Goal: Use online tool/utility: Use online tool/utility

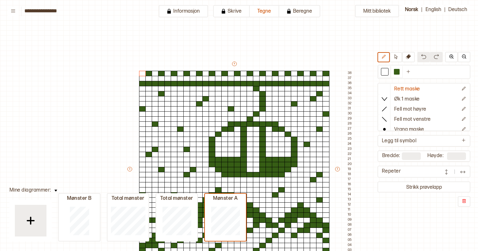
scroll to position [87, 64]
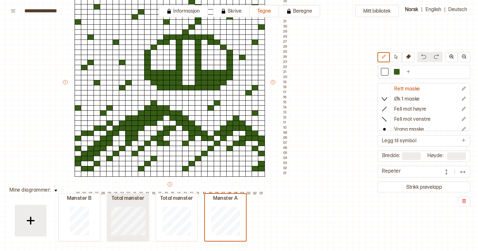
type input "**"
type input "***"
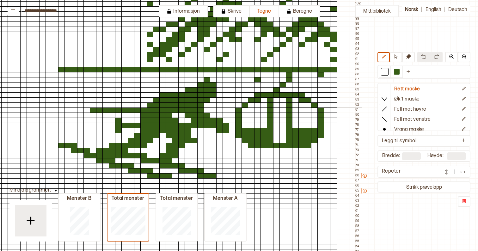
scroll to position [81, 84]
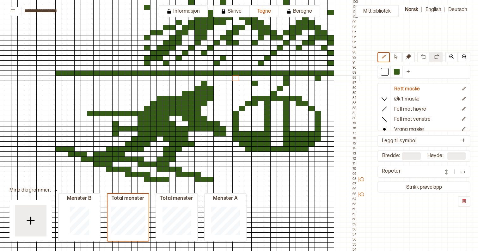
click at [236, 77] on div at bounding box center [235, 79] width 7 height 6
drag, startPoint x: 236, startPoint y: 78, endPoint x: 290, endPoint y: 125, distance: 71.7
click at [396, 61] on button at bounding box center [396, 57] width 12 height 10
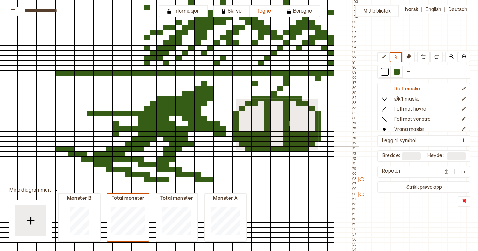
drag, startPoint x: 235, startPoint y: 98, endPoint x: 317, endPoint y: 149, distance: 96.7
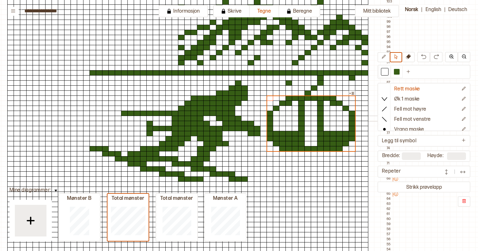
scroll to position [83, 46]
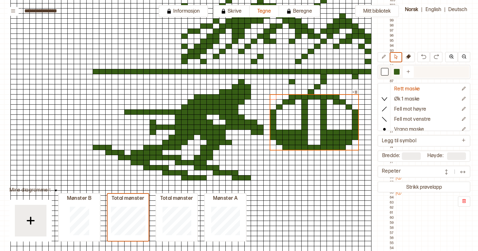
click at [387, 73] on div at bounding box center [385, 72] width 6 height 6
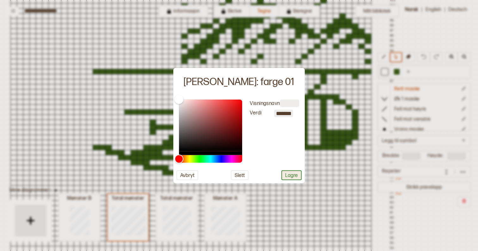
click at [299, 177] on button "Lagre" at bounding box center [291, 175] width 20 height 10
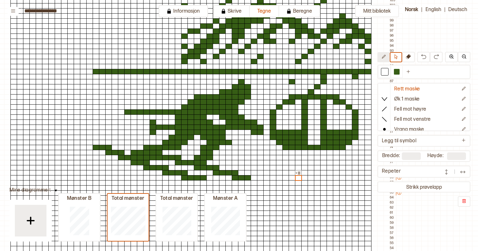
click at [384, 59] on icon at bounding box center [383, 56] width 5 height 5
click at [126, 112] on div at bounding box center [127, 112] width 7 height 6
click at [133, 112] on div at bounding box center [133, 112] width 7 height 6
click at [397, 69] on div at bounding box center [397, 72] width 8 height 8
drag, startPoint x: 133, startPoint y: 108, endPoint x: 133, endPoint y: 117, distance: 8.2
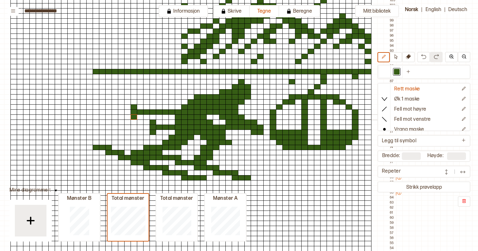
click at [385, 71] on div at bounding box center [385, 72] width 6 height 6
click at [395, 59] on button at bounding box center [396, 57] width 12 height 10
click at [38, 82] on div at bounding box center [39, 82] width 7 height 6
click at [38, 87] on div at bounding box center [39, 87] width 7 height 6
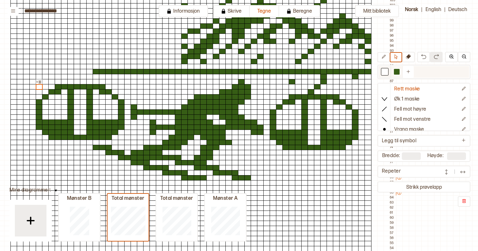
click at [394, 71] on div at bounding box center [397, 72] width 6 height 6
click at [311, 91] on div at bounding box center [310, 92] width 7 height 6
click at [77, 82] on div at bounding box center [77, 82] width 7 height 6
click at [83, 76] on div at bounding box center [83, 77] width 7 height 6
click at [77, 81] on div at bounding box center [77, 82] width 7 height 6
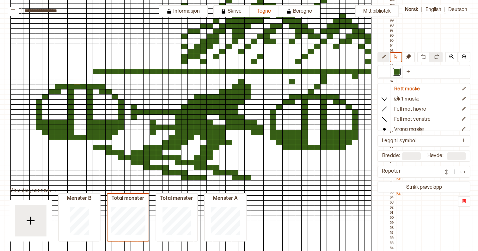
click at [384, 58] on icon at bounding box center [383, 56] width 5 height 5
click at [77, 82] on div at bounding box center [77, 82] width 7 height 6
click at [85, 77] on div at bounding box center [83, 77] width 7 height 6
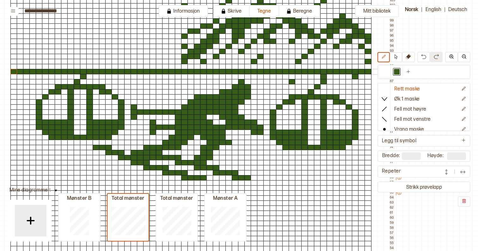
drag, startPoint x: 91, startPoint y: 71, endPoint x: 12, endPoint y: 71, distance: 79.0
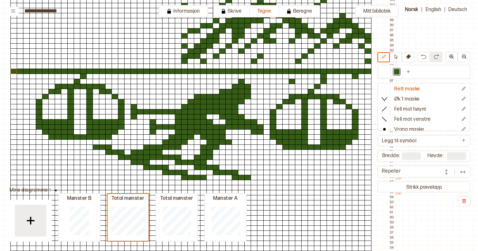
scroll to position [90, 46]
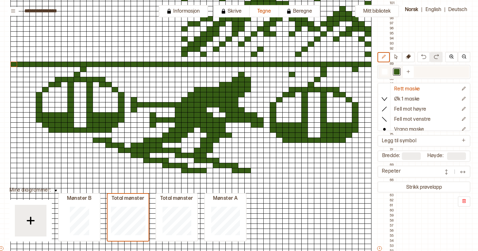
click at [386, 70] on div at bounding box center [385, 72] width 6 height 6
drag, startPoint x: 108, startPoint y: 140, endPoint x: 97, endPoint y: 140, distance: 10.7
click at [97, 140] on div "+ + + + 57 56 55 54 53 52 51 50 49 48 47 46 45 44 43 42 41 40 39 38 37 36 35 34…" at bounding box center [197, 251] width 398 height 561
click at [394, 71] on div at bounding box center [397, 72] width 6 height 6
drag, startPoint x: 102, startPoint y: 145, endPoint x: 90, endPoint y: 144, distance: 12.3
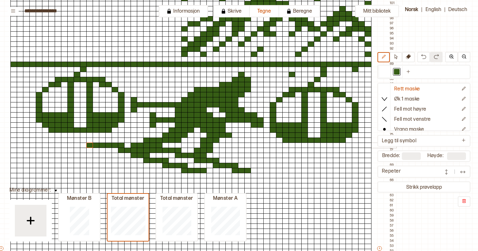
click at [90, 144] on div "+ + + + 57 56 55 54 53 52 51 50 49 48 47 46 45 44 43 42 41 40 39 38 37 36 35 34…" at bounding box center [197, 251] width 398 height 561
drag, startPoint x: 83, startPoint y: 140, endPoint x: 89, endPoint y: 140, distance: 6.6
click at [89, 140] on div "+ + + + 57 56 55 54 53 52 51 50 49 48 47 46 45 44 43 42 41 40 39 38 37 36 35 34…" at bounding box center [197, 251] width 398 height 561
drag, startPoint x: 96, startPoint y: 141, endPoint x: 85, endPoint y: 141, distance: 10.7
click at [85, 141] on div "+ + + + 57 56 55 54 53 52 51 50 49 48 47 46 45 44 43 42 41 40 39 38 37 36 35 34…" at bounding box center [197, 251] width 398 height 561
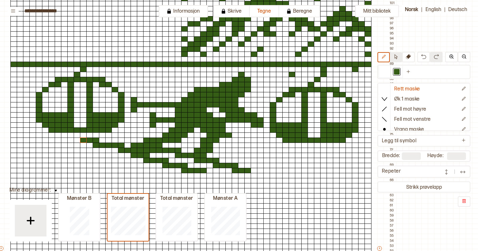
click at [398, 57] on button at bounding box center [396, 57] width 12 height 10
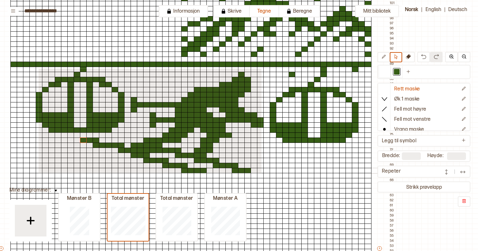
drag, startPoint x: 38, startPoint y: 68, endPoint x: 261, endPoint y: 172, distance: 245.8
click at [261, 172] on div "+ + + + 57 56 55 54 53 52 51 50 49 48 47 46 45 44 43 42 41 40 39 38 37 36 35 34…" at bounding box center [197, 251] width 398 height 561
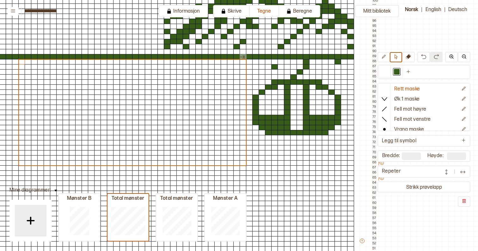
scroll to position [98, 63]
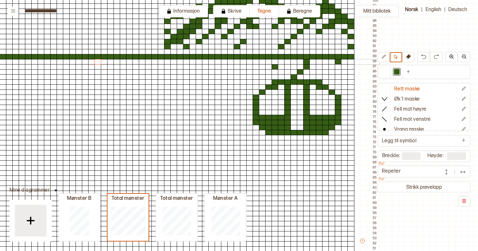
click at [131, 61] on div at bounding box center [129, 62] width 7 height 6
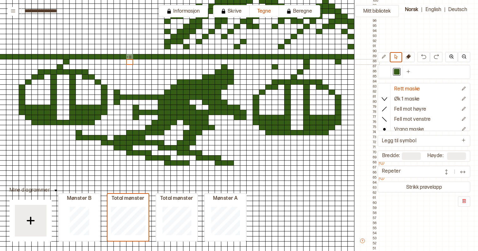
click at [120, 61] on div at bounding box center [123, 62] width 7 height 6
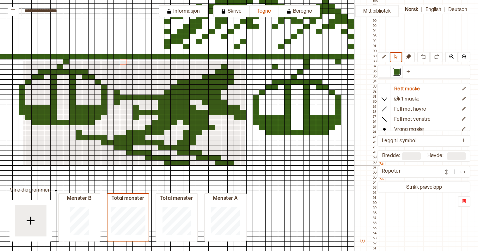
drag, startPoint x: 23, startPoint y: 61, endPoint x: 244, endPoint y: 166, distance: 244.7
click at [244, 166] on div "+ + + + 57 56 55 54 53 52 51 50 49 48 47 46 45 44 43 42 41 40 39 38 37 36 35 34…" at bounding box center [180, 243] width 398 height 561
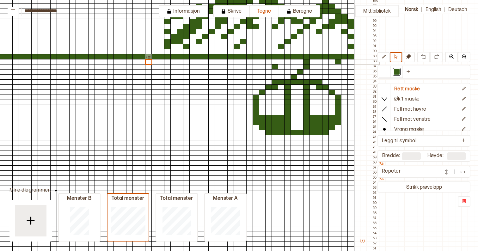
click at [115, 60] on div at bounding box center [116, 62] width 7 height 6
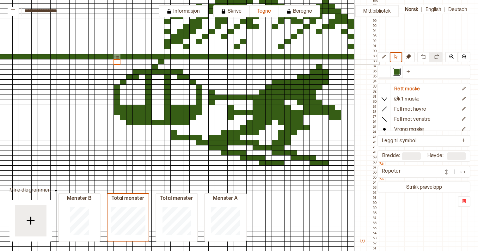
scroll to position [99, 76]
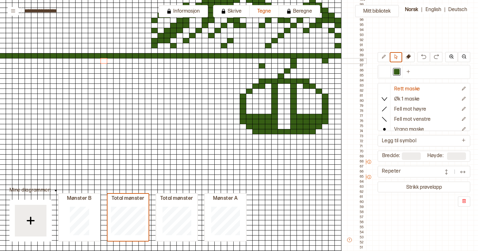
click at [115, 60] on div at bounding box center [116, 61] width 7 height 6
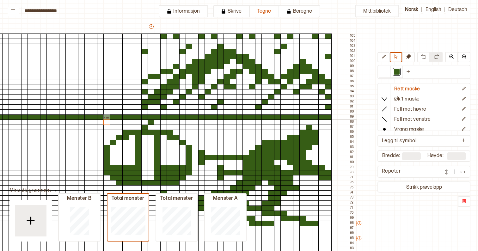
scroll to position [40, 86]
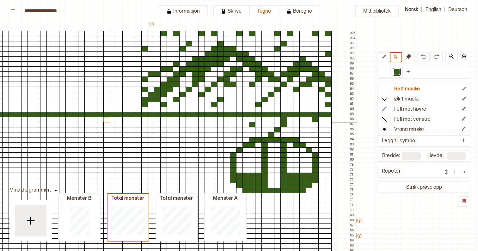
click at [99, 121] on div at bounding box center [100, 120] width 7 height 6
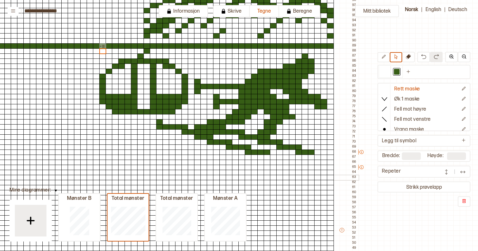
scroll to position [98, 84]
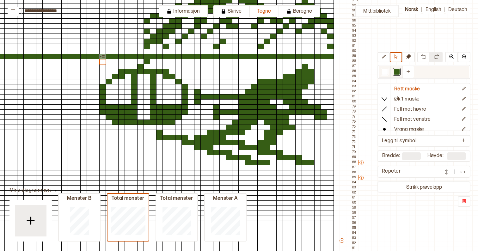
click at [385, 74] on div at bounding box center [385, 72] width 6 height 6
click at [103, 87] on div at bounding box center [102, 87] width 7 height 6
click at [386, 55] on button at bounding box center [383, 57] width 12 height 10
click at [103, 88] on div at bounding box center [102, 87] width 7 height 6
click at [109, 83] on div at bounding box center [109, 82] width 7 height 6
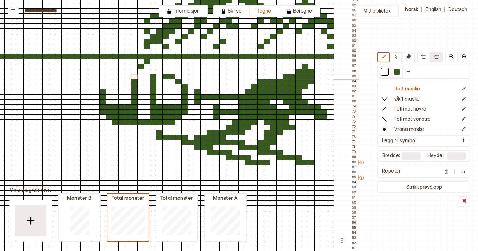
drag, startPoint x: 115, startPoint y: 76, endPoint x: 133, endPoint y: 76, distance: 18.0
click at [133, 76] on div "+ + + + 57 56 55 54 53 52 51 50 49 48 47 46 45 44 43 42 41 40 39 38 37 36 35 34…" at bounding box center [159, 243] width 398 height 561
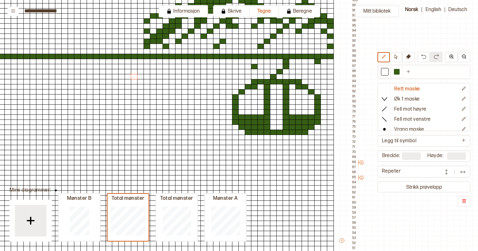
click at [437, 56] on img at bounding box center [435, 56] width 5 height 5
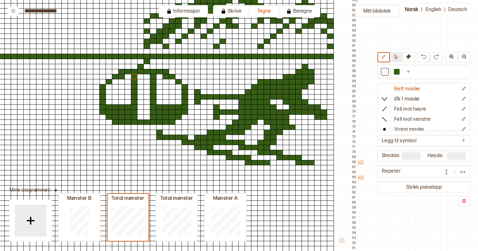
click at [397, 60] on button at bounding box center [396, 57] width 12 height 10
drag, startPoint x: 102, startPoint y: 71, endPoint x: 186, endPoint y: 83, distance: 85.5
click at [186, 83] on div "+ + + + 57 56 55 54 53 52 51 50 49 48 47 46 45 44 43 42 41 40 39 38 37 36 35 34…" at bounding box center [159, 243] width 398 height 561
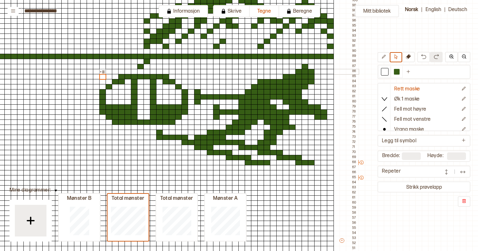
click at [141, 71] on div at bounding box center [140, 72] width 7 height 6
click at [398, 74] on div at bounding box center [397, 72] width 6 height 6
click at [138, 71] on div at bounding box center [140, 72] width 7 height 6
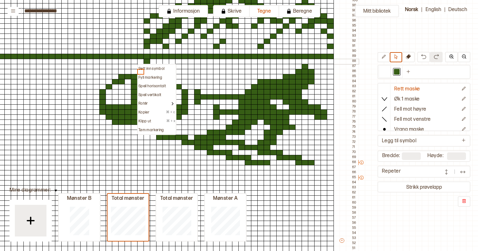
click at [130, 62] on div at bounding box center [127, 62] width 7 height 6
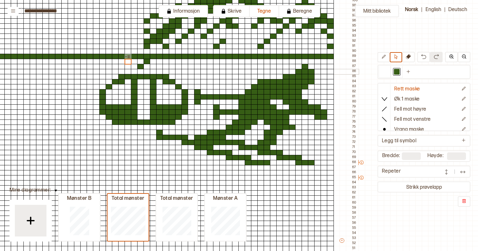
click at [139, 69] on div at bounding box center [140, 72] width 7 height 6
click at [387, 56] on button at bounding box center [383, 57] width 12 height 10
click at [140, 71] on div at bounding box center [140, 72] width 7 height 6
click at [144, 68] on div at bounding box center [146, 67] width 7 height 6
click at [384, 72] on div at bounding box center [385, 72] width 6 height 6
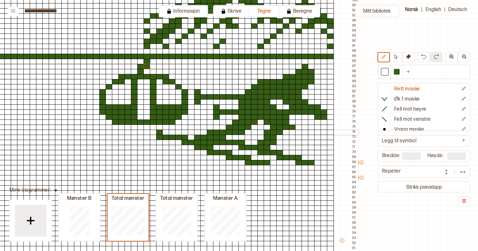
click at [158, 132] on div at bounding box center [159, 133] width 7 height 6
click at [140, 67] on div at bounding box center [140, 67] width 7 height 6
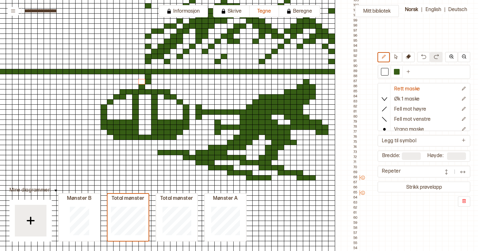
scroll to position [86, 83]
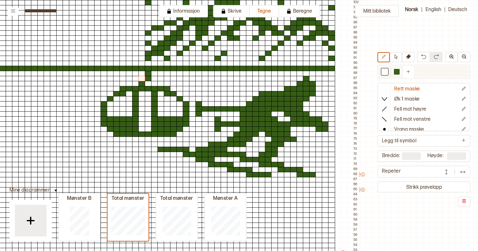
click at [386, 70] on div at bounding box center [385, 72] width 6 height 6
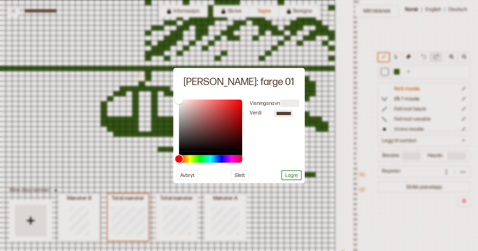
click at [290, 181] on div "Visningsnavn Verdi ******* Avbryt Slett Lagre" at bounding box center [238, 139] width 131 height 87
click at [293, 176] on button "Lagre" at bounding box center [291, 175] width 20 height 10
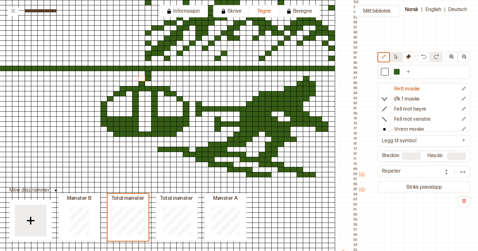
click at [396, 57] on icon at bounding box center [395, 56] width 5 height 5
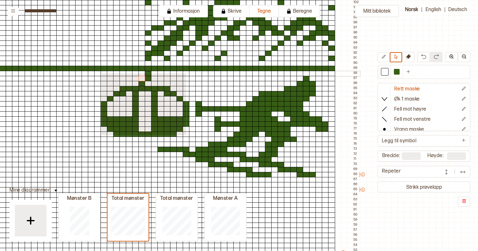
drag, startPoint x: 185, startPoint y: 135, endPoint x: 100, endPoint y: 72, distance: 105.5
click at [100, 72] on div "+ + + + 57 56 55 54 53 52 51 50 49 48 47 46 45 44 43 42 41 40 39 38 37 36 35 34…" at bounding box center [160, 255] width 398 height 561
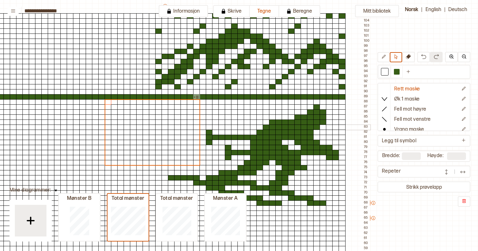
scroll to position [61, 38]
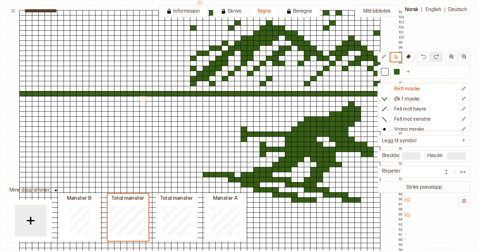
drag, startPoint x: 20, startPoint y: 94, endPoint x: 376, endPoint y: 96, distance: 355.4
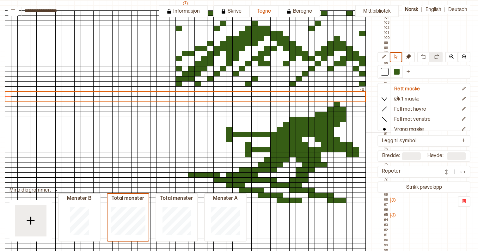
scroll to position [74, 52]
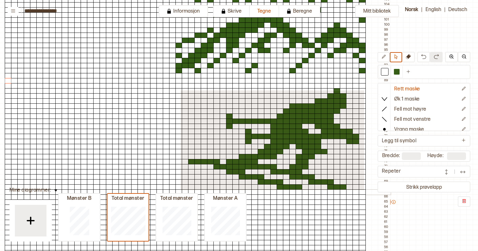
drag, startPoint x: 180, startPoint y: 90, endPoint x: 363, endPoint y: 189, distance: 208.8
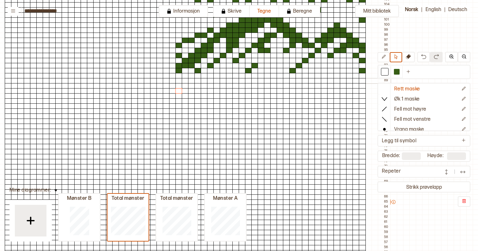
click at [179, 80] on div at bounding box center [178, 81] width 7 height 6
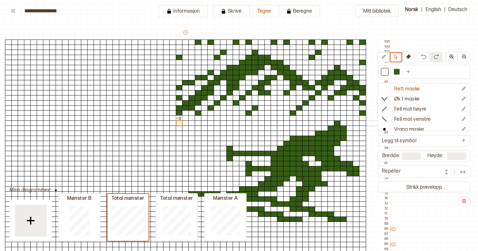
scroll to position [34, 52]
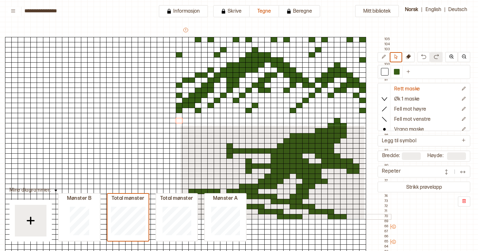
drag, startPoint x: 180, startPoint y: 125, endPoint x: 364, endPoint y: 218, distance: 205.8
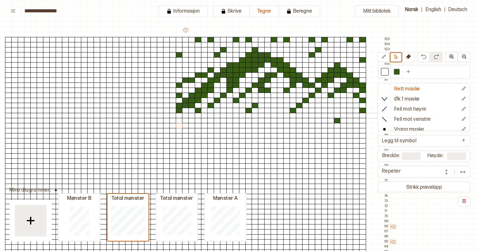
click at [178, 116] on div at bounding box center [179, 116] width 7 height 6
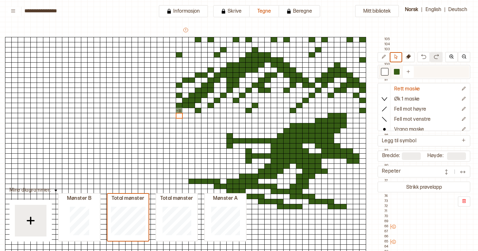
click at [395, 73] on div at bounding box center [397, 72] width 6 height 6
click at [334, 110] on div at bounding box center [337, 111] width 7 height 6
click at [381, 57] on icon at bounding box center [383, 56] width 5 height 5
click at [338, 109] on div at bounding box center [337, 111] width 7 height 6
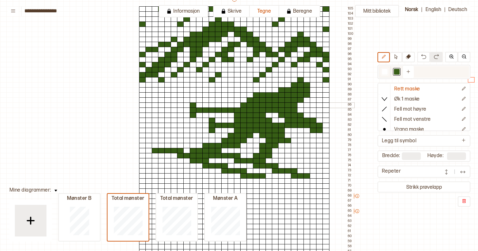
scroll to position [64, 0]
click at [386, 70] on div at bounding box center [385, 72] width 6 height 6
click at [156, 150] on div at bounding box center [155, 151] width 7 height 6
click at [382, 72] on div at bounding box center [385, 72] width 6 height 6
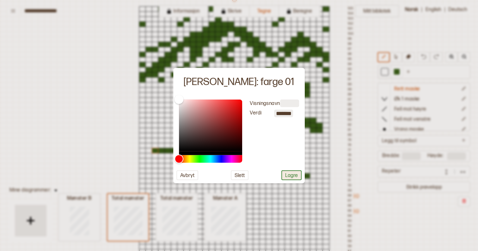
click at [287, 176] on button "Lagre" at bounding box center [291, 175] width 20 height 10
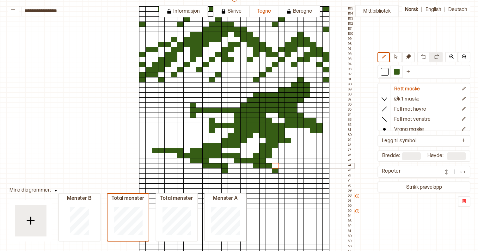
drag, startPoint x: 262, startPoint y: 176, endPoint x: 276, endPoint y: 166, distance: 17.8
click at [226, 168] on div at bounding box center [224, 171] width 7 height 6
click at [221, 166] on div at bounding box center [224, 166] width 7 height 6
click at [275, 171] on div at bounding box center [275, 171] width 7 height 6
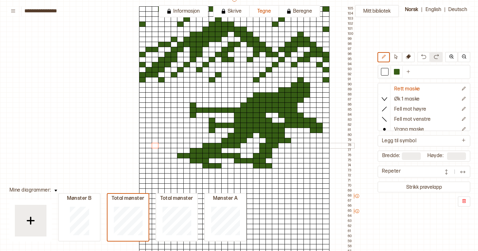
drag, startPoint x: 177, startPoint y: 151, endPoint x: 151, endPoint y: 147, distance: 26.2
click at [393, 70] on div at bounding box center [397, 72] width 8 height 8
drag, startPoint x: 179, startPoint y: 150, endPoint x: 169, endPoint y: 150, distance: 10.7
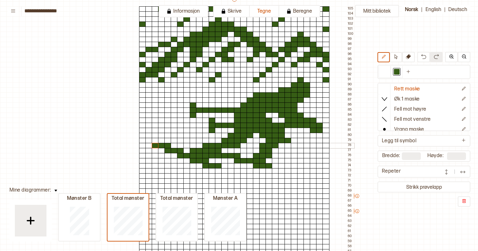
drag, startPoint x: 168, startPoint y: 146, endPoint x: 155, endPoint y: 147, distance: 13.0
drag, startPoint x: 155, startPoint y: 138, endPoint x: 148, endPoint y: 135, distance: 7.9
drag, startPoint x: 151, startPoint y: 140, endPoint x: 150, endPoint y: 136, distance: 3.8
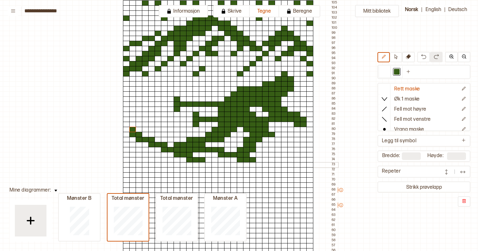
scroll to position [75, 18]
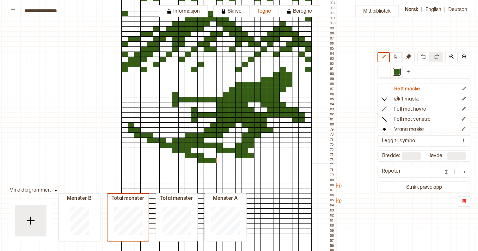
drag, startPoint x: 201, startPoint y: 160, endPoint x: 211, endPoint y: 160, distance: 9.8
drag, startPoint x: 213, startPoint y: 163, endPoint x: 226, endPoint y: 165, distance: 13.0
drag, startPoint x: 224, startPoint y: 169, endPoint x: 237, endPoint y: 170, distance: 13.3
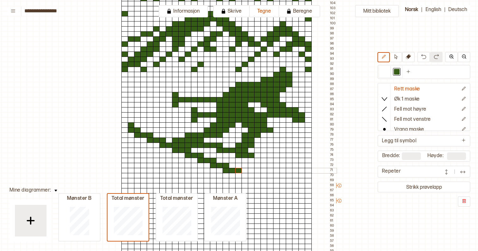
drag, startPoint x: 237, startPoint y: 174, endPoint x: 255, endPoint y: 175, distance: 17.4
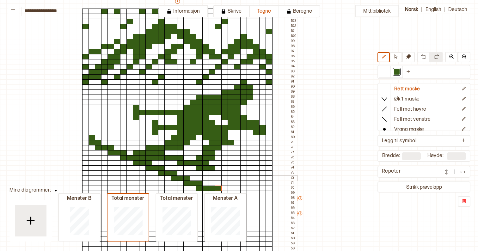
scroll to position [62, 61]
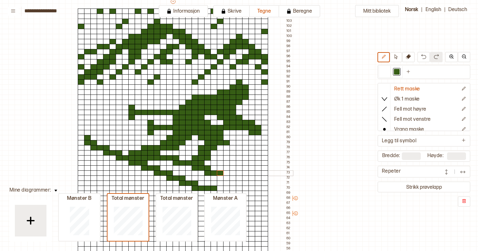
drag, startPoint x: 206, startPoint y: 172, endPoint x: 218, endPoint y: 172, distance: 11.4
drag, startPoint x: 220, startPoint y: 176, endPoint x: 232, endPoint y: 177, distance: 12.7
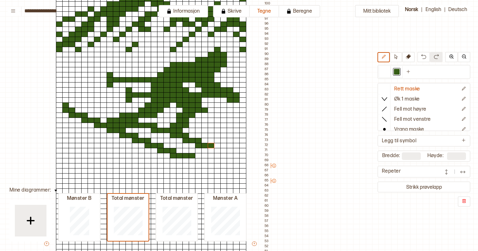
scroll to position [95, 83]
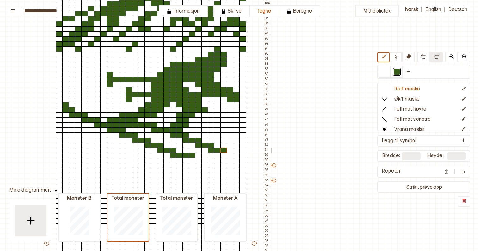
drag, startPoint x: 212, startPoint y: 149, endPoint x: 222, endPoint y: 150, distance: 10.4
click at [222, 150] on div "+ + + + 30 29 28 27 26 25 24 23 22 21 20 19 18 17 16 15 14 13 12 11 10 09 08 07…" at bounding box center [156, 246] width 227 height 561
drag, startPoint x: 223, startPoint y: 155, endPoint x: 236, endPoint y: 156, distance: 13.6
click at [236, 156] on div "+ + + + 30 29 28 27 26 25 24 23 22 21 20 19 18 17 16 15 14 13 12 11 10 09 08 07…" at bounding box center [156, 246] width 227 height 561
drag, startPoint x: 236, startPoint y: 159, endPoint x: 241, endPoint y: 160, distance: 5.1
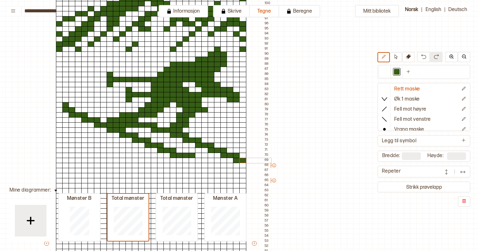
click at [241, 160] on div "+ + + + 30 29 28 27 26 25 24 23 22 21 20 19 18 17 16 15 14 13 12 11 10 09 08 07…" at bounding box center [156, 246] width 227 height 561
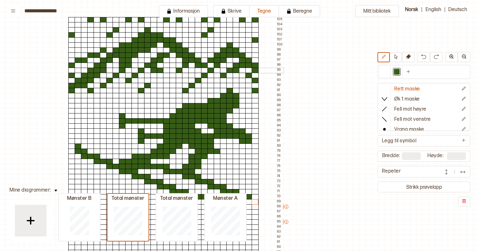
scroll to position [71, 71]
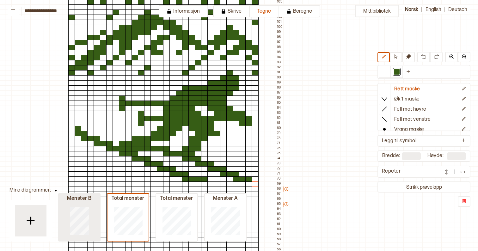
click at [95, 227] on div at bounding box center [79, 220] width 41 height 40
type input "**"
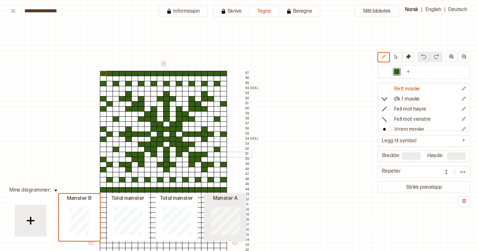
scroll to position [0, 71]
type input "**"
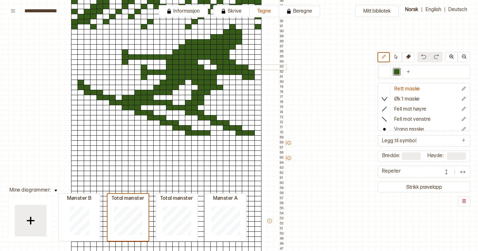
scroll to position [112, 68]
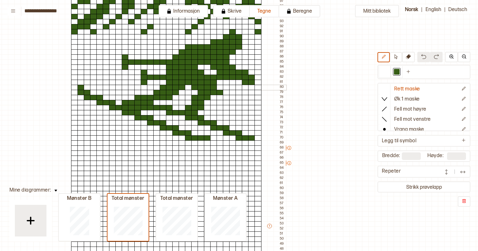
click at [75, 86] on div at bounding box center [74, 88] width 7 height 6
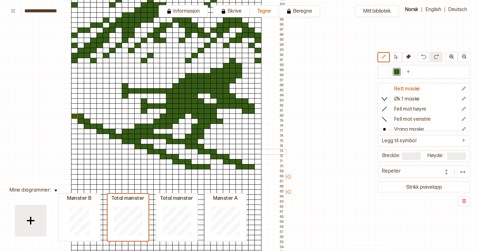
scroll to position [84, 68]
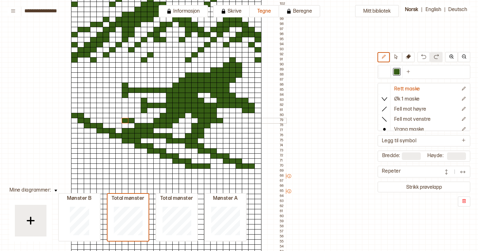
drag, startPoint x: 131, startPoint y: 120, endPoint x: 124, endPoint y: 119, distance: 7.3
drag, startPoint x: 124, startPoint y: 116, endPoint x: 110, endPoint y: 115, distance: 13.9
drag, startPoint x: 111, startPoint y: 110, endPoint x: 102, endPoint y: 109, distance: 9.0
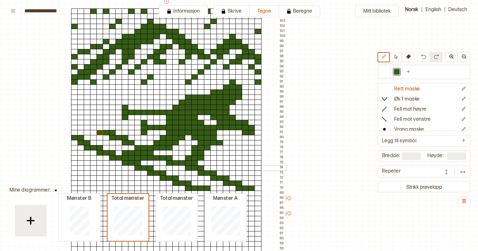
scroll to position [62, 69]
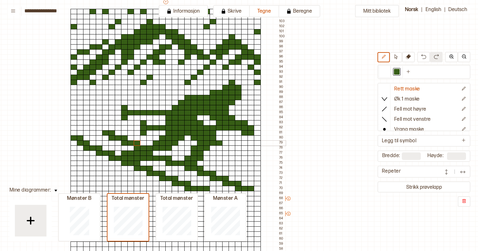
click at [136, 143] on div at bounding box center [137, 143] width 7 height 6
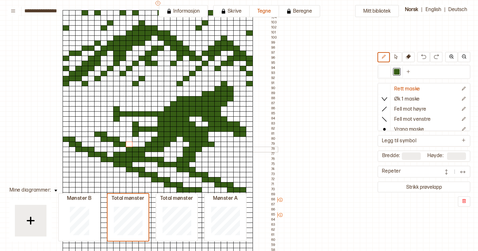
click at [121, 148] on div at bounding box center [122, 150] width 7 height 6
click at [110, 143] on div at bounding box center [110, 145] width 7 height 6
click at [382, 74] on div at bounding box center [385, 72] width 6 height 6
click at [116, 140] on div at bounding box center [116, 139] width 7 height 6
click at [108, 139] on div at bounding box center [110, 139] width 7 height 6
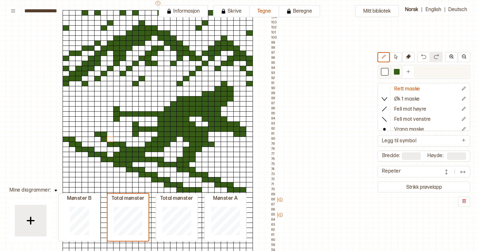
click at [399, 72] on div at bounding box center [397, 72] width 6 height 6
click at [110, 138] on div at bounding box center [110, 139] width 7 height 6
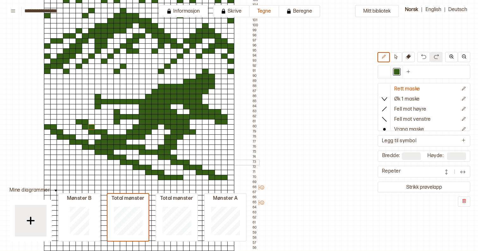
scroll to position [75, 96]
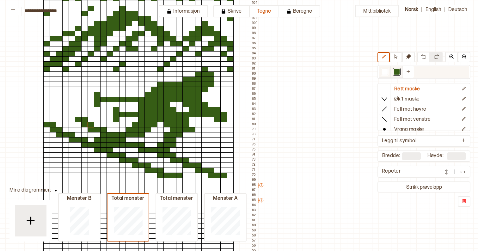
click at [384, 70] on div at bounding box center [385, 72] width 6 height 6
click at [85, 118] on div at bounding box center [84, 120] width 7 height 6
click at [77, 121] on div at bounding box center [78, 120] width 7 height 6
drag, startPoint x: 103, startPoint y: 130, endPoint x: 88, endPoint y: 123, distance: 17.1
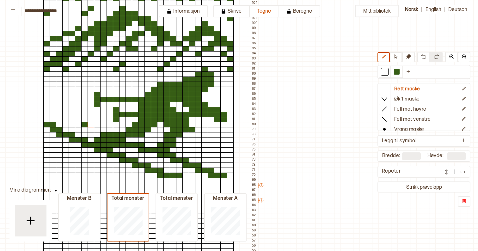
click at [85, 123] on div at bounding box center [84, 125] width 7 height 6
click at [398, 73] on div at bounding box center [397, 72] width 6 height 6
click at [96, 135] on div at bounding box center [97, 135] width 7 height 6
drag, startPoint x: 96, startPoint y: 129, endPoint x: 88, endPoint y: 129, distance: 8.2
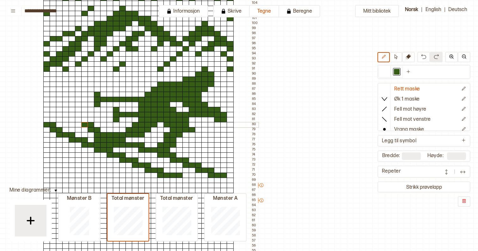
click at [385, 74] on div at bounding box center [385, 72] width 6 height 6
drag, startPoint x: 100, startPoint y: 139, endPoint x: 105, endPoint y: 139, distance: 5.1
click at [394, 73] on div at bounding box center [397, 72] width 6 height 6
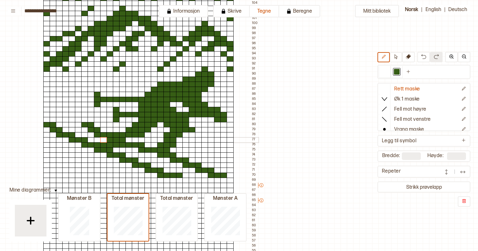
click at [130, 141] on div at bounding box center [128, 140] width 7 height 6
click at [98, 128] on div at bounding box center [97, 130] width 7 height 6
click at [90, 125] on div at bounding box center [91, 125] width 7 height 6
click at [386, 70] on div at bounding box center [385, 72] width 6 height 6
click at [98, 130] on div at bounding box center [97, 130] width 7 height 6
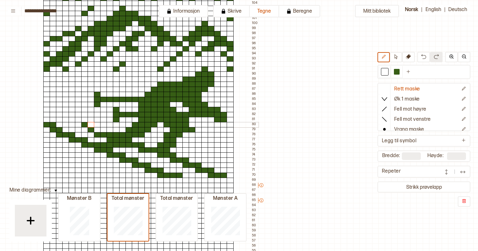
click at [91, 125] on div at bounding box center [91, 125] width 7 height 6
click at [393, 70] on div at bounding box center [397, 72] width 8 height 8
click at [96, 130] on div at bounding box center [97, 130] width 7 height 6
click at [83, 130] on div at bounding box center [84, 130] width 7 height 6
drag, startPoint x: 81, startPoint y: 125, endPoint x: 76, endPoint y: 125, distance: 4.4
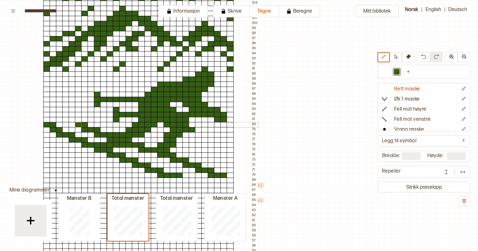
click at [76, 125] on div at bounding box center [78, 125] width 7 height 6
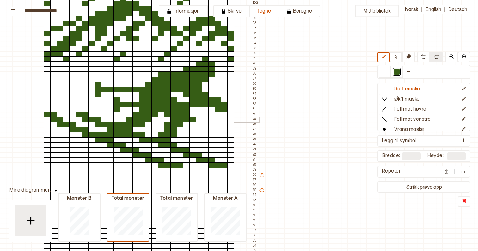
scroll to position [85, 95]
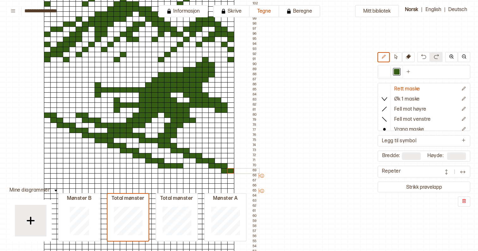
drag, startPoint x: 225, startPoint y: 169, endPoint x: 233, endPoint y: 169, distance: 8.2
click at [383, 69] on div at bounding box center [385, 72] width 8 height 8
click at [179, 166] on div at bounding box center [180, 166] width 7 height 6
click at [395, 73] on div at bounding box center [397, 72] width 6 height 6
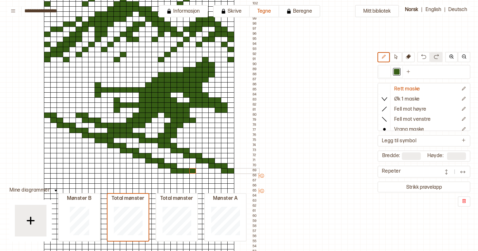
drag, startPoint x: 174, startPoint y: 171, endPoint x: 192, endPoint y: 171, distance: 18.0
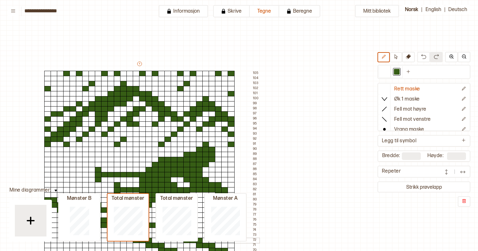
scroll to position [0, 95]
click at [224, 73] on div at bounding box center [224, 74] width 7 height 6
click at [204, 73] on div at bounding box center [205, 74] width 7 height 6
click at [204, 74] on div at bounding box center [205, 74] width 7 height 6
click at [169, 74] on div at bounding box center [167, 74] width 7 height 6
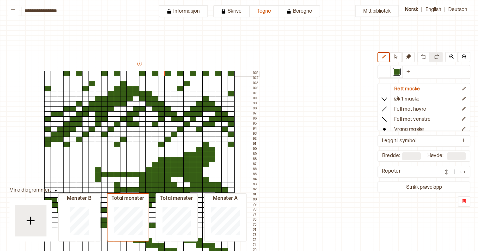
click at [130, 72] on div at bounding box center [129, 74] width 7 height 6
click at [92, 71] on div at bounding box center [91, 74] width 7 height 6
click at [53, 72] on div at bounding box center [54, 74] width 7 height 6
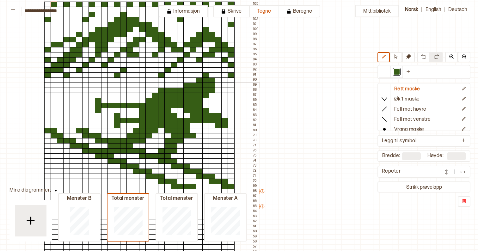
scroll to position [70, 95]
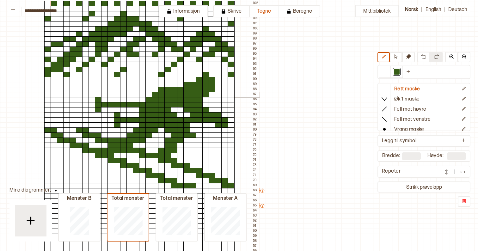
click at [65, 94] on div at bounding box center [66, 95] width 7 height 6
click at [59, 100] on div at bounding box center [60, 100] width 7 height 6
click at [45, 88] on div at bounding box center [47, 90] width 7 height 6
click at [124, 89] on div at bounding box center [123, 90] width 7 height 6
click at [121, 91] on div at bounding box center [123, 90] width 7 height 6
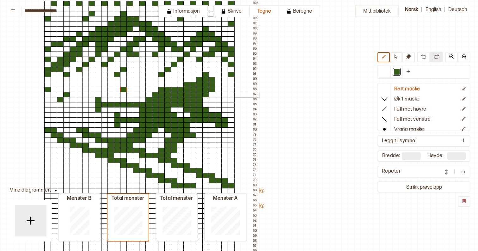
click at [117, 94] on div at bounding box center [117, 95] width 7 height 6
click at [91, 105] on div at bounding box center [91, 105] width 7 height 6
click at [110, 120] on div at bounding box center [110, 120] width 7 height 6
click at [225, 145] on div at bounding box center [224, 145] width 7 height 6
click at [217, 148] on div at bounding box center [218, 151] width 7 height 6
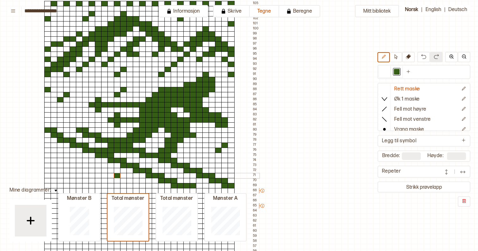
click at [116, 173] on div at bounding box center [117, 176] width 7 height 6
click at [108, 178] on div at bounding box center [110, 176] width 7 height 6
click at [110, 180] on div at bounding box center [110, 181] width 7 height 6
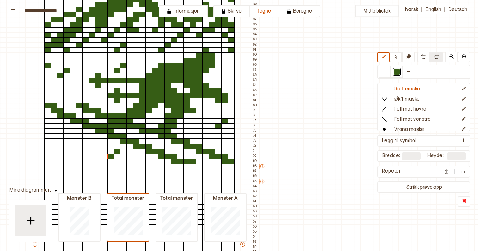
scroll to position [95, 94]
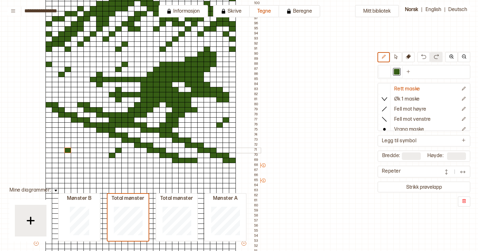
drag, startPoint x: 66, startPoint y: 150, endPoint x: 61, endPoint y: 153, distance: 5.7
click at [66, 150] on div at bounding box center [67, 151] width 7 height 6
click at [61, 154] on div at bounding box center [61, 156] width 7 height 6
drag, startPoint x: 69, startPoint y: 149, endPoint x: 71, endPoint y: 147, distance: 3.4
click at [69, 149] on div at bounding box center [67, 151] width 7 height 6
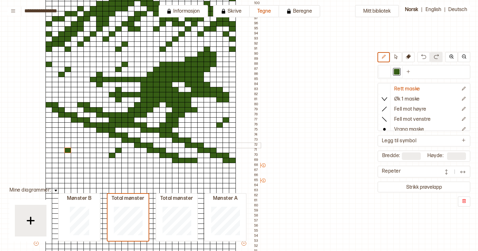
click at [72, 146] on div at bounding box center [74, 145] width 7 height 6
click at [48, 160] on div at bounding box center [48, 161] width 7 height 6
click at [57, 131] on div at bounding box center [55, 130] width 7 height 6
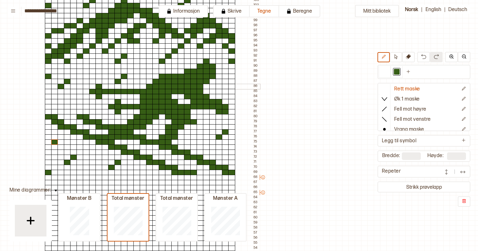
click at [231, 84] on div at bounding box center [231, 87] width 7 height 6
click at [66, 102] on div at bounding box center [67, 102] width 7 height 6
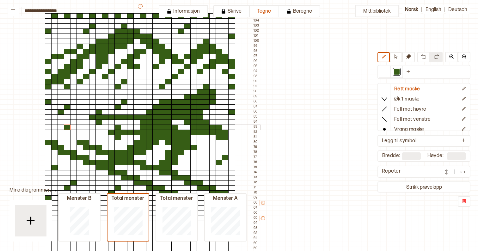
scroll to position [57, 94]
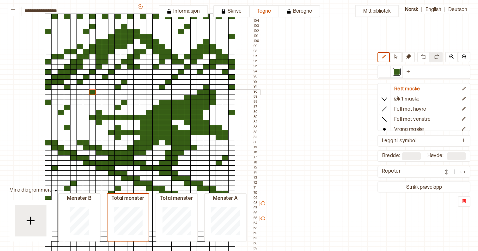
click at [92, 92] on div at bounding box center [92, 92] width 7 height 6
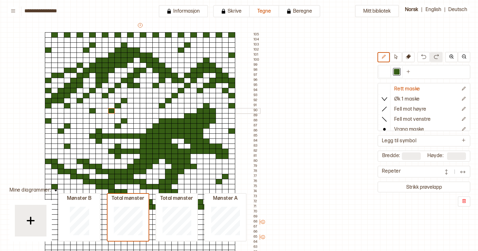
click at [111, 110] on div at bounding box center [111, 111] width 7 height 6
click at [111, 111] on div at bounding box center [111, 111] width 7 height 6
click at [156, 111] on div at bounding box center [155, 111] width 7 height 6
click at [60, 110] on div at bounding box center [60, 111] width 7 height 6
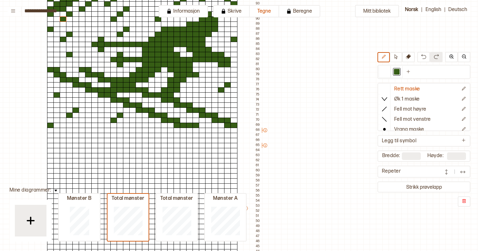
scroll to position [131, 92]
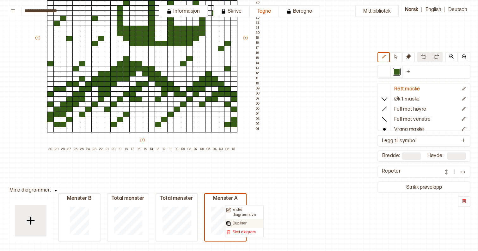
click at [239, 223] on p "Dupliser" at bounding box center [240, 223] width 14 height 5
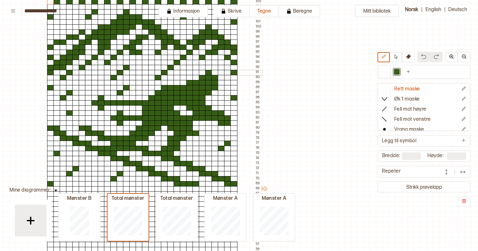
scroll to position [71, 92]
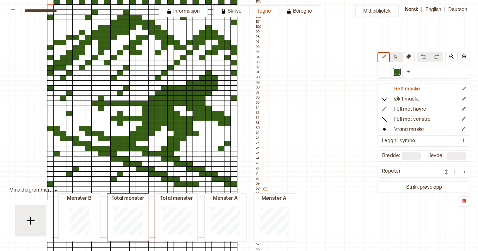
click at [397, 59] on icon at bounding box center [395, 56] width 5 height 5
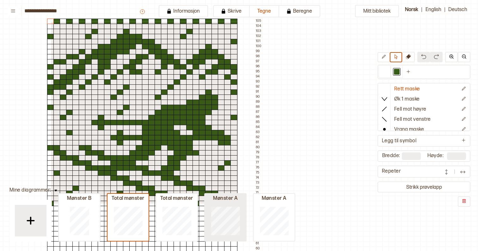
drag, startPoint x: 51, startPoint y: 21, endPoint x: 237, endPoint y: 203, distance: 260.5
click at [237, 203] on div "**********" at bounding box center [239, 125] width 478 height 251
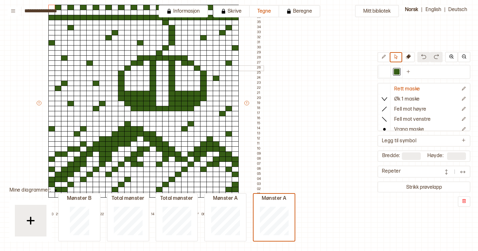
scroll to position [33, 91]
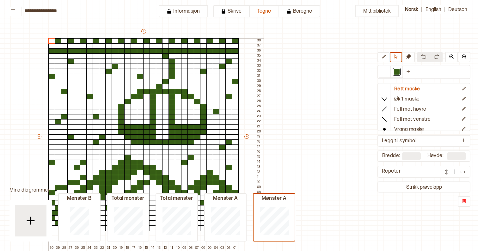
click at [49, 39] on div at bounding box center [51, 41] width 7 height 6
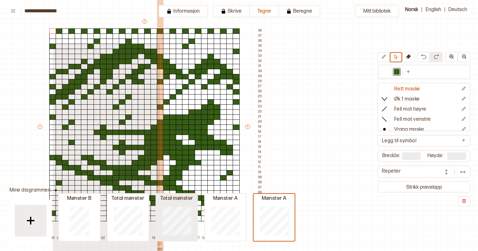
scroll to position [45, 90]
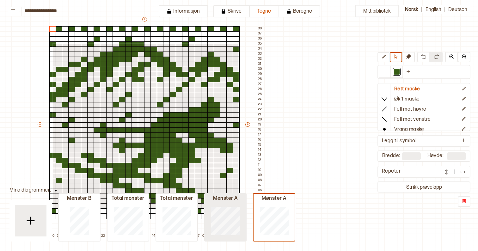
click at [238, 208] on div "**********" at bounding box center [239, 125] width 478 height 251
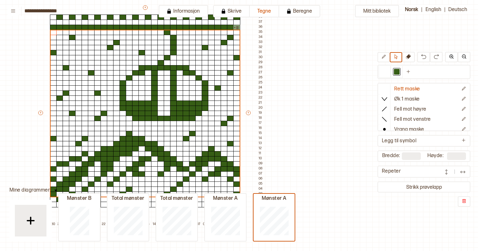
scroll to position [49, 89]
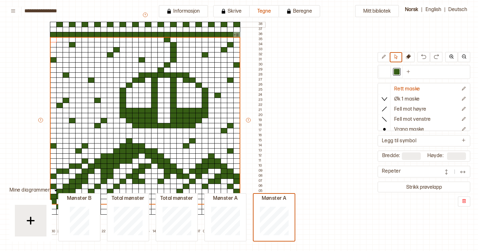
click at [51, 24] on div at bounding box center [53, 25] width 7 height 6
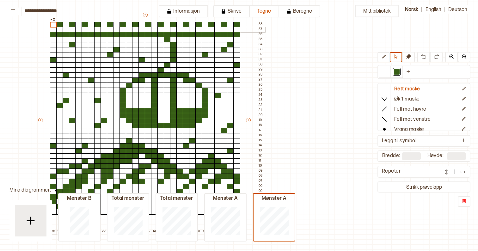
click at [51, 28] on div at bounding box center [53, 30] width 7 height 6
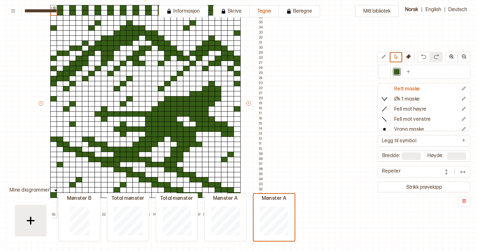
scroll to position [49, 89]
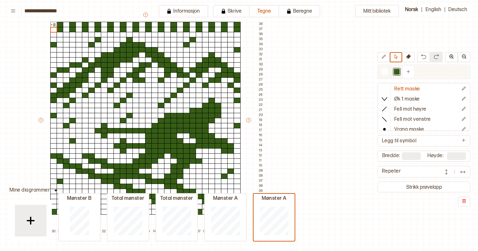
click at [386, 71] on div at bounding box center [385, 72] width 6 height 6
drag, startPoint x: 51, startPoint y: 29, endPoint x: 239, endPoint y: 30, distance: 188.0
click at [239, 30] on div "+ + + + 30 29 28 27 26 25 24 23 22 21 20 19 18 17 16 15 14 13 12 11 10 09 08 07…" at bounding box center [151, 123] width 227 height 222
drag, startPoint x: 59, startPoint y: 31, endPoint x: 237, endPoint y: 31, distance: 177.9
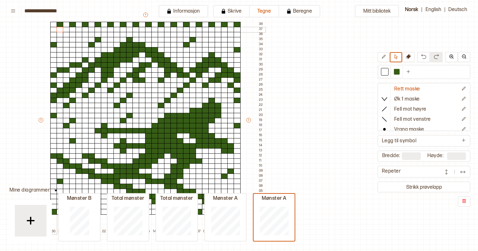
click at [53, 30] on div at bounding box center [53, 30] width 7 height 6
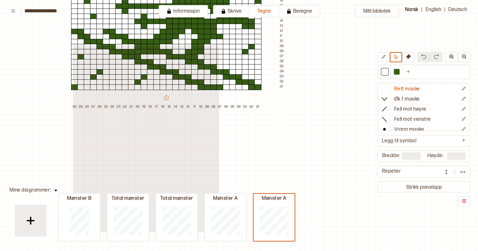
scroll to position [0, 0]
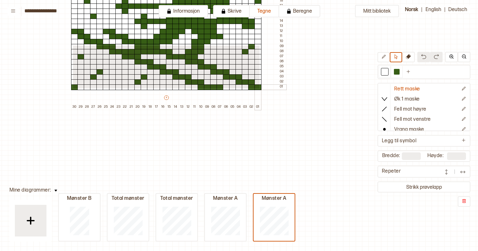
drag, startPoint x: 72, startPoint y: 45, endPoint x: 259, endPoint y: 88, distance: 191.4
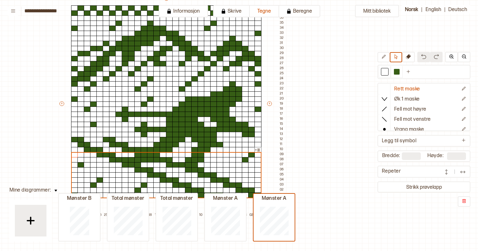
scroll to position [67, 68]
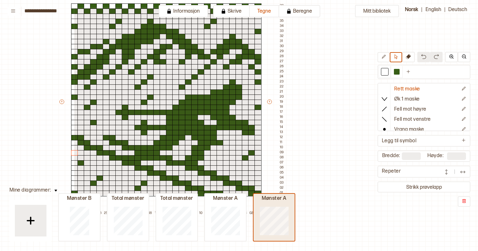
drag, startPoint x: 74, startPoint y: 8, endPoint x: 260, endPoint y: 194, distance: 263.6
click at [260, 194] on div "**********" at bounding box center [239, 125] width 478 height 251
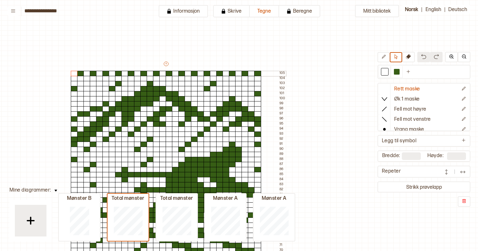
scroll to position [0, 68]
click at [73, 75] on div at bounding box center [74, 74] width 7 height 6
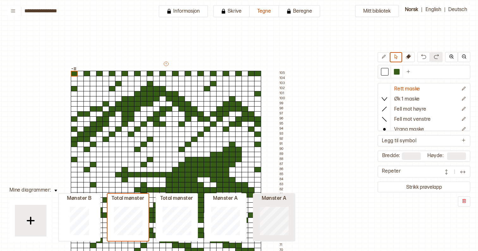
click at [258, 209] on div at bounding box center [273, 220] width 41 height 40
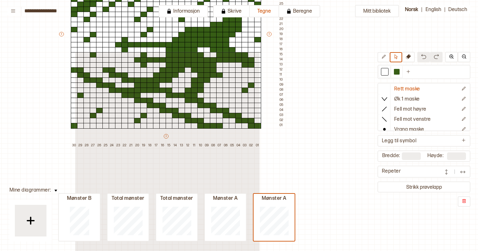
scroll to position [190, 68]
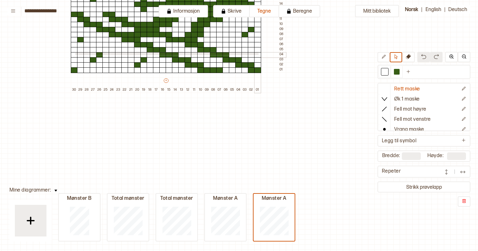
drag, startPoint x: 75, startPoint y: 51, endPoint x: 243, endPoint y: 132, distance: 186.4
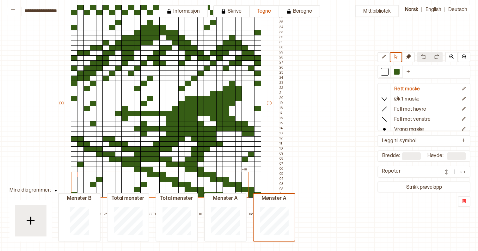
scroll to position [70, 68]
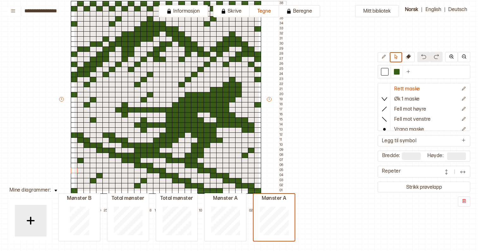
drag, startPoint x: 258, startPoint y: 190, endPoint x: 74, endPoint y: 2, distance: 263.4
click at [74, 2] on div "+ + + + 30 29 28 27 26 25 24 23 22 21 20 19 18 17 16 15 14 13 12 11 10 09 08 07…" at bounding box center [171, 102] width 227 height 222
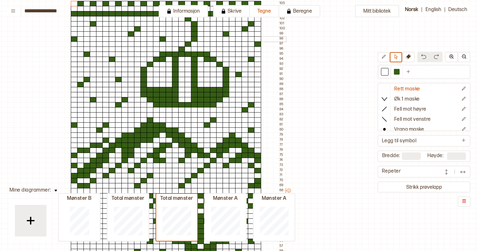
scroll to position [58, 68]
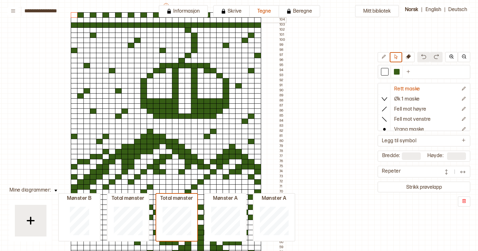
click at [75, 15] on div at bounding box center [74, 15] width 7 height 6
click at [78, 30] on div at bounding box center [80, 30] width 7 height 6
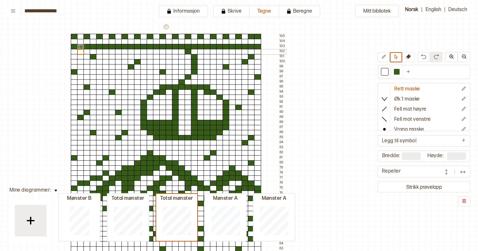
scroll to position [38, 68]
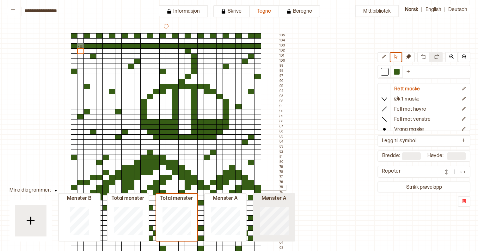
click at [257, 210] on div at bounding box center [273, 220] width 41 height 40
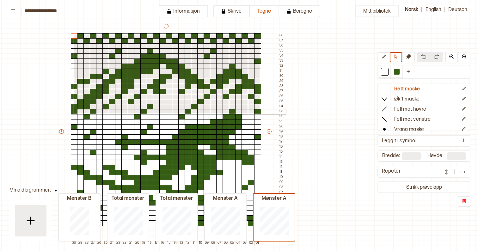
drag, startPoint x: 73, startPoint y: 35, endPoint x: 259, endPoint y: 112, distance: 201.1
click at [259, 112] on div "+ + + + 30 29 28 27 26 25 24 23 22 21 20 19 18 17 16 15 14 13 12 11 10 09 08 07…" at bounding box center [171, 134] width 227 height 222
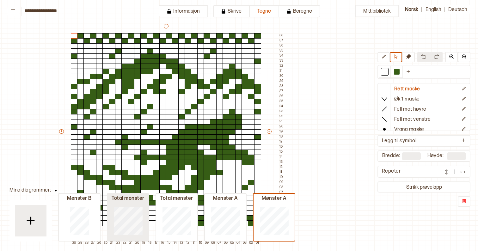
click at [144, 220] on div at bounding box center [127, 220] width 41 height 40
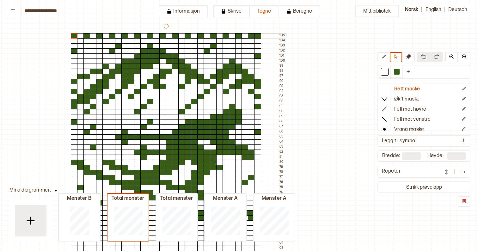
click at [76, 35] on div at bounding box center [74, 36] width 7 height 6
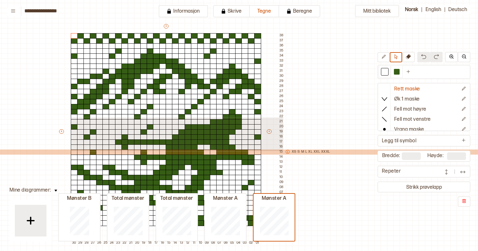
drag, startPoint x: 70, startPoint y: 117, endPoint x: 270, endPoint y: 156, distance: 203.8
click at [270, 156] on div "+ + + + 30 29 28 27 26 25 24 23 22 21 20 19 18 17 16 15 14 13 12 11 10 09 08 07…" at bounding box center [171, 134] width 227 height 222
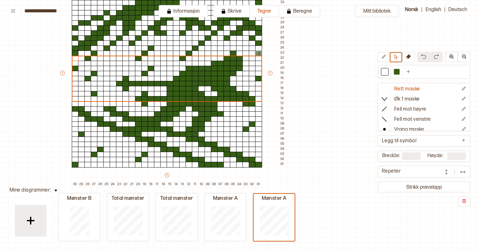
scroll to position [96, 67]
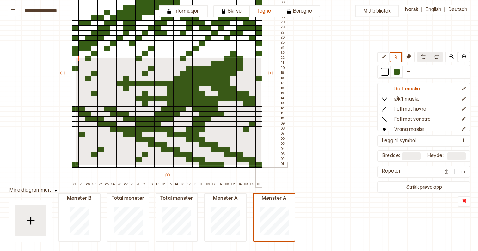
drag, startPoint x: 75, startPoint y: 57, endPoint x: 261, endPoint y: 164, distance: 214.4
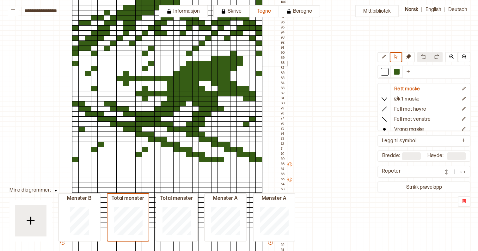
click at [74, 63] on div at bounding box center [75, 64] width 7 height 6
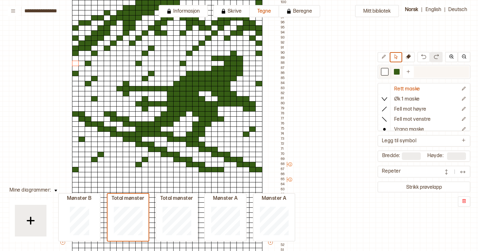
click at [384, 72] on div at bounding box center [385, 72] width 6 height 6
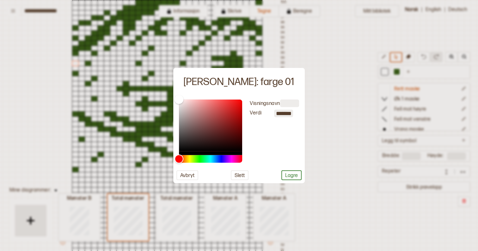
click at [223, 53] on div at bounding box center [239, 125] width 478 height 251
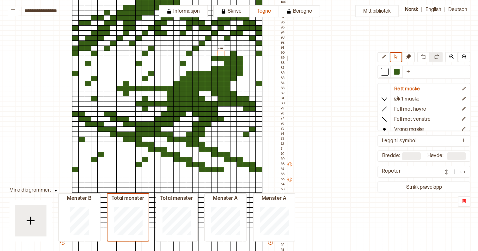
click at [214, 57] on div at bounding box center [214, 59] width 7 height 6
click at [220, 59] on div at bounding box center [220, 59] width 7 height 6
click at [388, 59] on button at bounding box center [383, 57] width 12 height 10
click at [215, 57] on div at bounding box center [214, 59] width 7 height 6
click at [217, 58] on div at bounding box center [214, 59] width 7 height 6
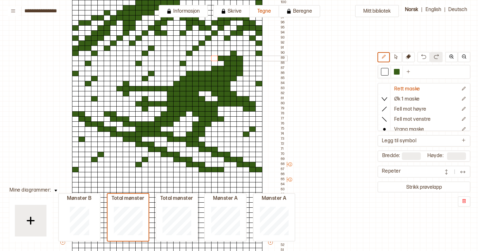
click at [219, 58] on div at bounding box center [220, 59] width 7 height 6
click at [398, 56] on button at bounding box center [396, 57] width 12 height 10
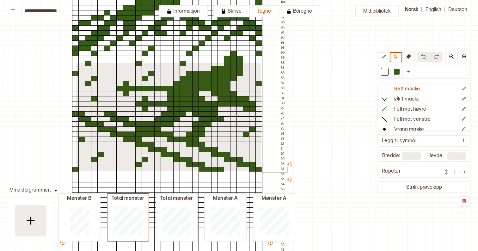
drag, startPoint x: 75, startPoint y: 63, endPoint x: 260, endPoint y: 170, distance: 214.2
click at [260, 170] on div "+ + + + 30 29 28 27 26 25 24 23 22 21 20 19 18 17 16 15 14 13 12 11 10 09 08 07…" at bounding box center [172, 245] width 227 height 561
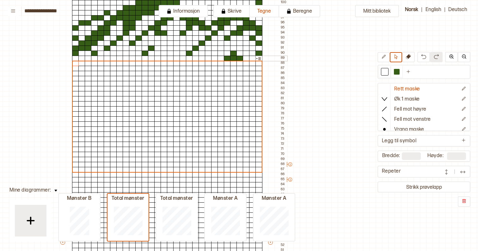
click at [75, 58] on div at bounding box center [75, 59] width 7 height 6
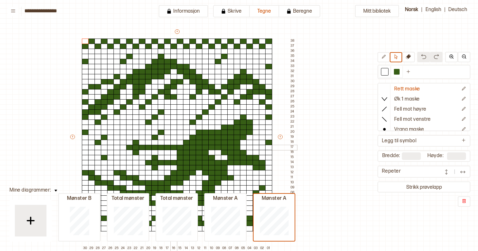
scroll to position [38, 57]
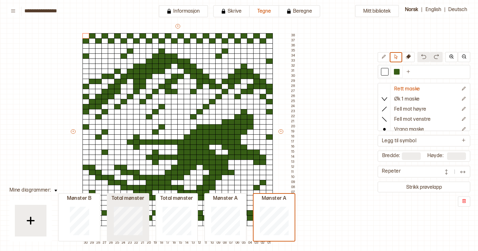
type input "***"
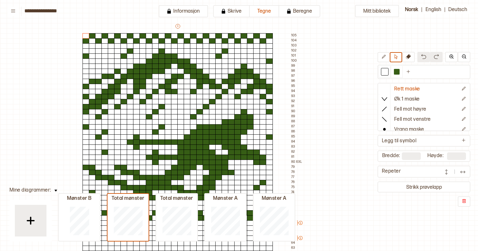
click at [40, 188] on div "Mitt bibliotek Rett maske Øk 1 maske Fell mot høyre Fell mot venstre Vrang mask…" at bounding box center [420, 213] width 955 height 502
click at [51, 188] on button at bounding box center [55, 189] width 9 height 9
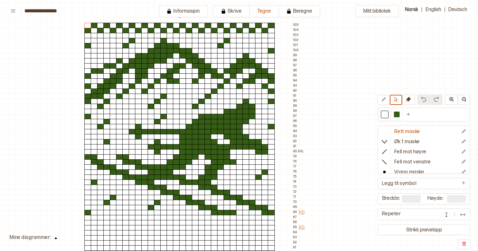
scroll to position [44, 55]
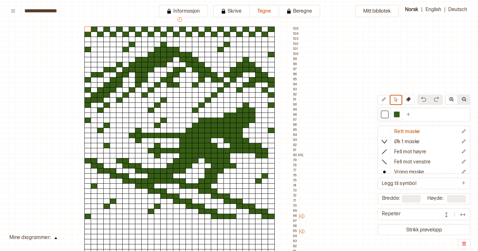
click at [466, 100] on button at bounding box center [463, 99] width 13 height 10
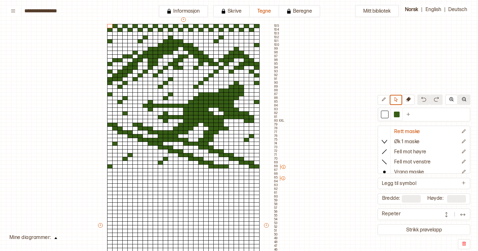
click at [466, 100] on button at bounding box center [463, 99] width 13 height 10
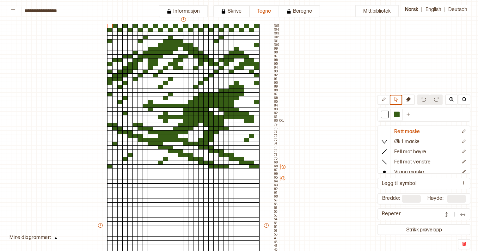
scroll to position [61, 55]
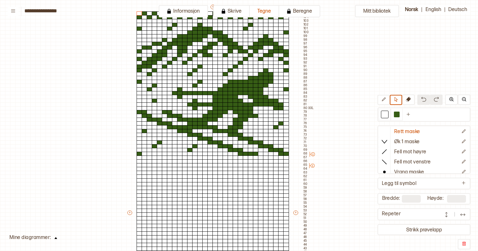
scroll to position [57, 25]
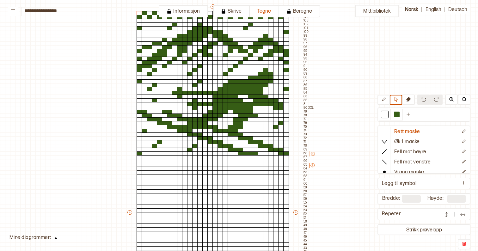
click at [54, 238] on img at bounding box center [55, 238] width 3 height 2
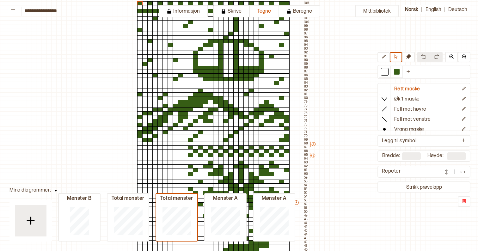
scroll to position [61, 25]
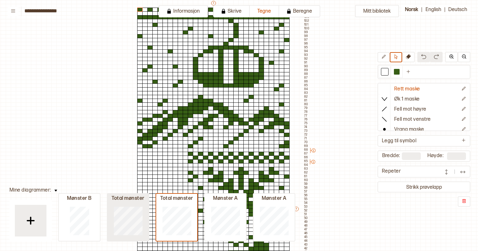
click at [144, 221] on div at bounding box center [127, 220] width 41 height 40
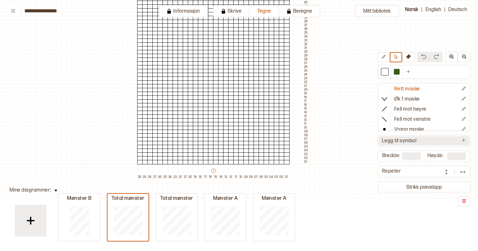
scroll to position [0, 0]
click at [395, 72] on div at bounding box center [397, 72] width 6 height 6
click at [251, 163] on div at bounding box center [251, 162] width 6 height 4
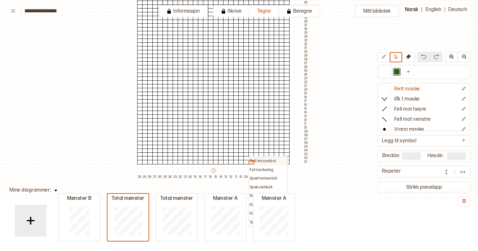
click at [251, 157] on div "Sett inn symbol" at bounding box center [268, 161] width 38 height 9
click at [277, 111] on div at bounding box center [277, 113] width 6 height 4
click at [261, 162] on div at bounding box center [261, 162] width 6 height 4
click at [382, 60] on button at bounding box center [383, 57] width 12 height 10
click at [261, 161] on div at bounding box center [261, 162] width 6 height 4
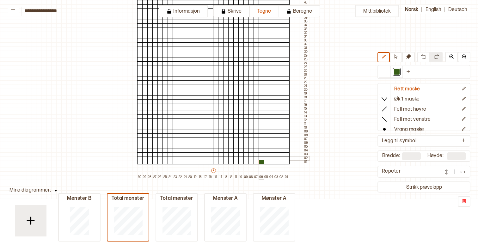
click at [261, 157] on div at bounding box center [261, 158] width 6 height 4
drag, startPoint x: 261, startPoint y: 154, endPoint x: 261, endPoint y: 141, distance: 12.6
click at [265, 148] on div at bounding box center [266, 147] width 6 height 4
click at [270, 147] on div at bounding box center [272, 147] width 6 height 4
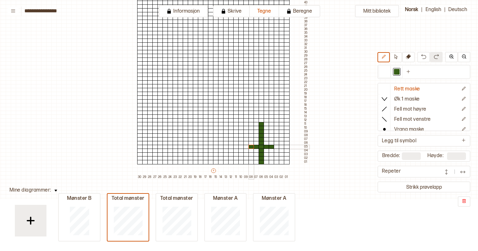
drag, startPoint x: 258, startPoint y: 147, endPoint x: 251, endPoint y: 147, distance: 7.3
drag, startPoint x: 250, startPoint y: 150, endPoint x: 244, endPoint y: 150, distance: 6.0
drag, startPoint x: 245, startPoint y: 154, endPoint x: 241, endPoint y: 154, distance: 4.4
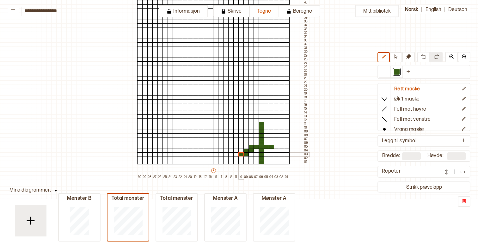
drag, startPoint x: 275, startPoint y: 153, endPoint x: 279, endPoint y: 153, distance: 4.4
drag, startPoint x: 257, startPoint y: 143, endPoint x: 263, endPoint y: 143, distance: 6.3
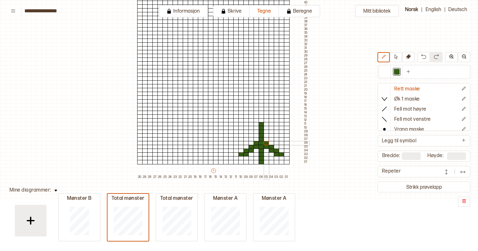
drag, startPoint x: 251, startPoint y: 139, endPoint x: 274, endPoint y: 137, distance: 23.5
drag, startPoint x: 256, startPoint y: 132, endPoint x: 264, endPoint y: 132, distance: 8.5
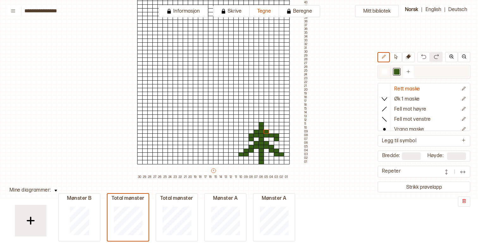
click at [383, 70] on div at bounding box center [385, 72] width 6 height 6
click at [275, 138] on div at bounding box center [277, 139] width 6 height 4
click at [275, 136] on div at bounding box center [277, 135] width 6 height 4
click at [398, 72] on div at bounding box center [397, 72] width 6 height 6
click at [270, 140] on div at bounding box center [272, 139] width 6 height 4
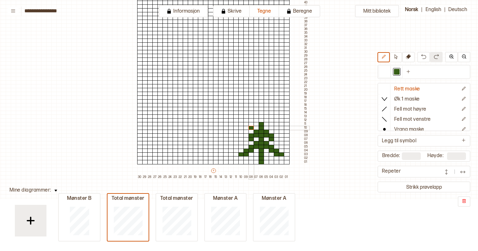
click at [252, 128] on div at bounding box center [251, 128] width 6 height 4
drag, startPoint x: 256, startPoint y: 124, endPoint x: 264, endPoint y: 124, distance: 8.9
click at [269, 127] on div at bounding box center [272, 128] width 6 height 4
click at [261, 120] on div at bounding box center [261, 120] width 6 height 4
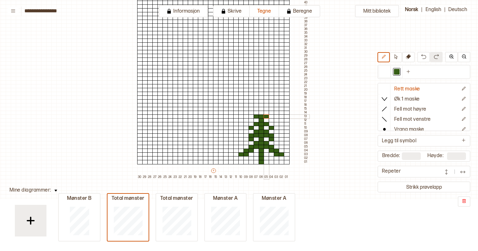
drag, startPoint x: 257, startPoint y: 115, endPoint x: 264, endPoint y: 115, distance: 6.9
click at [261, 110] on div at bounding box center [261, 109] width 6 height 4
click at [261, 112] on div at bounding box center [261, 113] width 6 height 4
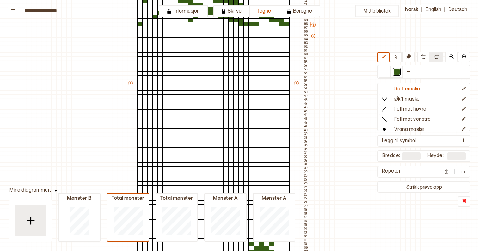
scroll to position [188, 25]
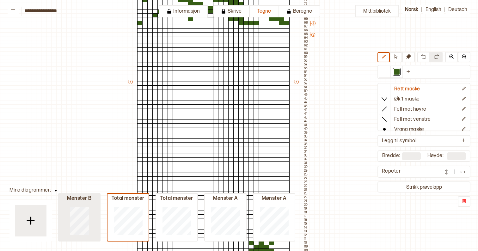
click at [89, 222] on div at bounding box center [79, 220] width 41 height 40
type input "**"
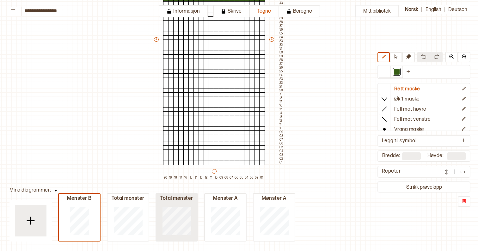
scroll to position [0, 0]
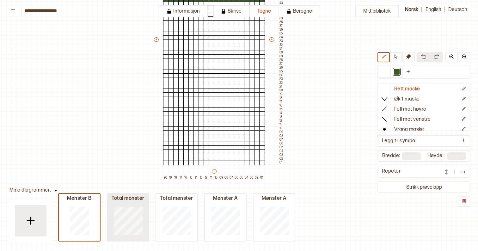
type input "**"
type input "***"
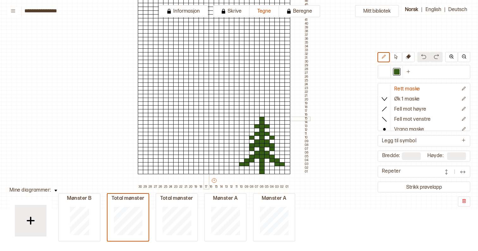
scroll to position [290, 24]
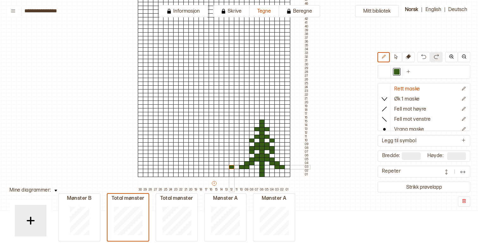
click at [231, 167] on div at bounding box center [232, 167] width 6 height 4
click at [227, 167] on div at bounding box center [227, 167] width 6 height 4
click at [392, 58] on button at bounding box center [396, 57] width 12 height 10
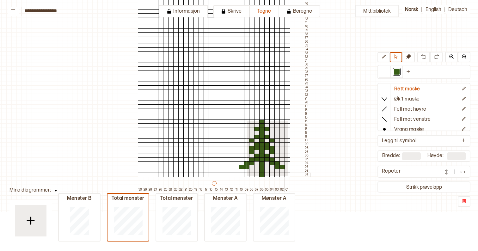
drag, startPoint x: 246, startPoint y: 121, endPoint x: 287, endPoint y: 175, distance: 67.9
drag, startPoint x: 242, startPoint y: 120, endPoint x: 288, endPoint y: 175, distance: 72.2
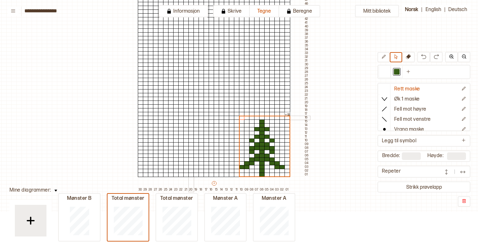
click at [190, 118] on div at bounding box center [191, 118] width 6 height 4
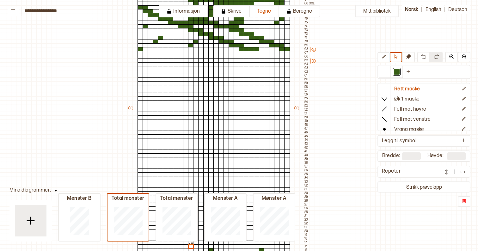
scroll to position [161, 25]
click at [244, 94] on div at bounding box center [246, 95] width 6 height 4
click at [249, 94] on div at bounding box center [251, 95] width 6 height 4
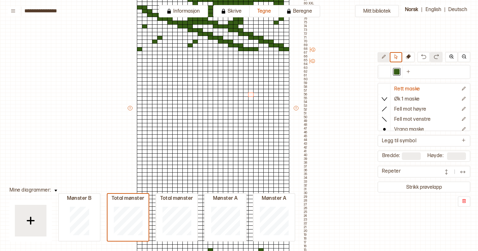
click at [385, 55] on icon at bounding box center [383, 56] width 5 height 5
click at [250, 95] on div at bounding box center [251, 95] width 6 height 4
click at [257, 95] on div at bounding box center [256, 95] width 6 height 4
drag, startPoint x: 250, startPoint y: 98, endPoint x: 270, endPoint y: 98, distance: 20.5
click at [270, 98] on div "+ + + + 30 29 28 27 26 25 24 23 22 21 20 19 18 17 16 15 14 13 12 11 10 09 08 07…" at bounding box center [218, 109] width 182 height 421
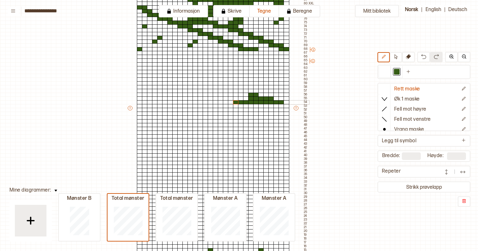
drag, startPoint x: 280, startPoint y: 102, endPoint x: 237, endPoint y: 102, distance: 43.0
click at [237, 102] on div "+ + + + 30 29 28 27 26 25 24 23 22 21 20 19 18 17 16 15 14 13 12 11 10 09 08 07…" at bounding box center [218, 109] width 182 height 421
drag, startPoint x: 281, startPoint y: 106, endPoint x: 234, endPoint y: 106, distance: 46.8
click at [234, 106] on div "+ + + + 30 29 28 27 26 25 24 23 22 21 20 19 18 17 16 15 14 13 12 11 10 09 08 07…" at bounding box center [218, 109] width 182 height 421
click at [385, 69] on div at bounding box center [385, 72] width 6 height 6
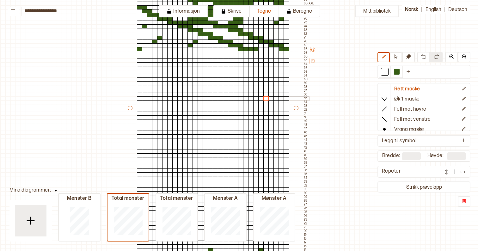
drag, startPoint x: 249, startPoint y: 95, endPoint x: 266, endPoint y: 97, distance: 16.9
click at [266, 97] on div "+ + + + 30 29 28 27 26 25 24 23 22 21 20 19 18 17 16 15 14 13 12 11 10 09 08 07…" at bounding box center [218, 109] width 182 height 421
click at [396, 72] on div at bounding box center [397, 72] width 6 height 6
click at [180, 79] on div at bounding box center [180, 79] width 6 height 4
click at [185, 79] on div at bounding box center [185, 79] width 6 height 4
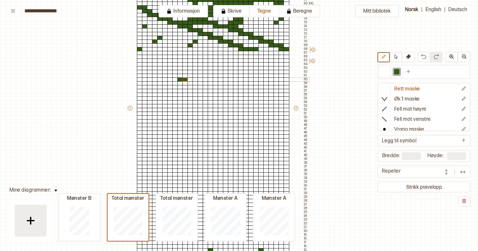
click at [188, 79] on div at bounding box center [190, 79] width 6 height 4
drag, startPoint x: 181, startPoint y: 82, endPoint x: 189, endPoint y: 82, distance: 8.2
click at [189, 82] on div "+ + + + 30 29 28 27 26 25 24 23 22 21 20 19 18 17 16 15 14 13 12 11 10 09 08 07…" at bounding box center [218, 109] width 182 height 421
drag, startPoint x: 180, startPoint y: 86, endPoint x: 189, endPoint y: 87, distance: 8.9
click at [189, 87] on div "+ + + + 30 29 28 27 26 25 24 23 22 21 20 19 18 17 16 15 14 13 12 11 10 09 08 07…" at bounding box center [218, 109] width 182 height 421
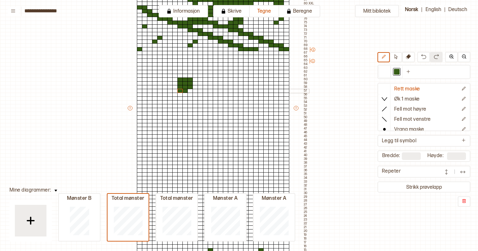
click at [181, 90] on div "+ + + + 30 29 28 27 26 25 24 23 22 21 20 19 18 17 16 15 14 13 12 11 10 09 08 07…" at bounding box center [218, 109] width 182 height 421
click at [208, 80] on div at bounding box center [211, 79] width 6 height 4
drag, startPoint x: 214, startPoint y: 82, endPoint x: 220, endPoint y: 86, distance: 6.1
click at [220, 86] on div "+ + + + 30 29 28 27 26 25 24 23 22 21 20 19 18 17 16 15 14 13 12 11 10 09 08 07…" at bounding box center [218, 109] width 182 height 421
click at [220, 90] on div at bounding box center [221, 91] width 6 height 4
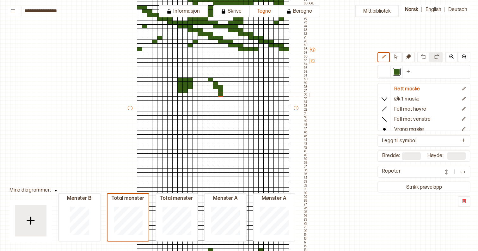
click at [220, 93] on div at bounding box center [221, 95] width 6 height 4
click at [225, 94] on div at bounding box center [226, 95] width 6 height 4
click at [225, 98] on div at bounding box center [226, 98] width 6 height 4
click at [225, 100] on div at bounding box center [226, 102] width 6 height 4
click at [228, 100] on div at bounding box center [231, 102] width 6 height 4
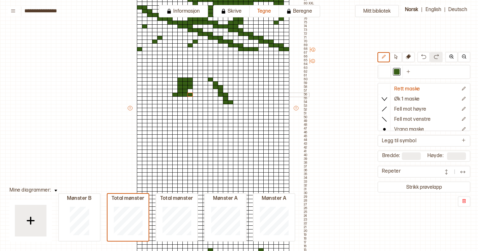
drag, startPoint x: 175, startPoint y: 94, endPoint x: 188, endPoint y: 95, distance: 13.0
click at [188, 95] on div "+ + + + 30 29 28 27 26 25 24 23 22 21 20 19 18 17 16 15 14 13 12 11 10 09 08 07…" at bounding box center [218, 109] width 182 height 421
drag, startPoint x: 175, startPoint y: 98, endPoint x: 196, endPoint y: 99, distance: 21.5
click at [196, 99] on div "+ + + + 30 29 28 27 26 25 24 23 22 21 20 19 18 17 16 15 14 13 12 11 10 09 08 07…" at bounding box center [218, 109] width 182 height 421
drag, startPoint x: 175, startPoint y: 101, endPoint x: 201, endPoint y: 102, distance: 26.6
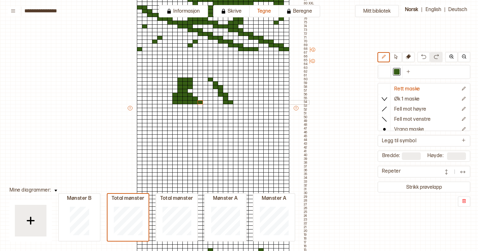
click at [201, 102] on div "+ + + + 30 29 28 27 26 25 24 23 22 21 20 19 18 17 16 15 14 13 12 11 10 09 08 07…" at bounding box center [218, 109] width 182 height 421
drag, startPoint x: 200, startPoint y: 106, endPoint x: 203, endPoint y: 106, distance: 3.8
click at [203, 106] on div "+ + + + 30 29 28 27 26 25 24 23 22 21 20 19 18 17 16 15 14 13 12 11 10 09 08 07…" at bounding box center [218, 109] width 182 height 421
click at [214, 102] on div "+ + + + 30 29 28 27 26 25 24 23 22 21 20 19 18 17 16 15 14 13 12 11 10 09 08 07…" at bounding box center [218, 109] width 182 height 421
drag, startPoint x: 220, startPoint y: 105, endPoint x: 242, endPoint y: 106, distance: 22.8
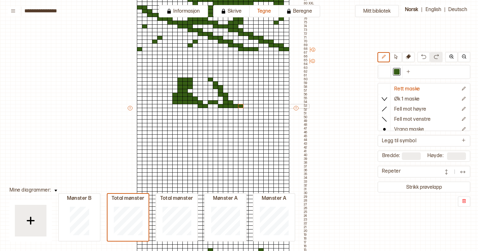
click at [242, 106] on div "+ + + + 30 29 28 27 26 25 24 23 22 21 20 19 18 17 16 15 14 13 12 11 10 09 08 07…" at bounding box center [218, 109] width 182 height 421
drag, startPoint x: 190, startPoint y: 107, endPoint x: 176, endPoint y: 107, distance: 14.2
click at [176, 107] on div "+ + + + 30 29 28 27 26 25 24 23 22 21 20 19 18 17 16 15 14 13 12 11 10 09 08 07…" at bounding box center [218, 109] width 182 height 421
drag, startPoint x: 190, startPoint y: 110, endPoint x: 177, endPoint y: 109, distance: 13.0
click at [177, 109] on div "+ + + + 30 29 28 27 26 25 24 23 22 21 20 19 18 17 16 15 14 13 12 11 10 09 08 07…" at bounding box center [218, 109] width 182 height 421
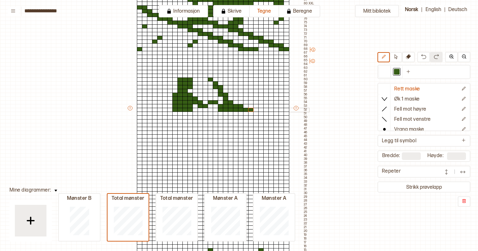
drag, startPoint x: 220, startPoint y: 110, endPoint x: 251, endPoint y: 109, distance: 31.0
click at [251, 109] on div "+ + + + 30 29 28 27 26 25 24 23 22 21 20 19 18 17 16 15 14 13 12 11 10 09 08 07…" at bounding box center [218, 109] width 182 height 421
drag, startPoint x: 175, startPoint y: 112, endPoint x: 198, endPoint y: 113, distance: 23.1
click at [198, 113] on div "+ + + + 30 29 28 27 26 25 24 23 22 21 20 19 18 17 16 15 14 13 12 11 10 09 08 07…" at bounding box center [218, 109] width 182 height 421
click at [214, 113] on div at bounding box center [216, 114] width 6 height 4
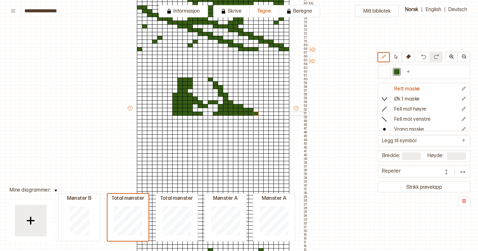
drag, startPoint x: 214, startPoint y: 113, endPoint x: 254, endPoint y: 113, distance: 39.5
click at [254, 113] on div "+ + + + 30 29 28 27 26 25 24 23 22 21 20 19 18 17 16 15 14 13 12 11 10 09 08 07…" at bounding box center [218, 109] width 182 height 421
drag, startPoint x: 164, startPoint y: 113, endPoint x: 161, endPoint y: 111, distance: 3.9
click at [161, 111] on div "+ + + + 30 29 28 27 26 25 24 23 22 21 20 19 18 17 16 15 14 13 12 11 10 09 08 07…" at bounding box center [218, 109] width 182 height 421
drag, startPoint x: 148, startPoint y: 117, endPoint x: 208, endPoint y: 117, distance: 60.0
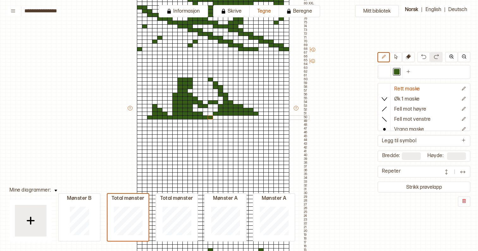
click at [208, 117] on div "+ + + + 30 29 28 27 26 25 24 23 22 21 20 19 18 17 16 15 14 13 12 11 10 09 08 07…" at bounding box center [218, 109] width 182 height 421
click at [213, 118] on div at bounding box center [216, 117] width 6 height 4
click at [217, 118] on div at bounding box center [216, 117] width 6 height 4
click at [219, 118] on div at bounding box center [221, 117] width 6 height 4
click at [223, 118] on div at bounding box center [226, 117] width 6 height 4
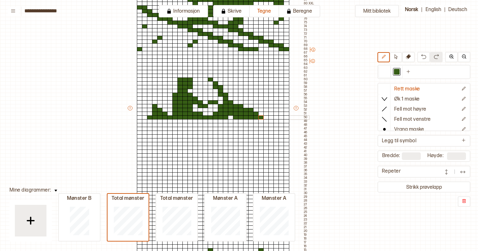
drag, startPoint x: 235, startPoint y: 118, endPoint x: 259, endPoint y: 117, distance: 24.3
click at [259, 117] on div "+ + + + 30 29 28 27 26 25 24 23 22 21 20 19 18 17 16 15 14 13 12 11 10 09 08 07…" at bounding box center [218, 109] width 182 height 421
click at [264, 120] on div at bounding box center [266, 121] width 6 height 4
click at [265, 125] on div at bounding box center [266, 125] width 6 height 4
click at [229, 123] on div at bounding box center [231, 121] width 6 height 4
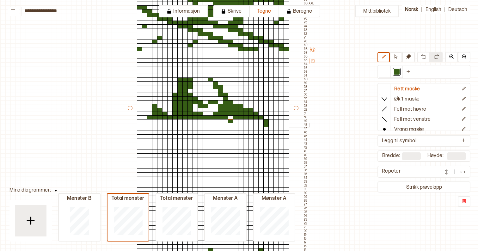
click at [230, 125] on div at bounding box center [231, 125] width 6 height 4
click at [226, 125] on div at bounding box center [226, 125] width 6 height 4
click at [226, 127] on div at bounding box center [226, 129] width 6 height 4
click at [235, 129] on div at bounding box center [236, 129] width 6 height 4
drag, startPoint x: 239, startPoint y: 121, endPoint x: 239, endPoint y: 125, distance: 3.8
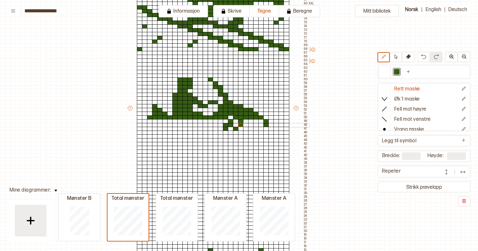
click at [239, 125] on div "+ + + + 30 29 28 27 26 25 24 23 22 21 20 19 18 17 16 15 14 13 12 11 10 09 08 07…" at bounding box center [218, 109] width 182 height 421
drag, startPoint x: 245, startPoint y: 120, endPoint x: 262, endPoint y: 121, distance: 17.1
click at [262, 121] on div "+ + + + 30 29 28 27 26 25 24 23 22 21 20 19 18 17 16 15 14 13 12 11 10 09 08 07…" at bounding box center [218, 109] width 182 height 421
drag, startPoint x: 246, startPoint y: 125, endPoint x: 261, endPoint y: 125, distance: 15.2
click at [261, 125] on div "+ + + + 30 29 28 27 26 25 24 23 22 21 20 19 18 17 16 15 14 13 12 11 10 09 08 07…" at bounding box center [218, 109] width 182 height 421
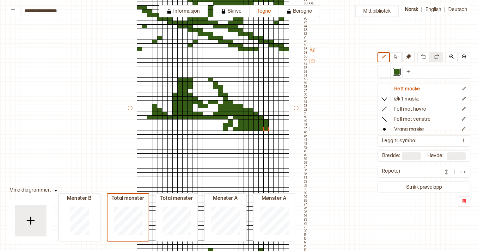
drag, startPoint x: 241, startPoint y: 128, endPoint x: 264, endPoint y: 129, distance: 23.1
click at [264, 129] on div "+ + + + 30 29 28 27 26 25 24 23 22 21 20 19 18 17 16 15 14 13 12 11 10 09 08 07…" at bounding box center [218, 109] width 182 height 421
drag, startPoint x: 240, startPoint y: 132, endPoint x: 266, endPoint y: 133, distance: 25.6
click at [266, 133] on div "+ + + + 30 29 28 27 26 25 24 23 22 21 20 19 18 17 16 15 14 13 12 11 10 09 08 07…" at bounding box center [218, 109] width 182 height 421
drag, startPoint x: 260, startPoint y: 137, endPoint x: 202, endPoint y: 135, distance: 57.5
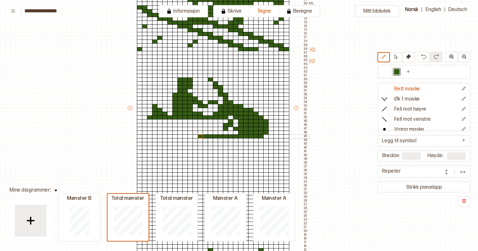
click at [202, 135] on div "+ + + + 30 29 28 27 26 25 24 23 22 21 20 19 18 17 16 15 14 13 12 11 10 09 08 07…" at bounding box center [218, 109] width 182 height 421
click at [220, 132] on div at bounding box center [221, 132] width 6 height 4
drag, startPoint x: 220, startPoint y: 118, endPoint x: 218, endPoint y: 130, distance: 11.4
click at [218, 130] on div "+ + + + 30 29 28 27 26 25 24 23 22 21 20 19 18 17 16 15 14 13 12 11 10 09 08 07…" at bounding box center [218, 109] width 182 height 421
click at [204, 124] on div at bounding box center [205, 125] width 6 height 4
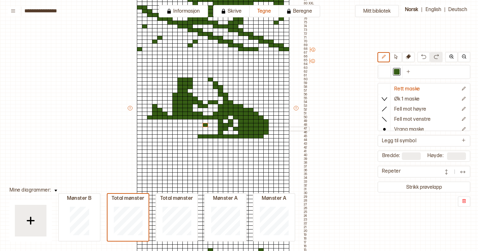
click at [204, 128] on div at bounding box center [205, 129] width 6 height 4
click at [201, 121] on div at bounding box center [200, 121] width 6 height 4
click at [211, 121] on div at bounding box center [211, 121] width 6 height 4
click at [201, 126] on div at bounding box center [200, 125] width 6 height 4
click at [200, 133] on div at bounding box center [200, 132] width 6 height 4
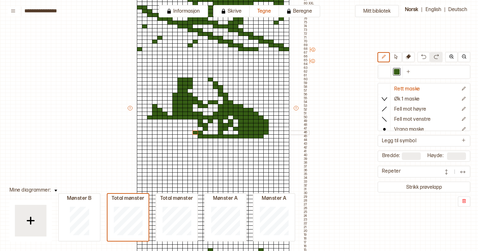
click at [196, 131] on div at bounding box center [195, 132] width 6 height 4
click at [196, 128] on div at bounding box center [195, 129] width 6 height 4
drag, startPoint x: 149, startPoint y: 121, endPoint x: 194, endPoint y: 121, distance: 45.2
click at [194, 121] on div "+ + + + 30 29 28 27 26 25 24 23 22 21 20 19 18 17 16 15 14 13 12 11 10 09 08 07…" at bounding box center [218, 109] width 182 height 421
drag, startPoint x: 208, startPoint y: 126, endPoint x: 216, endPoint y: 118, distance: 10.7
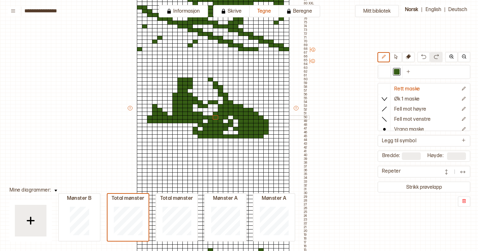
click at [216, 118] on div "+ + + + 30 29 28 27 26 25 24 23 22 21 20 19 18 17 16 15 14 13 12 11 10 09 08 07…" at bounding box center [218, 109] width 182 height 421
drag, startPoint x: 149, startPoint y: 125, endPoint x: 195, endPoint y: 126, distance: 45.5
click at [195, 126] on div "+ + + + 30 29 28 27 26 25 24 23 22 21 20 19 18 17 16 15 14 13 12 11 10 09 08 07…" at bounding box center [218, 109] width 182 height 421
click at [149, 129] on div at bounding box center [150, 129] width 6 height 4
click at [149, 132] on div at bounding box center [150, 132] width 6 height 4
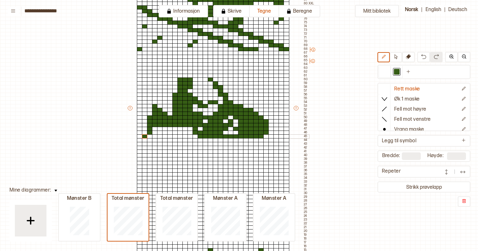
click at [146, 136] on div at bounding box center [145, 136] width 6 height 4
drag, startPoint x: 154, startPoint y: 136, endPoint x: 193, endPoint y: 136, distance: 38.5
click at [193, 136] on div "+ + + + 30 29 28 27 26 25 24 23 22 21 20 19 18 17 16 15 14 13 12 11 10 09 08 07…" at bounding box center [218, 109] width 182 height 421
drag, startPoint x: 190, startPoint y: 132, endPoint x: 189, endPoint y: 127, distance: 5.5
click at [189, 127] on div "+ + + + 30 29 28 27 26 25 24 23 22 21 20 19 18 17 16 15 14 13 12 11 10 09 08 07…" at bounding box center [218, 109] width 182 height 421
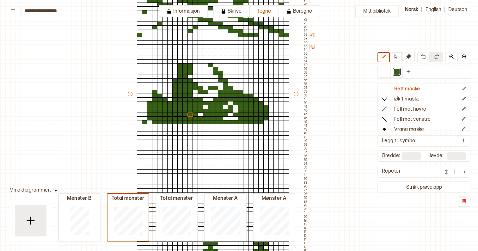
scroll to position [180, 25]
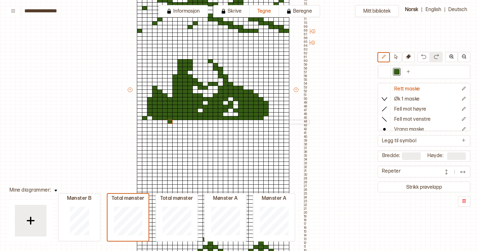
click at [170, 121] on div at bounding box center [170, 122] width 6 height 4
click at [190, 122] on div at bounding box center [190, 122] width 6 height 4
click at [211, 122] on div at bounding box center [211, 122] width 6 height 4
click at [245, 122] on div at bounding box center [246, 122] width 6 height 4
click at [248, 125] on div at bounding box center [251, 126] width 6 height 4
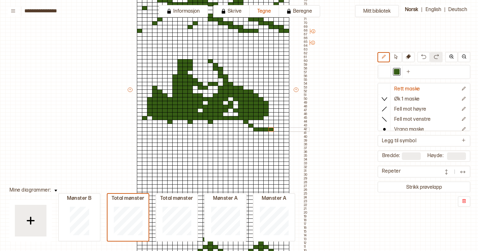
drag, startPoint x: 254, startPoint y: 128, endPoint x: 269, endPoint y: 130, distance: 15.2
click at [269, 130] on div "+ + + + 30 29 28 27 26 25 24 23 22 21 20 19 18 17 16 15 14 13 12 11 10 09 08 07…" at bounding box center [218, 91] width 182 height 421
drag, startPoint x: 270, startPoint y: 126, endPoint x: 274, endPoint y: 122, distance: 5.6
click at [274, 122] on div "+ + + + 30 29 28 27 26 25 24 23 22 21 20 19 18 17 16 15 14 13 12 11 10 09 08 07…" at bounding box center [218, 91] width 182 height 421
drag, startPoint x: 266, startPoint y: 133, endPoint x: 242, endPoint y: 133, distance: 24.0
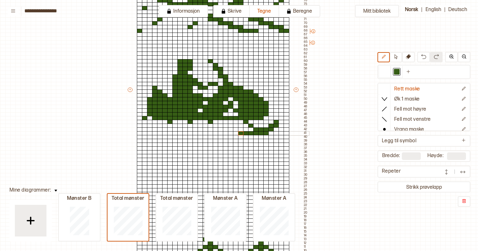
click at [242, 133] on div "+ + + + 30 29 28 27 26 25 24 23 22 21 20 19 18 17 16 15 14 13 12 11 10 09 08 07…" at bounding box center [218, 91] width 182 height 421
drag, startPoint x: 224, startPoint y: 134, endPoint x: 155, endPoint y: 134, distance: 69.2
click at [155, 134] on div "+ + + + 30 29 28 27 26 25 24 23 22 21 20 19 18 17 16 15 14 13 12 11 10 09 08 07…" at bounding box center [218, 91] width 182 height 421
click at [150, 130] on div at bounding box center [150, 129] width 6 height 4
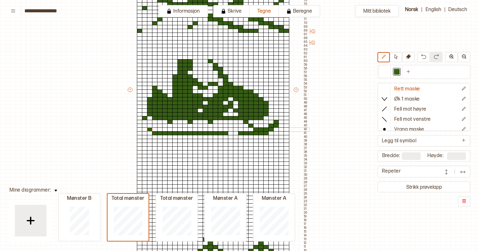
click at [150, 130] on div at bounding box center [150, 129] width 6 height 4
click at [154, 131] on div at bounding box center [155, 129] width 6 height 4
drag, startPoint x: 154, startPoint y: 126, endPoint x: 222, endPoint y: 123, distance: 68.0
click at [222, 123] on div "+ + + + 30 29 28 27 26 25 24 23 22 21 20 19 18 17 16 15 14 13 12 11 10 09 08 07…" at bounding box center [218, 91] width 182 height 421
drag, startPoint x: 214, startPoint y: 125, endPoint x: 228, endPoint y: 125, distance: 13.9
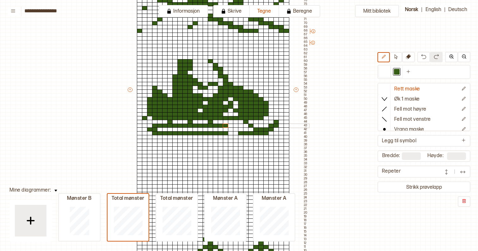
click at [228, 125] on div "+ + + + 30 29 28 27 26 25 24 23 22 21 20 19 18 17 16 15 14 13 12 11 10 09 08 07…" at bounding box center [218, 91] width 182 height 421
click at [230, 129] on div at bounding box center [231, 129] width 6 height 4
click at [225, 129] on div at bounding box center [226, 129] width 6 height 4
click at [386, 70] on div at bounding box center [385, 72] width 6 height 6
click at [232, 125] on div at bounding box center [231, 126] width 6 height 4
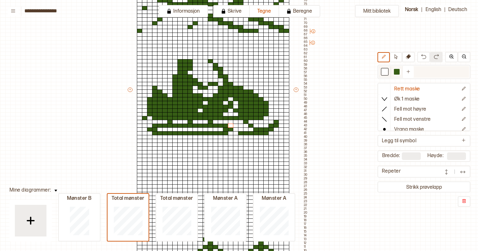
click at [394, 71] on div at bounding box center [397, 72] width 6 height 6
click at [214, 130] on div at bounding box center [216, 129] width 6 height 4
click at [206, 129] on div at bounding box center [205, 129] width 6 height 4
click at [194, 129] on div at bounding box center [195, 129] width 6 height 4
click at [186, 129] on div at bounding box center [185, 129] width 6 height 4
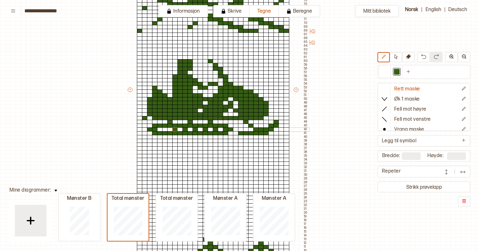
click at [172, 129] on div at bounding box center [175, 129] width 6 height 4
click at [164, 129] on div at bounding box center [165, 129] width 6 height 4
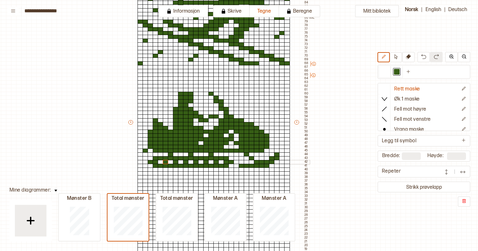
scroll to position [147, 24]
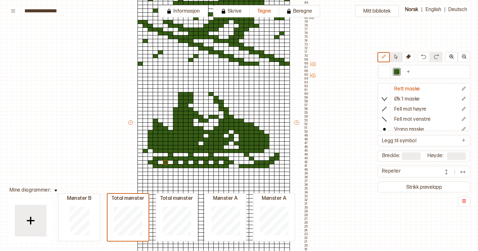
click at [398, 57] on button at bounding box center [396, 57] width 12 height 10
click at [386, 73] on div at bounding box center [385, 72] width 6 height 6
click at [145, 150] on div at bounding box center [145, 151] width 6 height 4
click at [385, 59] on icon at bounding box center [383, 56] width 5 height 5
click at [385, 69] on div at bounding box center [385, 72] width 8 height 8
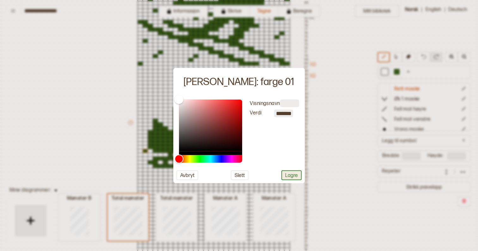
click at [287, 174] on button "Lagre" at bounding box center [291, 175] width 20 height 10
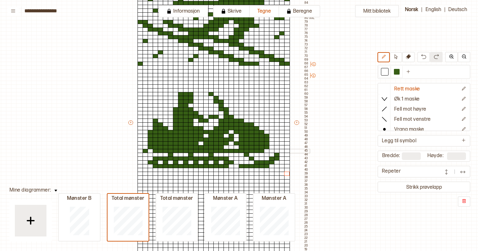
click at [144, 150] on div at bounding box center [145, 151] width 6 height 4
click at [278, 155] on div at bounding box center [277, 155] width 6 height 4
click at [278, 159] on div at bounding box center [277, 158] width 6 height 4
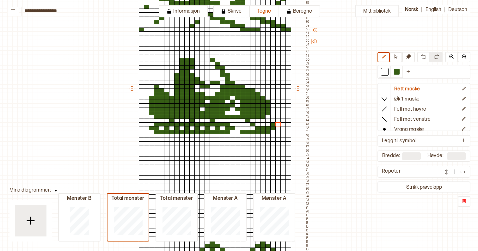
scroll to position [183, 22]
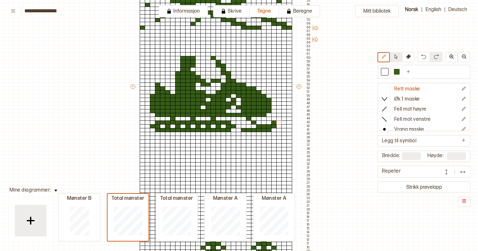
click at [396, 57] on icon at bounding box center [395, 56] width 5 height 5
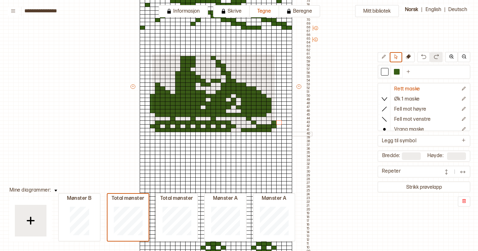
drag, startPoint x: 151, startPoint y: 54, endPoint x: 274, endPoint y: 132, distance: 145.3
click at [274, 132] on div "+ + + + 30 29 28 27 26 25 24 23 22 21 20 19 18 17 16 15 14 13 12 11 10 09 08 07…" at bounding box center [221, 88] width 182 height 421
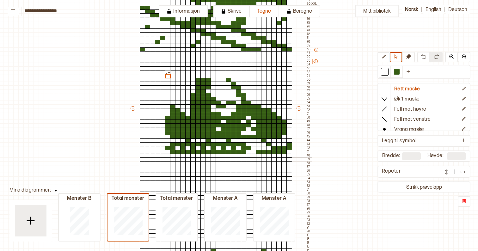
scroll to position [165, 21]
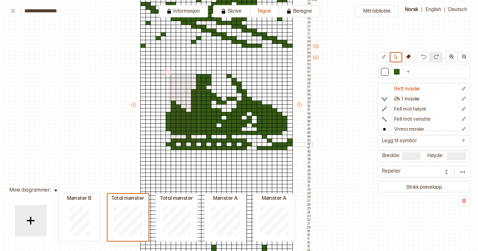
drag, startPoint x: 168, startPoint y: 72, endPoint x: 198, endPoint y: 146, distance: 79.2
drag, startPoint x: 168, startPoint y: 72, endPoint x: 200, endPoint y: 148, distance: 82.0
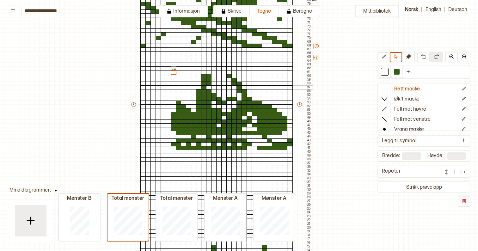
click at [209, 85] on div at bounding box center [209, 84] width 6 height 4
click at [208, 88] on div at bounding box center [209, 87] width 6 height 4
click at [394, 73] on div at bounding box center [397, 72] width 8 height 8
click at [209, 87] on div at bounding box center [209, 87] width 6 height 4
click at [213, 84] on div at bounding box center [214, 84] width 6 height 4
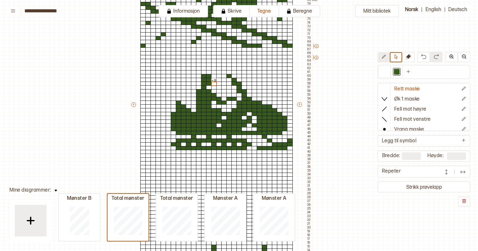
click at [384, 58] on icon at bounding box center [383, 56] width 5 height 5
click at [209, 87] on div at bounding box center [209, 87] width 6 height 4
drag, startPoint x: 214, startPoint y: 83, endPoint x: 214, endPoint y: 77, distance: 6.0
click at [214, 77] on div "+ + + + 30 29 28 27 26 25 24 23 22 21 20 19 18 17 16 15 14 13 12 11 10 09 08 07…" at bounding box center [221, 106] width 182 height 421
click at [387, 70] on div at bounding box center [385, 72] width 6 height 6
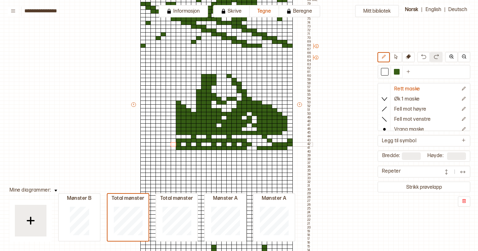
drag, startPoint x: 173, startPoint y: 114, endPoint x: 171, endPoint y: 143, distance: 29.4
click at [171, 143] on div "+ + + + 30 29 28 27 26 25 24 23 22 21 20 19 18 17 16 15 14 13 12 11 10 09 08 07…" at bounding box center [221, 106] width 182 height 421
drag, startPoint x: 178, startPoint y: 103, endPoint x: 178, endPoint y: 109, distance: 5.4
click at [178, 109] on div "+ + + + 30 29 28 27 26 25 24 23 22 21 20 19 18 17 16 15 14 13 12 11 10 09 08 07…" at bounding box center [221, 106] width 182 height 421
click at [178, 133] on div at bounding box center [179, 133] width 6 height 4
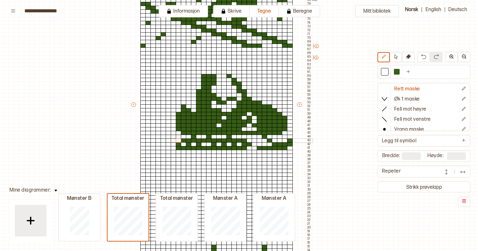
click at [180, 141] on div at bounding box center [179, 140] width 6 height 4
click at [180, 147] on div at bounding box center [179, 148] width 6 height 4
drag, startPoint x: 188, startPoint y: 144, endPoint x: 234, endPoint y: 143, distance: 46.5
click at [234, 143] on div "+ + + + 30 29 28 27 26 25 24 23 22 21 20 19 18 17 16 15 14 13 12 11 10 09 08 07…" at bounding box center [221, 106] width 182 height 421
click at [396, 71] on div at bounding box center [397, 72] width 6 height 6
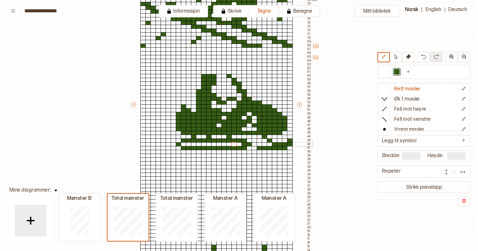
click at [184, 144] on div at bounding box center [184, 144] width 6 height 4
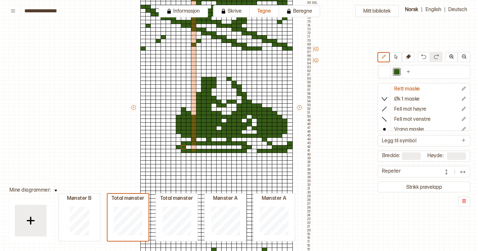
scroll to position [167, 21]
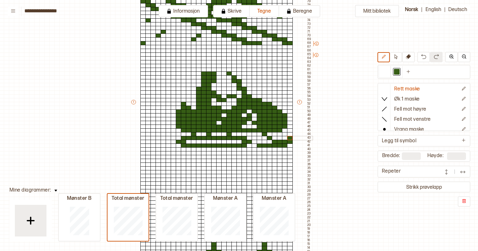
click at [291, 138] on div at bounding box center [290, 138] width 6 height 4
click at [386, 71] on div at bounding box center [385, 72] width 6 height 6
click at [290, 138] on div at bounding box center [290, 138] width 6 height 4
click at [290, 141] on div at bounding box center [290, 142] width 6 height 4
click at [285, 145] on div at bounding box center [285, 145] width 6 height 4
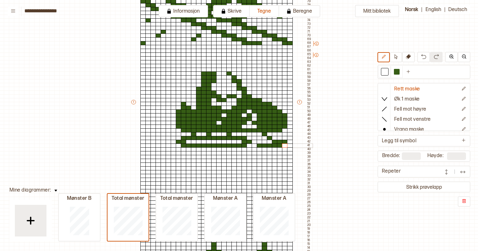
click at [280, 146] on div at bounding box center [280, 145] width 6 height 4
click at [284, 144] on div at bounding box center [285, 145] width 6 height 4
click at [284, 143] on div at bounding box center [285, 145] width 6 height 4
click at [286, 140] on div at bounding box center [285, 142] width 6 height 4
drag, startPoint x: 286, startPoint y: 126, endPoint x: 286, endPoint y: 116, distance: 10.4
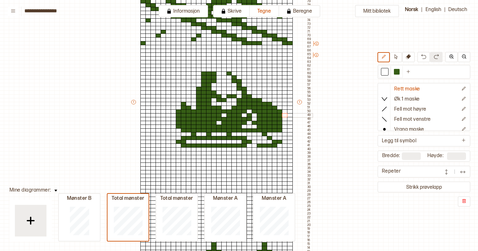
click at [286, 116] on div "+ + + + 30 29 28 27 26 25 24 23 22 21 20 19 18 17 16 15 14 13 12 11 10 09 08 07…" at bounding box center [221, 103] width 182 height 421
click at [279, 111] on div at bounding box center [280, 111] width 6 height 4
click at [277, 106] on div at bounding box center [280, 108] width 6 height 4
click at [275, 106] on div at bounding box center [275, 108] width 6 height 4
click at [271, 103] on div at bounding box center [270, 104] width 6 height 4
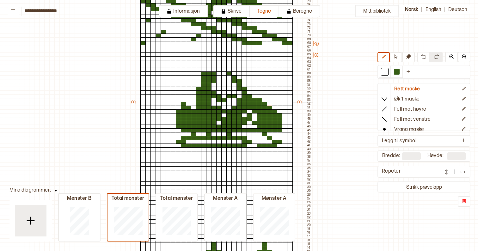
click at [259, 99] on div at bounding box center [260, 100] width 6 height 4
click at [281, 131] on div at bounding box center [280, 130] width 6 height 4
click at [278, 131] on div at bounding box center [280, 130] width 6 height 4
click at [277, 131] on div at bounding box center [280, 130] width 6 height 4
click at [275, 130] on div at bounding box center [275, 130] width 6 height 4
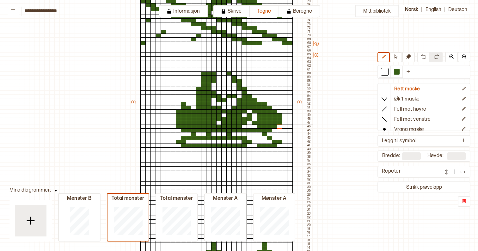
click at [280, 126] on div at bounding box center [280, 126] width 6 height 4
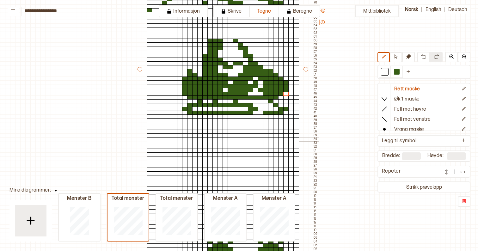
scroll to position [181, 15]
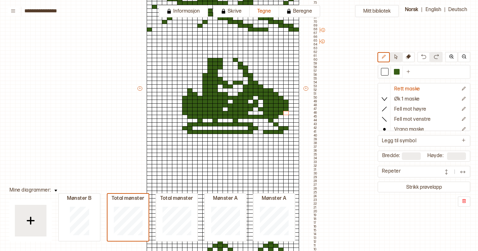
click at [396, 59] on icon at bounding box center [395, 56] width 3 height 5
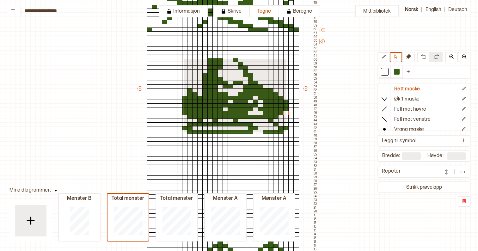
drag, startPoint x: 183, startPoint y: 58, endPoint x: 286, endPoint y: 132, distance: 125.9
click at [286, 132] on div "+ + + + 30 29 28 27 26 25 24 23 22 21 20 19 18 17 16 15 14 13 12 11 10 09 08 07…" at bounding box center [227, 90] width 182 height 421
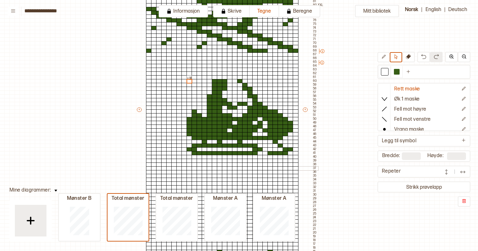
scroll to position [159, 16]
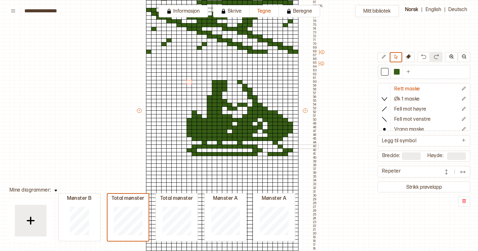
click at [255, 148] on div at bounding box center [255, 146] width 6 height 4
click at [385, 70] on div at bounding box center [385, 72] width 6 height 6
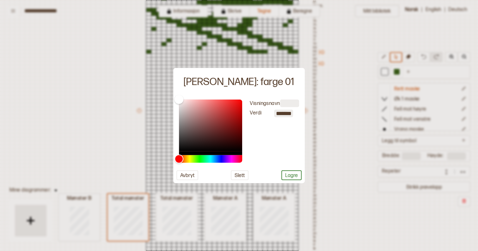
click at [384, 56] on div at bounding box center [239, 125] width 478 height 251
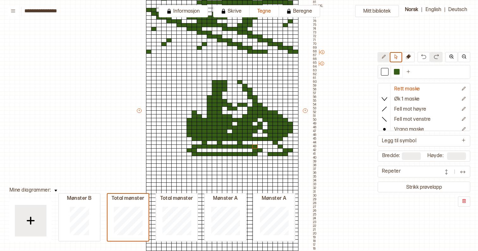
click at [381, 58] on icon at bounding box center [383, 56] width 5 height 5
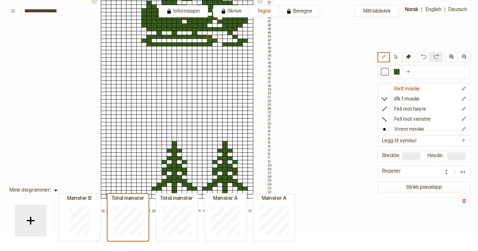
scroll to position [274, 61]
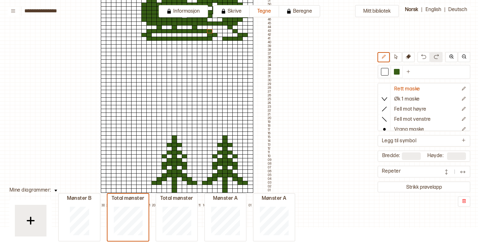
click at [153, 205] on div "Mønster B Total mønster Total mønster Mønster A Mønster A" at bounding box center [176, 222] width 237 height 38
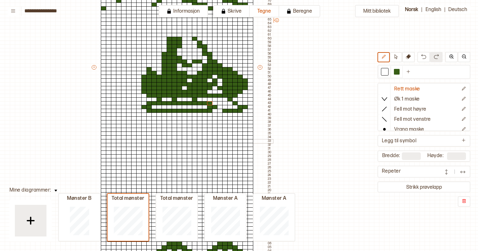
scroll to position [193, 60]
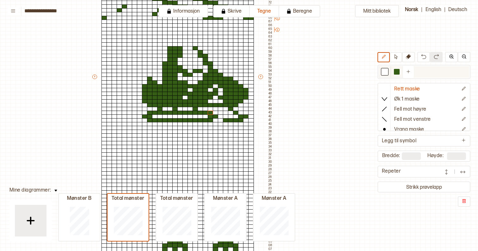
click at [399, 69] on div at bounding box center [397, 72] width 8 height 8
click at [387, 71] on div at bounding box center [385, 72] width 6 height 6
click at [209, 113] on div at bounding box center [211, 113] width 6 height 4
click at [208, 121] on div at bounding box center [211, 120] width 6 height 4
click at [216, 118] on div at bounding box center [216, 116] width 6 height 4
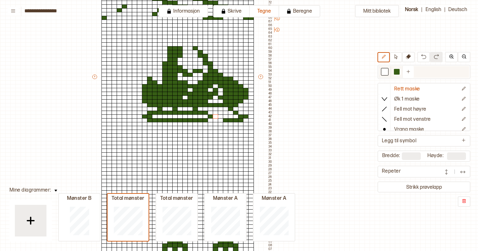
click at [397, 74] on div at bounding box center [397, 72] width 6 height 6
click at [205, 116] on div at bounding box center [205, 116] width 6 height 4
click at [397, 56] on icon at bounding box center [395, 56] width 5 height 5
drag, startPoint x: 145, startPoint y: 108, endPoint x: 211, endPoint y: 121, distance: 67.7
click at [211, 121] on div "+ + + + 30 29 28 27 26 25 24 23 22 21 20 19 18 17 16 15 14 13 12 11 10 09 08 07…" at bounding box center [182, 78] width 182 height 421
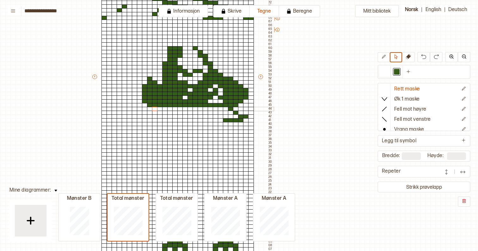
click at [149, 108] on div at bounding box center [150, 109] width 6 height 4
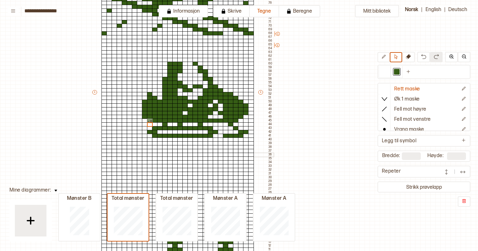
scroll to position [168, 60]
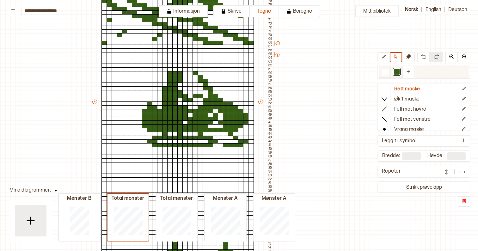
click at [384, 73] on div at bounding box center [385, 72] width 6 height 6
drag, startPoint x: 144, startPoint y: 112, endPoint x: 144, endPoint y: 123, distance: 11.4
click at [144, 123] on div "+ + + + 30 29 28 27 26 25 24 23 22 21 20 19 18 17 16 15 14 13 12 11 10 09 08 07…" at bounding box center [182, 103] width 182 height 421
click at [382, 58] on icon at bounding box center [383, 56] width 5 height 5
drag, startPoint x: 144, startPoint y: 112, endPoint x: 143, endPoint y: 125, distance: 13.6
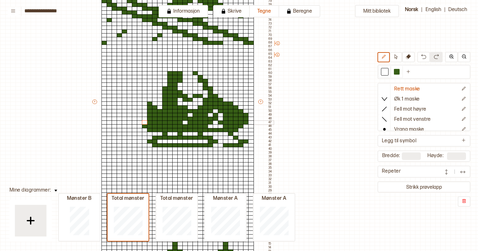
click at [143, 125] on div "+ + + + 30 29 28 27 26 25 24 23 22 21 20 19 18 17 16 15 14 13 12 11 10 09 08 07…" at bounding box center [182, 103] width 182 height 421
click at [148, 131] on div at bounding box center [150, 130] width 6 height 4
click at [149, 107] on div "+ + + + 30 29 28 27 26 25 24 23 22 21 20 19 18 17 16 15 14 13 12 11 10 09 08 07…" at bounding box center [182, 103] width 182 height 421
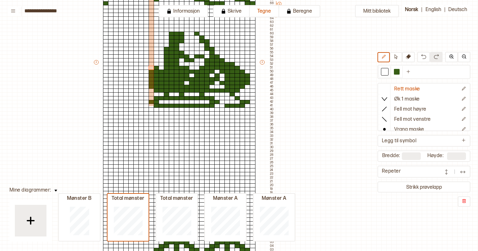
scroll to position [191, 59]
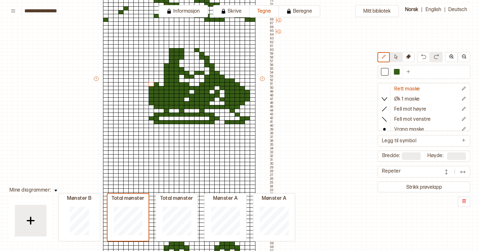
click at [395, 57] on icon at bounding box center [395, 56] width 3 height 5
drag, startPoint x: 232, startPoint y: 81, endPoint x: 248, endPoint y: 122, distance: 43.8
click at [248, 122] on div "+ + + + 30 29 28 27 26 25 24 23 22 21 20 19 18 17 16 15 14 13 12 11 10 09 08 07…" at bounding box center [184, 80] width 182 height 421
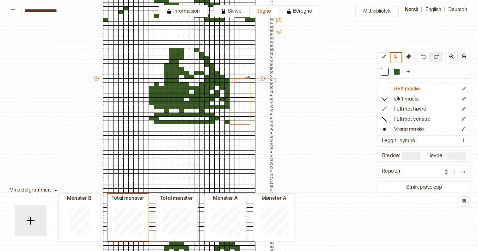
click at [227, 81] on div at bounding box center [227, 80] width 6 height 4
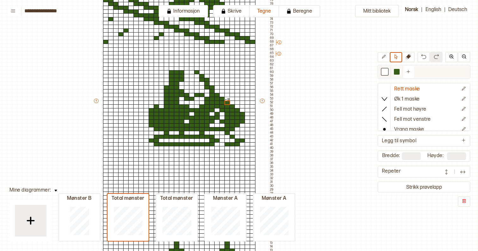
click at [398, 71] on div at bounding box center [397, 72] width 6 height 6
click at [386, 57] on button at bounding box center [383, 57] width 12 height 10
click at [217, 124] on div at bounding box center [217, 125] width 6 height 4
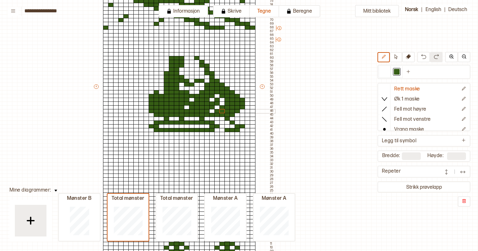
click at [222, 112] on div at bounding box center [222, 111] width 6 height 4
drag, startPoint x: 220, startPoint y: 99, endPoint x: 221, endPoint y: 102, distance: 3.5
click at [220, 99] on div at bounding box center [222, 100] width 6 height 4
click at [221, 103] on div at bounding box center [222, 103] width 6 height 4
click at [386, 70] on div at bounding box center [385, 72] width 6 height 6
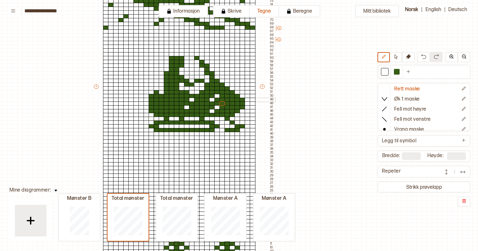
click at [221, 99] on div at bounding box center [222, 100] width 6 height 4
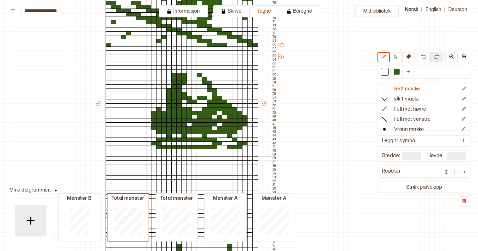
scroll to position [159, 56]
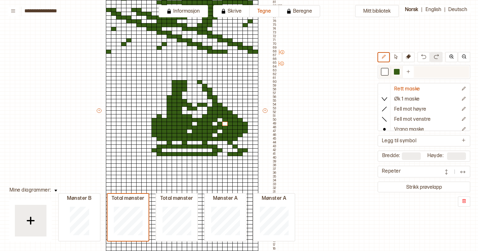
click at [397, 70] on div at bounding box center [397, 72] width 6 height 6
click at [215, 134] on div at bounding box center [215, 135] width 6 height 4
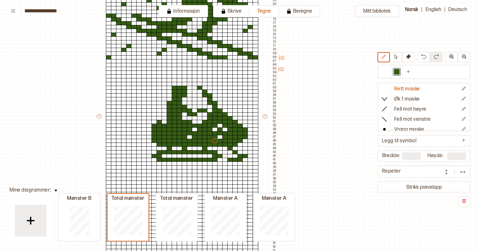
scroll to position [153, 56]
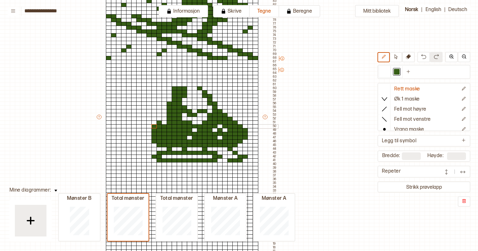
click at [155, 126] on div at bounding box center [154, 126] width 6 height 4
click at [386, 70] on div at bounding box center [385, 72] width 6 height 6
click at [154, 127] on div at bounding box center [154, 126] width 6 height 4
click at [397, 56] on icon at bounding box center [395, 56] width 5 height 5
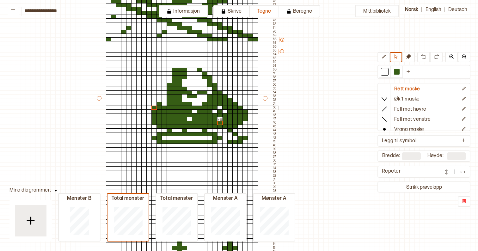
scroll to position [178, 56]
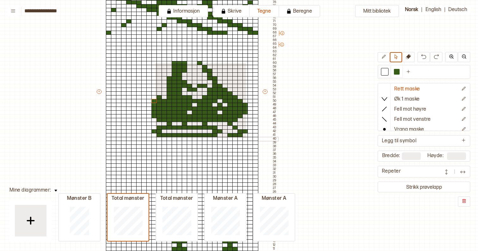
drag, startPoint x: 154, startPoint y: 62, endPoint x: 245, endPoint y: 137, distance: 117.8
click at [245, 137] on div "+ + + + 30 29 28 27 26 25 24 23 22 21 20 19 18 17 16 15 14 13 12 11 10 09 08 07…" at bounding box center [187, 93] width 182 height 421
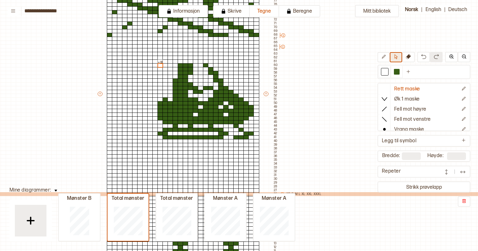
scroll to position [166, 55]
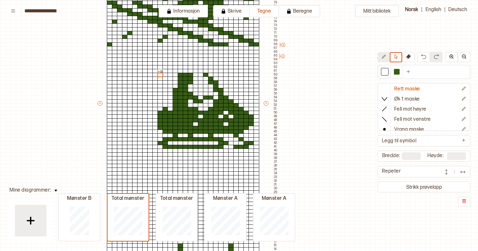
click at [383, 58] on icon at bounding box center [383, 56] width 5 height 5
click at [191, 74] on div at bounding box center [191, 75] width 6 height 4
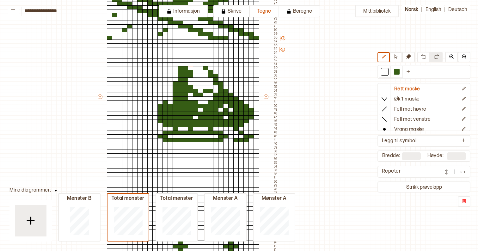
scroll to position [173, 55]
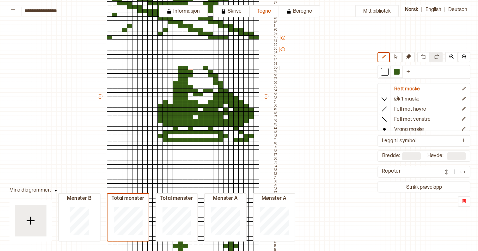
click at [180, 68] on div at bounding box center [181, 68] width 6 height 4
click at [393, 69] on div at bounding box center [397, 72] width 8 height 8
click at [190, 67] on div at bounding box center [191, 68] width 6 height 4
click at [398, 56] on button at bounding box center [396, 57] width 12 height 10
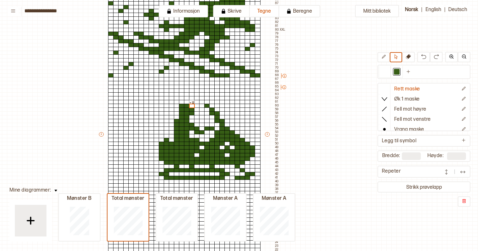
scroll to position [142, 53]
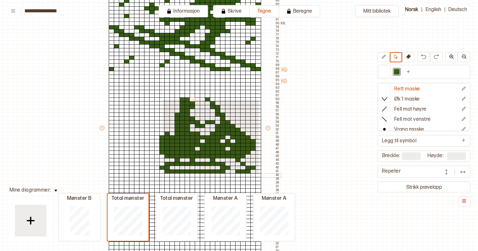
drag, startPoint x: 162, startPoint y: 99, endPoint x: 258, endPoint y: 173, distance: 121.1
click at [258, 173] on div "+ + + + 30 29 28 27 26 25 24 23 22 21 20 19 18 17 16 15 14 13 12 11 10 09 08 07…" at bounding box center [190, 129] width 182 height 421
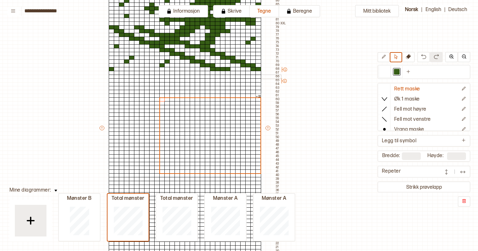
click at [162, 75] on div at bounding box center [162, 77] width 6 height 4
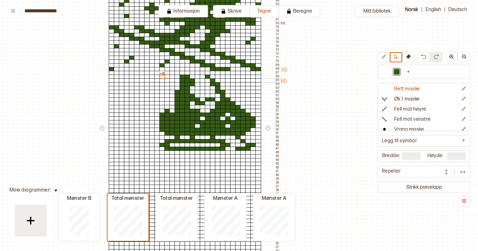
click at [253, 80] on div at bounding box center [253, 80] width 6 height 4
click at [390, 60] on button at bounding box center [396, 57] width 12 height 10
click at [384, 60] on button at bounding box center [383, 57] width 12 height 10
click at [252, 80] on div at bounding box center [253, 80] width 6 height 4
click at [248, 82] on div at bounding box center [248, 84] width 6 height 4
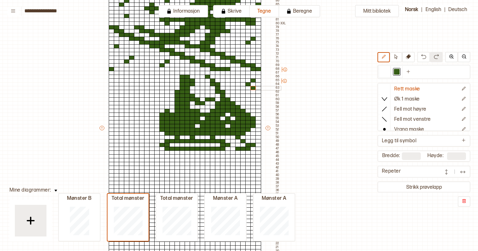
click at [253, 88] on div at bounding box center [253, 88] width 6 height 4
click at [258, 86] on div at bounding box center [258, 84] width 6 height 4
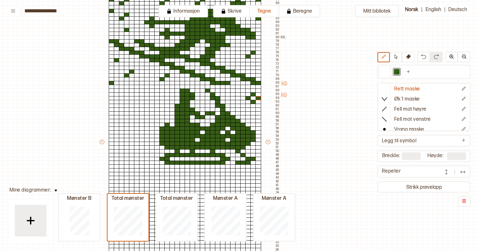
scroll to position [145, 52]
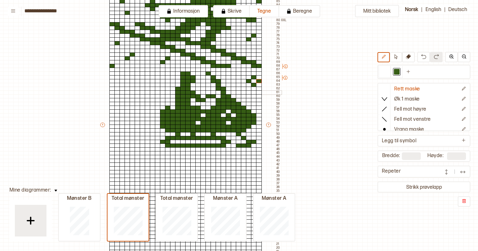
click at [254, 94] on div at bounding box center [254, 92] width 6 height 4
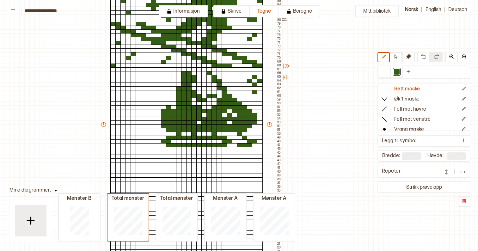
scroll to position [171, 51]
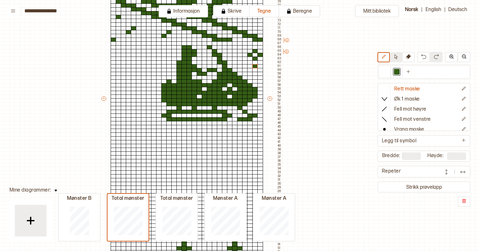
click at [395, 60] on button at bounding box center [396, 57] width 12 height 10
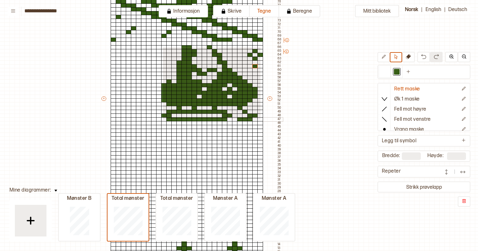
drag, startPoint x: 162, startPoint y: 47, endPoint x: 260, endPoint y: 119, distance: 121.8
click at [260, 119] on div "+ + + + 30 29 28 27 26 25 24 23 22 21 20 19 18 17 16 15 14 13 12 11 10 09 08 07…" at bounding box center [191, 100] width 182 height 421
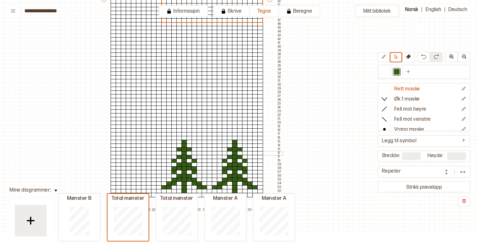
scroll to position [261, 51]
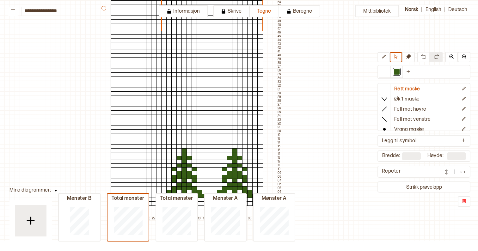
click at [163, 70] on div at bounding box center [164, 71] width 6 height 4
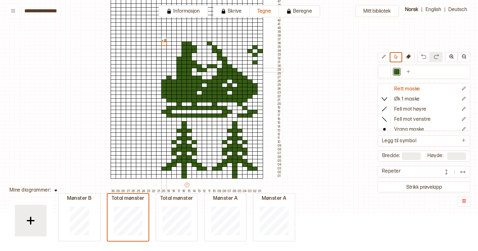
scroll to position [282, 51]
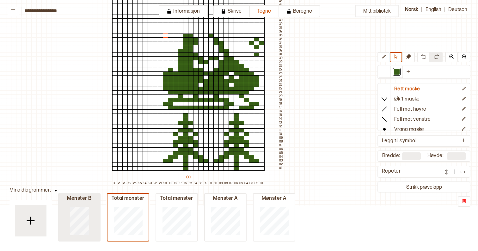
type input "**"
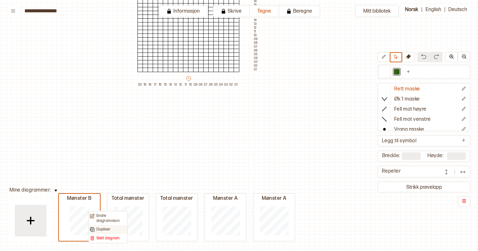
click at [103, 228] on p "Dupliser" at bounding box center [103, 229] width 14 height 5
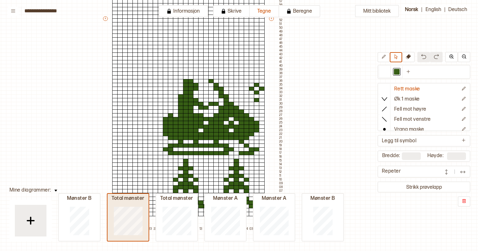
type input "**"
type input "***"
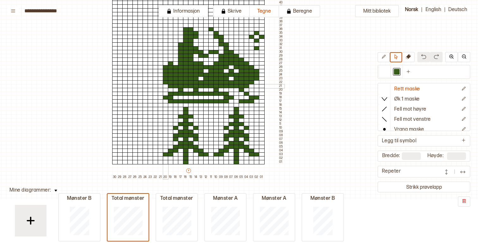
scroll to position [0, 0]
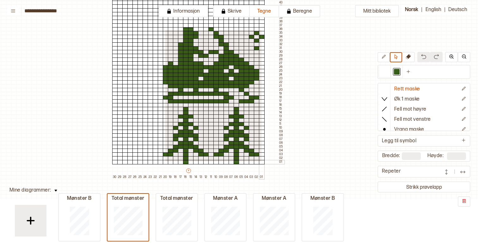
drag, startPoint x: 165, startPoint y: 29, endPoint x: 261, endPoint y: 161, distance: 162.8
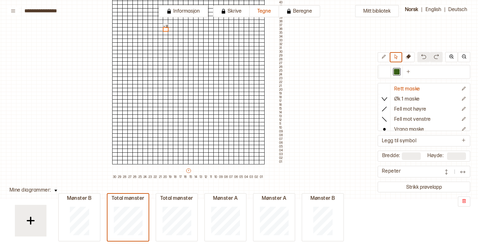
click at [424, 58] on img at bounding box center [423, 56] width 5 height 5
click at [424, 56] on img at bounding box center [423, 56] width 5 height 5
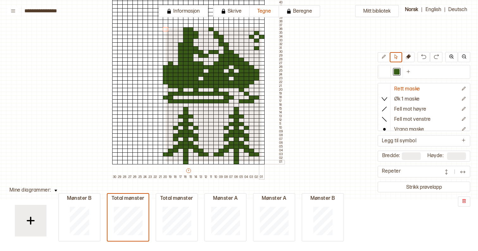
drag, startPoint x: 165, startPoint y: 27, endPoint x: 261, endPoint y: 161, distance: 164.4
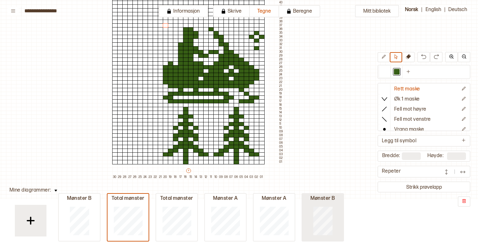
type input "**"
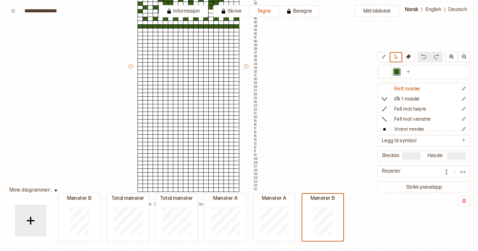
scroll to position [88, 50]
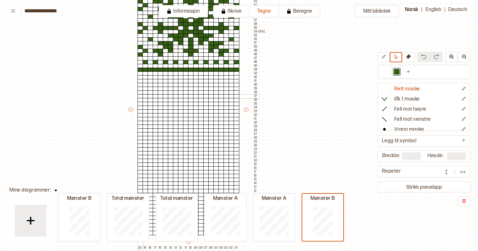
click at [140, 96] on div at bounding box center [140, 96] width 6 height 4
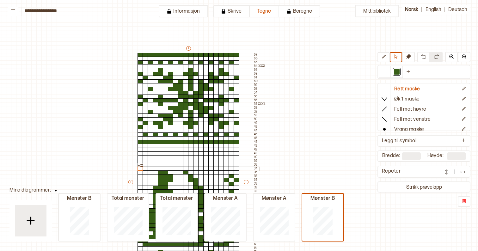
scroll to position [4, 50]
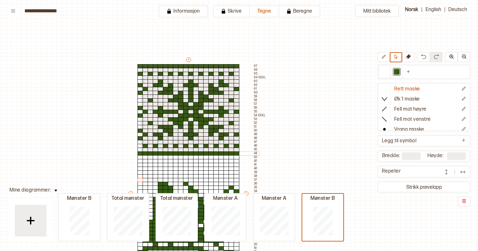
drag, startPoint x: 140, startPoint y: 65, endPoint x: 239, endPoint y: 155, distance: 133.5
click at [239, 155] on div "+ + + + 20 19 18 17 16 15 14 13 12 11 10 09 08 07 06 05 04 03 02 01 67 66 65 64…" at bounding box center [192, 195] width 131 height 277
drag, startPoint x: 140, startPoint y: 66, endPoint x: 237, endPoint y: 154, distance: 130.8
click at [237, 154] on div "+ + + + 20 19 18 17 16 15 14 13 12 11 10 09 08 07 06 05 04 03 02 01 67 66 65 64…" at bounding box center [192, 195] width 131 height 277
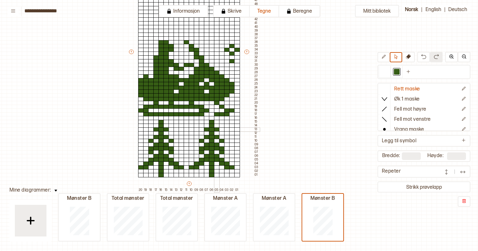
scroll to position [134, 49]
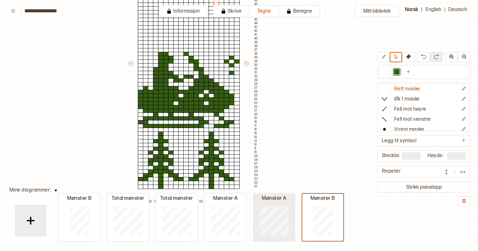
type input "**"
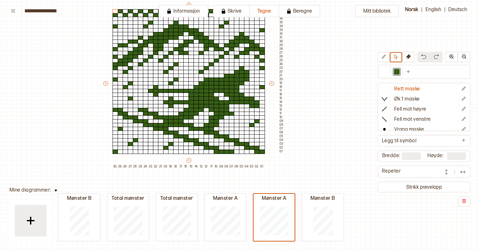
scroll to position [91, 49]
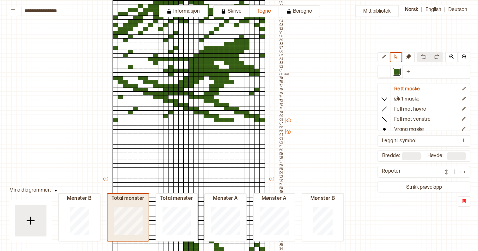
type input "***"
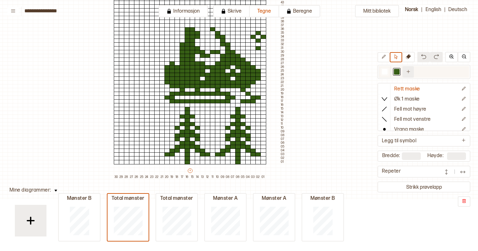
scroll to position [303, 48]
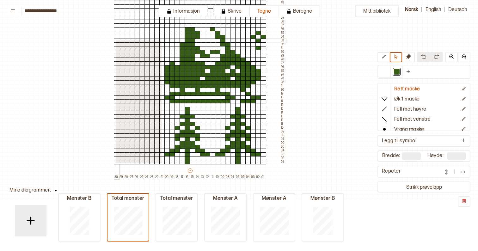
drag, startPoint x: 161, startPoint y: 162, endPoint x: 115, endPoint y: 40, distance: 130.8
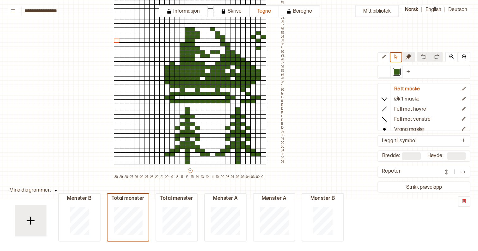
click at [411, 57] on button at bounding box center [408, 57] width 13 height 10
drag, startPoint x: 163, startPoint y: 162, endPoint x: 115, endPoint y: 41, distance: 130.5
click at [395, 57] on icon at bounding box center [395, 56] width 5 height 5
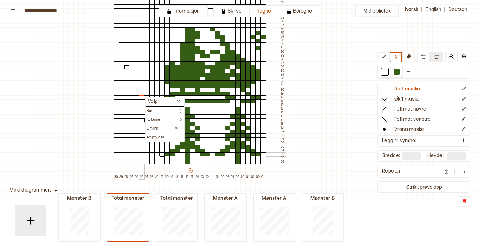
click at [140, 163] on div at bounding box center [142, 162] width 6 height 4
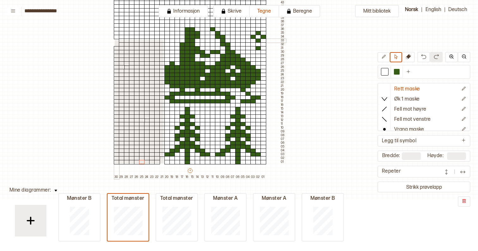
drag, startPoint x: 163, startPoint y: 163, endPoint x: 114, endPoint y: 39, distance: 132.9
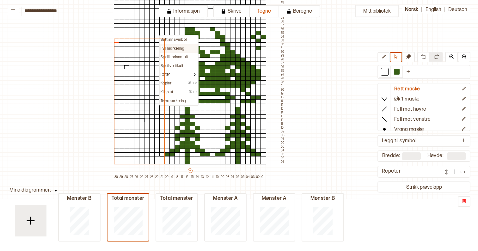
click at [172, 46] on p "Fyll markering" at bounding box center [172, 48] width 24 height 5
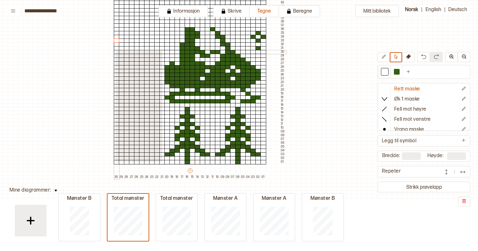
drag, startPoint x: 161, startPoint y: 161, endPoint x: 115, endPoint y: 50, distance: 120.3
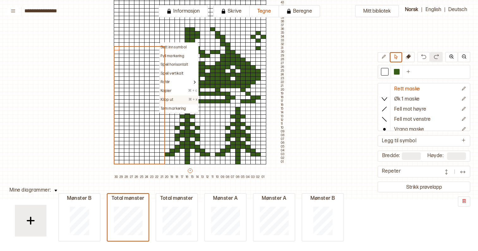
click at [182, 101] on div "Klipp ut ⌘ + x" at bounding box center [178, 99] width 37 height 5
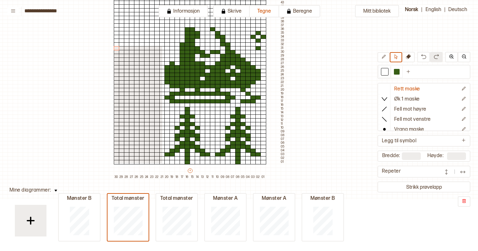
drag, startPoint x: 161, startPoint y: 162, endPoint x: 114, endPoint y: 46, distance: 125.4
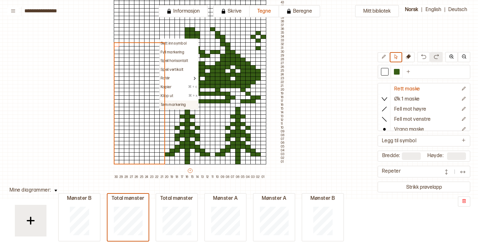
click at [173, 104] on p "Tøm markering" at bounding box center [173, 104] width 26 height 5
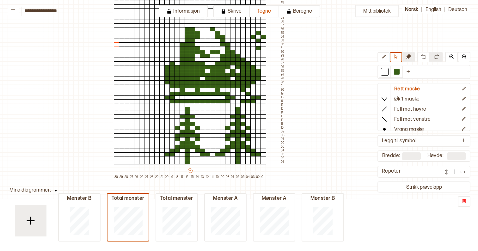
click at [407, 61] on button at bounding box center [408, 57] width 13 height 10
drag, startPoint x: 161, startPoint y: 162, endPoint x: 142, endPoint y: 155, distance: 20.4
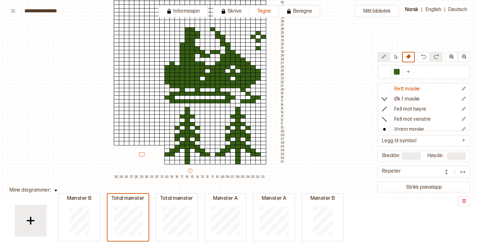
click at [384, 57] on icon at bounding box center [383, 56] width 5 height 5
click at [400, 57] on button at bounding box center [396, 57] width 12 height 10
drag, startPoint x: 116, startPoint y: 146, endPoint x: 161, endPoint y: 162, distance: 48.1
click at [116, 130] on div at bounding box center [117, 132] width 6 height 4
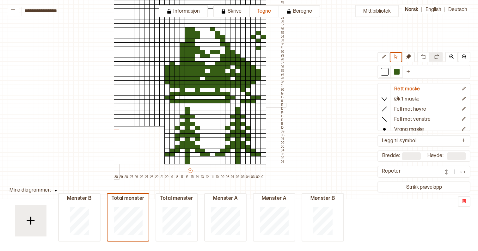
click at [114, 106] on div at bounding box center [117, 105] width 6 height 4
click at [114, 113] on div at bounding box center [117, 113] width 6 height 4
click at [116, 90] on div at bounding box center [117, 90] width 6 height 4
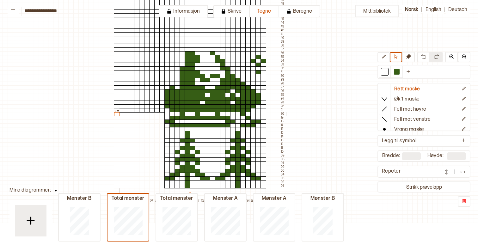
scroll to position [277, 48]
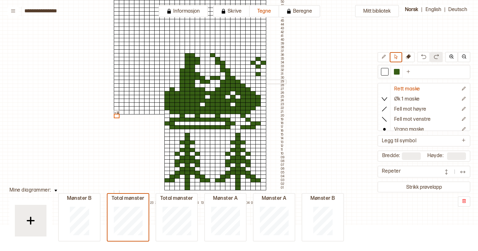
click at [115, 81] on div at bounding box center [117, 82] width 6 height 4
click at [117, 94] on div at bounding box center [117, 93] width 6 height 4
click at [117, 101] on div at bounding box center [117, 101] width 6 height 4
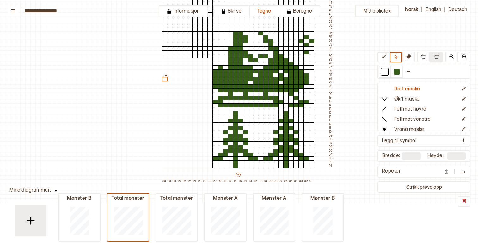
scroll to position [299, 0]
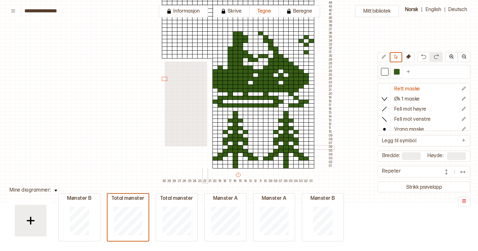
drag, startPoint x: 164, startPoint y: 61, endPoint x: 206, endPoint y: 146, distance: 94.7
drag, startPoint x: 165, startPoint y: 60, endPoint x: 210, endPoint y: 153, distance: 103.0
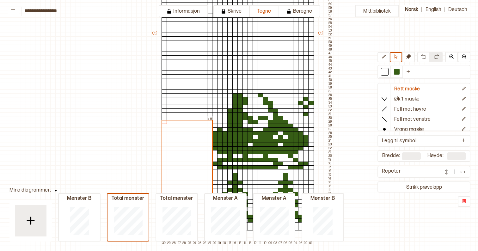
scroll to position [237, 0]
click at [164, 66] on div at bounding box center [164, 65] width 6 height 4
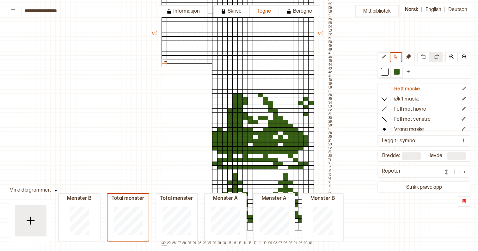
click at [165, 30] on div at bounding box center [164, 31] width 6 height 4
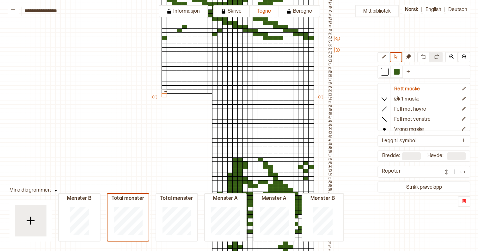
scroll to position [161, 1]
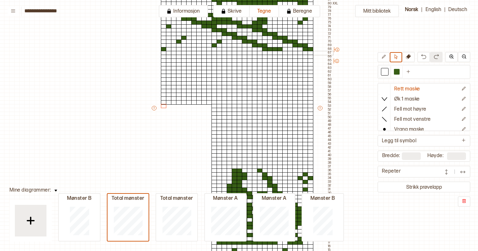
click at [164, 52] on div at bounding box center [164, 53] width 6 height 4
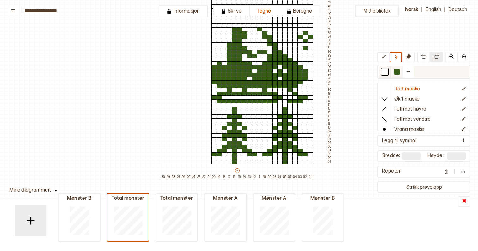
scroll to position [303, 1]
click at [380, 55] on button at bounding box center [383, 57] width 12 height 10
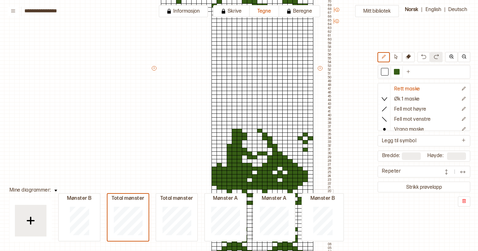
scroll to position [190, 1]
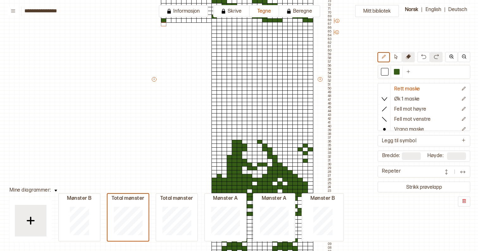
click at [411, 57] on button at bounding box center [408, 57] width 13 height 10
click at [297, 150] on div at bounding box center [300, 149] width 6 height 4
click at [304, 153] on div at bounding box center [305, 153] width 6 height 4
click at [308, 149] on div at bounding box center [310, 149] width 6 height 4
click at [306, 149] on div at bounding box center [305, 149] width 6 height 4
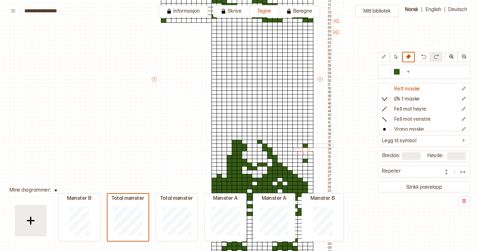
click at [305, 146] on div at bounding box center [305, 145] width 6 height 4
click at [382, 55] on icon at bounding box center [383, 56] width 5 height 5
click at [382, 69] on div at bounding box center [385, 72] width 6 height 6
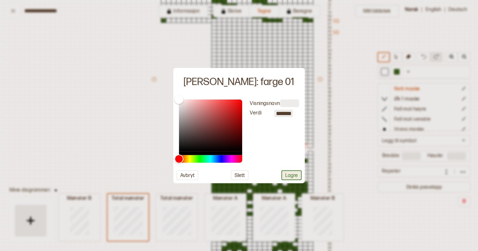
click at [287, 175] on button "Lagre" at bounding box center [291, 175] width 20 height 10
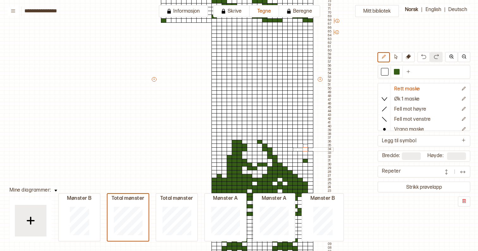
drag, startPoint x: 298, startPoint y: 151, endPoint x: 310, endPoint y: 150, distance: 11.4
click at [310, 150] on div "+ + + + 30 29 28 27 26 25 24 23 22 21 20 19 18 17 16 15 14 13 12 11 10 09 08 07…" at bounding box center [242, 80] width 182 height 421
drag, startPoint x: 310, startPoint y: 150, endPoint x: 306, endPoint y: 159, distance: 10.2
click at [306, 159] on div "+ + + + 30 29 28 27 26 25 24 23 22 21 20 19 18 17 16 15 14 13 12 11 10 09 08 07…" at bounding box center [242, 80] width 182 height 421
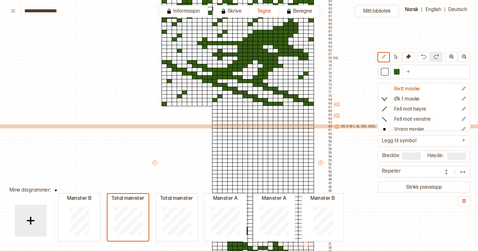
scroll to position [111, 0]
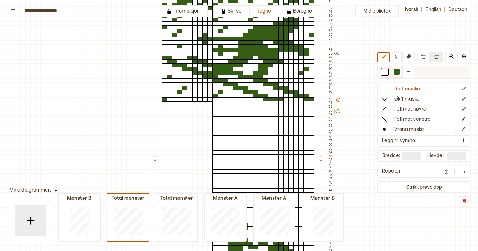
click at [397, 73] on div at bounding box center [397, 72] width 6 height 6
click at [245, 106] on div at bounding box center [246, 107] width 6 height 4
click at [240, 108] on div at bounding box center [241, 107] width 6 height 4
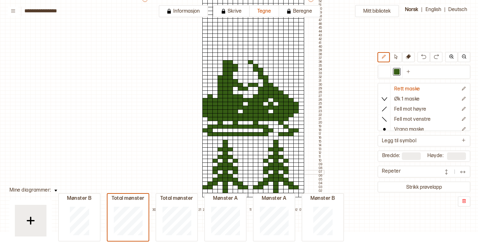
scroll to position [269, 11]
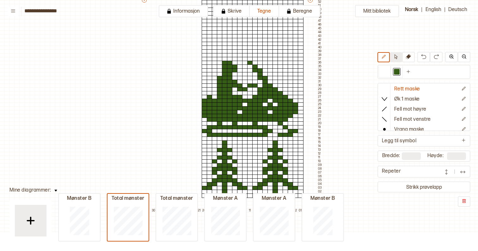
click at [399, 57] on button at bounding box center [396, 57] width 12 height 10
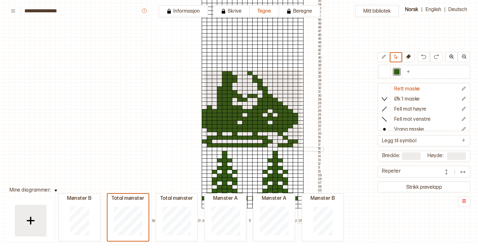
drag, startPoint x: 204, startPoint y: 69, endPoint x: 300, endPoint y: 147, distance: 124.2
click at [300, 147] on div "+ + + + 30 29 28 27 26 25 24 23 22 21 20 19 18 17 16 15 14 13 12 11 10 09 08 07…" at bounding box center [232, 12] width 182 height 421
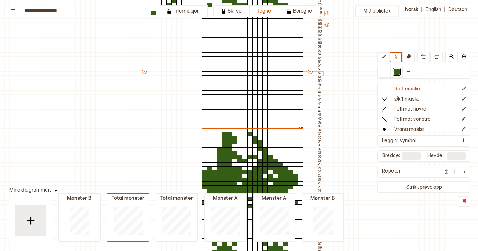
scroll to position [203, 11]
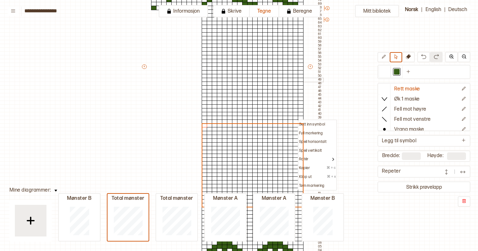
click at [205, 79] on div at bounding box center [205, 80] width 6 height 4
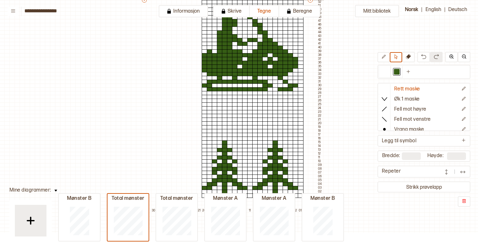
scroll to position [276, 11]
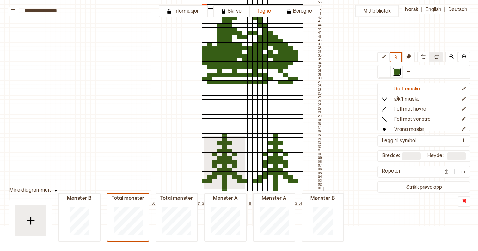
drag, startPoint x: 203, startPoint y: 135, endPoint x: 244, endPoint y: 189, distance: 67.2
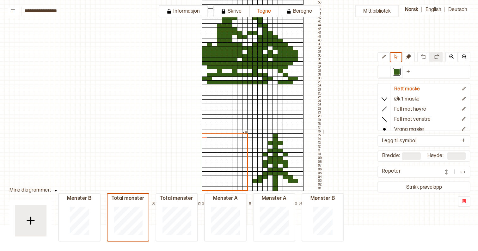
click at [205, 131] on div at bounding box center [205, 132] width 6 height 4
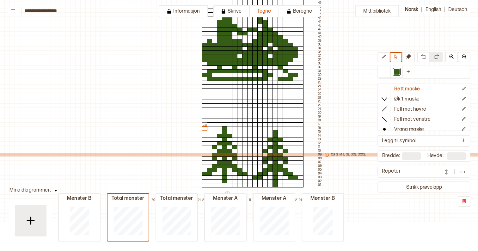
scroll to position [279, 11]
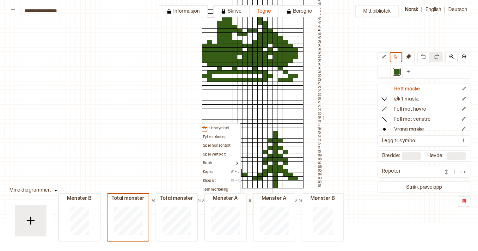
click at [274, 118] on div at bounding box center [275, 118] width 6 height 4
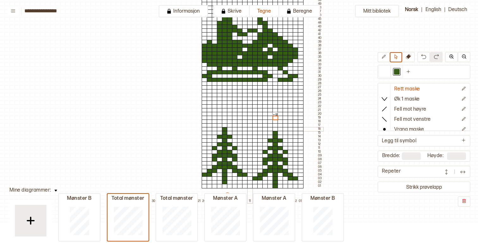
click at [249, 129] on div at bounding box center [250, 129] width 6 height 4
click at [388, 58] on button at bounding box center [383, 57] width 12 height 10
click at [249, 133] on div at bounding box center [250, 133] width 6 height 4
click at [250, 129] on div at bounding box center [250, 129] width 6 height 4
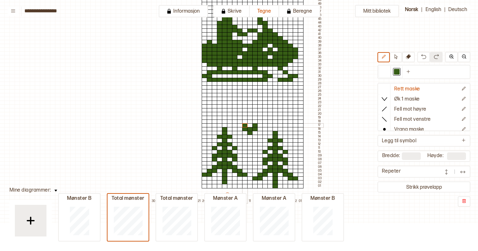
click at [248, 126] on div at bounding box center [250, 125] width 6 height 4
drag, startPoint x: 239, startPoint y: 124, endPoint x: 239, endPoint y: 120, distance: 3.5
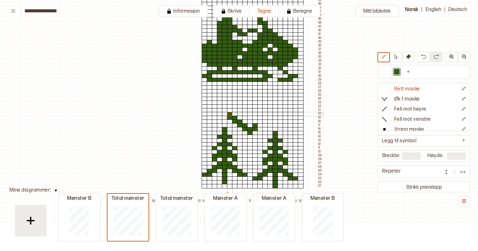
drag, startPoint x: 228, startPoint y: 118, endPoint x: 228, endPoint y: 114, distance: 4.1
click at [224, 117] on div at bounding box center [225, 118] width 6 height 4
drag, startPoint x: 224, startPoint y: 114, endPoint x: 224, endPoint y: 110, distance: 4.1
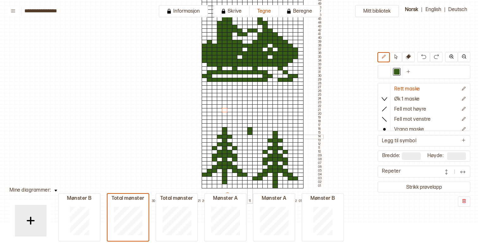
click at [250, 136] on div at bounding box center [250, 137] width 6 height 4
click at [382, 69] on div at bounding box center [385, 72] width 6 height 6
click at [250, 129] on div at bounding box center [250, 129] width 6 height 4
click at [398, 72] on div at bounding box center [397, 72] width 6 height 6
drag, startPoint x: 255, startPoint y: 133, endPoint x: 255, endPoint y: 130, distance: 3.5
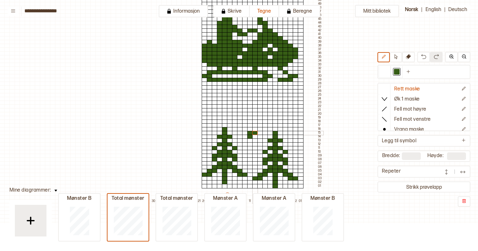
drag, startPoint x: 259, startPoint y: 130, endPoint x: 259, endPoint y: 125, distance: 5.1
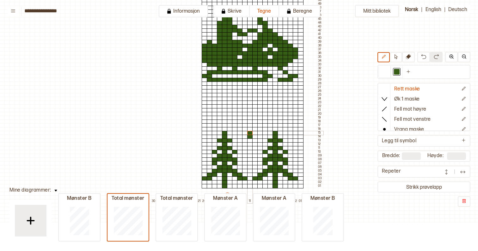
drag, startPoint x: 244, startPoint y: 132, endPoint x: 244, endPoint y: 128, distance: 3.5
drag, startPoint x: 239, startPoint y: 129, endPoint x: 239, endPoint y: 124, distance: 5.1
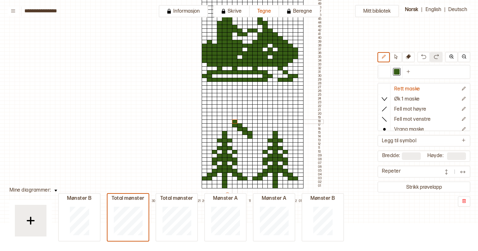
click at [249, 140] on div at bounding box center [250, 140] width 6 height 4
drag, startPoint x: 245, startPoint y: 137, endPoint x: 245, endPoint y: 133, distance: 3.5
drag, startPoint x: 240, startPoint y: 133, endPoint x: 240, endPoint y: 129, distance: 4.4
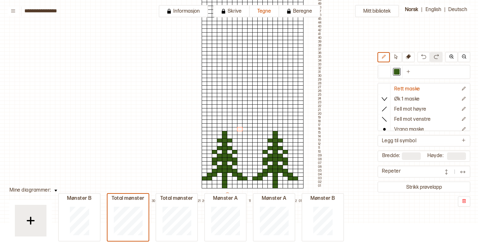
click at [435, 58] on img at bounding box center [435, 56] width 5 height 5
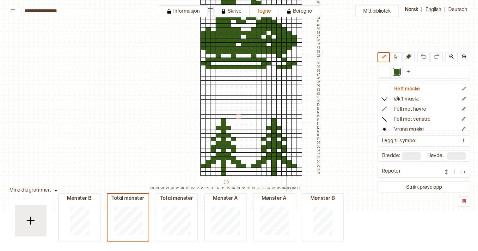
scroll to position [291, 11]
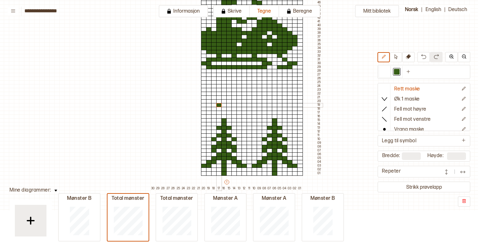
click at [217, 104] on div at bounding box center [219, 105] width 6 height 4
drag, startPoint x: 218, startPoint y: 108, endPoint x: 226, endPoint y: 109, distance: 7.9
click at [230, 109] on div at bounding box center [229, 109] width 6 height 4
click at [232, 109] on div at bounding box center [234, 109] width 6 height 4
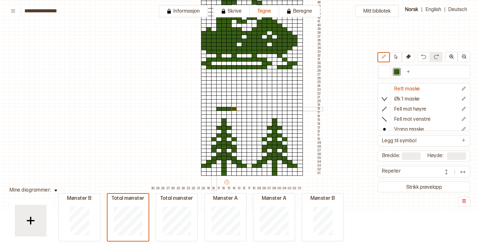
click at [214, 109] on div at bounding box center [214, 109] width 6 height 4
drag, startPoint x: 235, startPoint y: 112, endPoint x: 263, endPoint y: 112, distance: 27.8
click at [260, 109] on div at bounding box center [260, 109] width 6 height 4
click at [264, 112] on div at bounding box center [265, 113] width 6 height 4
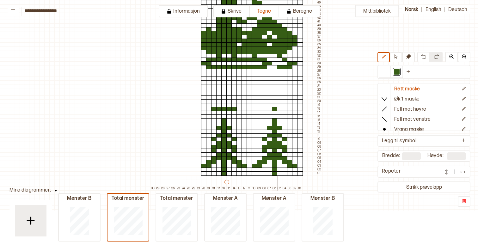
click at [273, 108] on div at bounding box center [275, 109] width 6 height 4
click at [271, 108] on div at bounding box center [270, 109] width 6 height 4
click at [266, 108] on div at bounding box center [265, 109] width 6 height 4
click at [282, 108] on div at bounding box center [285, 109] width 6 height 4
click at [280, 108] on div at bounding box center [280, 109] width 6 height 4
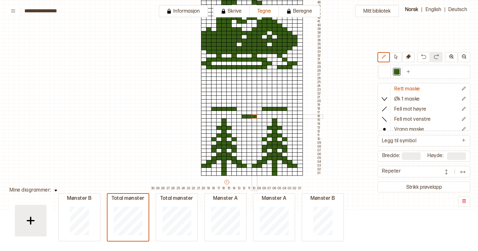
drag, startPoint x: 244, startPoint y: 116, endPoint x: 252, endPoint y: 116, distance: 7.6
drag, startPoint x: 255, startPoint y: 112, endPoint x: 263, endPoint y: 112, distance: 8.8
click at [274, 106] on div at bounding box center [275, 105] width 6 height 4
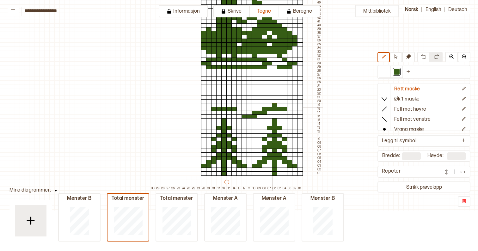
click at [269, 106] on div at bounding box center [270, 105] width 6 height 4
click at [280, 106] on div at bounding box center [280, 105] width 6 height 4
click at [276, 101] on div at bounding box center [275, 101] width 6 height 4
drag, startPoint x: 244, startPoint y: 112, endPoint x: 235, endPoint y: 112, distance: 8.9
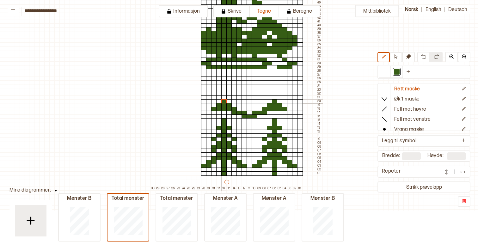
drag, startPoint x: 228, startPoint y: 104, endPoint x: 224, endPoint y: 101, distance: 4.5
drag, startPoint x: 214, startPoint y: 112, endPoint x: 203, endPoint y: 112, distance: 11.1
click at [201, 117] on div at bounding box center [199, 116] width 6 height 4
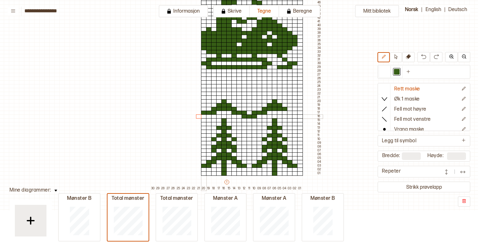
click at [203, 116] on div at bounding box center [204, 116] width 6 height 4
click at [249, 121] on div at bounding box center [249, 120] width 6 height 4
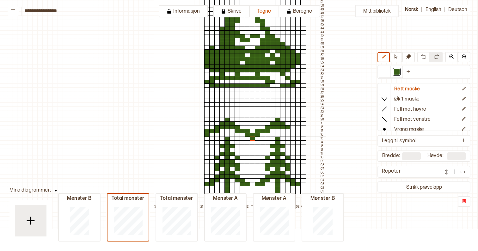
scroll to position [272, 8]
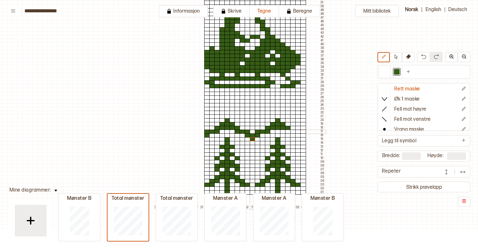
click at [253, 133] on div at bounding box center [253, 132] width 6 height 4
drag, startPoint x: 288, startPoint y: 130, endPoint x: 303, endPoint y: 131, distance: 15.5
drag, startPoint x: 298, startPoint y: 136, endPoint x: 304, endPoint y: 136, distance: 6.0
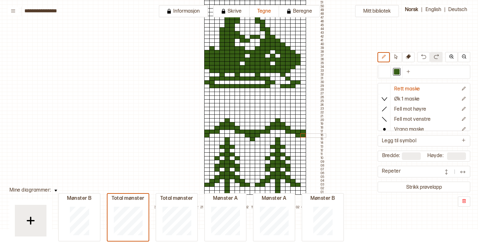
click at [242, 135] on div at bounding box center [242, 135] width 6 height 4
click at [260, 136] on div at bounding box center [263, 135] width 6 height 4
click at [259, 139] on div at bounding box center [258, 139] width 6 height 4
click at [249, 139] on div at bounding box center [248, 139] width 6 height 4
click at [252, 142] on div at bounding box center [253, 143] width 6 height 4
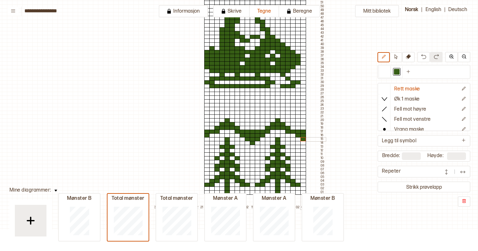
click at [303, 139] on div at bounding box center [303, 139] width 6 height 4
click at [211, 134] on div at bounding box center [212, 135] width 6 height 4
click at [205, 140] on div at bounding box center [207, 139] width 6 height 4
click at [293, 136] on div at bounding box center [293, 135] width 6 height 4
click at [297, 139] on div at bounding box center [298, 139] width 6 height 4
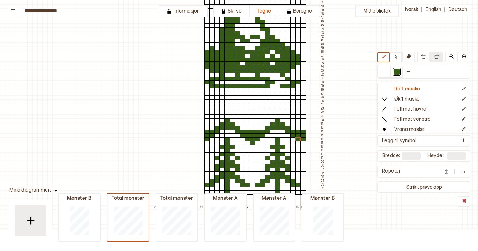
click at [303, 143] on div at bounding box center [303, 143] width 6 height 4
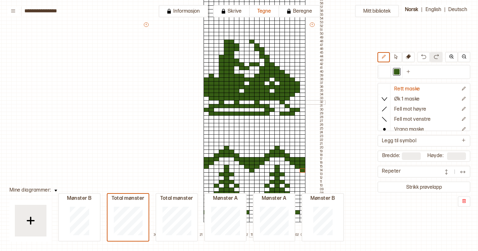
scroll to position [243, 9]
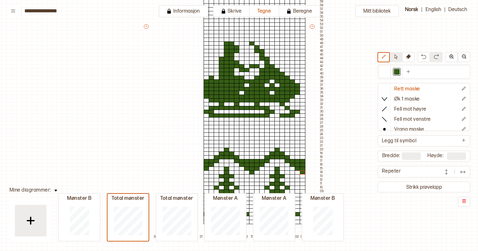
click at [399, 56] on button at bounding box center [396, 57] width 12 height 10
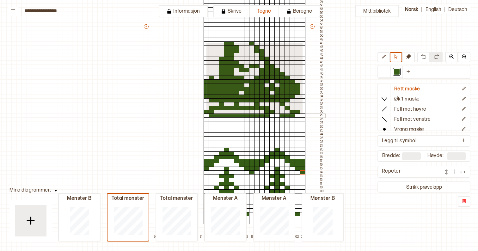
drag, startPoint x: 206, startPoint y: 43, endPoint x: 302, endPoint y: 114, distance: 119.5
click at [302, 114] on div "+ + + + 30 29 28 27 26 25 24 23 22 21 20 19 18 17 16 15 14 13 12 11 10 09 08 07…" at bounding box center [234, 28] width 182 height 421
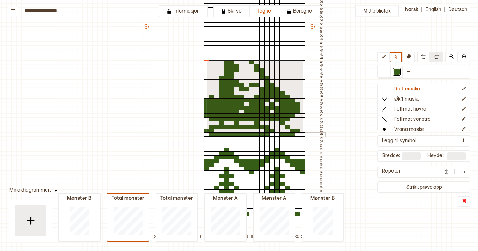
drag, startPoint x: 206, startPoint y: 60, endPoint x: 302, endPoint y: 133, distance: 120.1
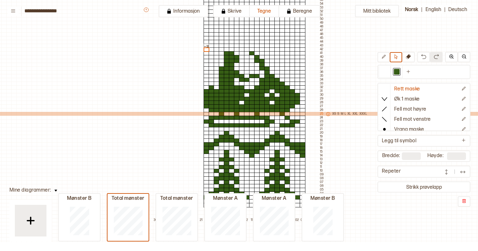
scroll to position [267, 9]
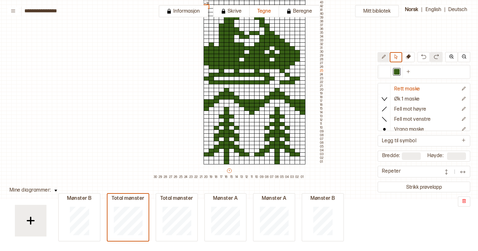
click at [386, 59] on button at bounding box center [383, 57] width 12 height 10
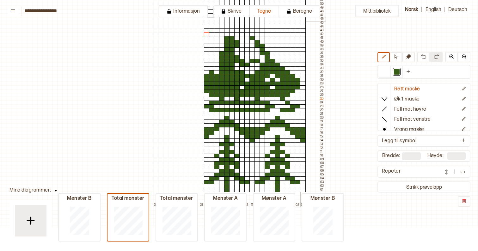
scroll to position [275, 9]
click at [398, 56] on icon at bounding box center [395, 56] width 5 height 5
click at [409, 57] on icon at bounding box center [408, 56] width 5 height 5
click at [399, 56] on button at bounding box center [396, 57] width 12 height 10
click at [382, 56] on icon at bounding box center [383, 56] width 5 height 5
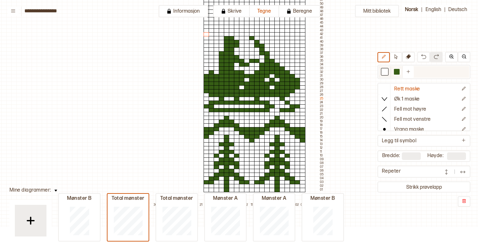
click at [385, 72] on div at bounding box center [385, 72] width 6 height 6
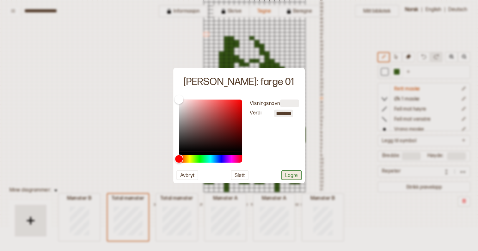
click at [295, 178] on button "Lagre" at bounding box center [291, 175] width 20 height 10
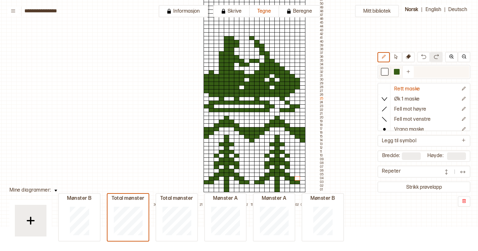
click at [385, 70] on div at bounding box center [385, 72] width 6 height 6
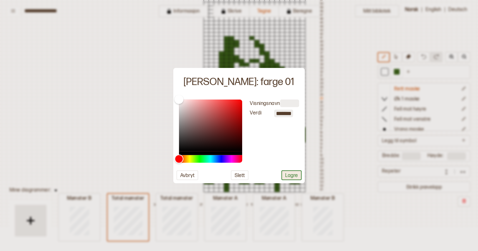
click at [287, 178] on button "Lagre" at bounding box center [291, 175] width 20 height 10
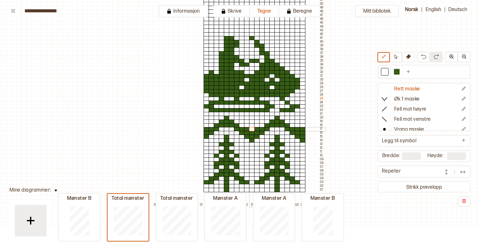
click at [253, 130] on div at bounding box center [252, 129] width 6 height 4
click at [304, 130] on div at bounding box center [302, 129] width 6 height 4
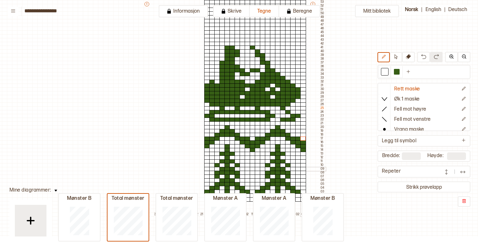
scroll to position [265, 7]
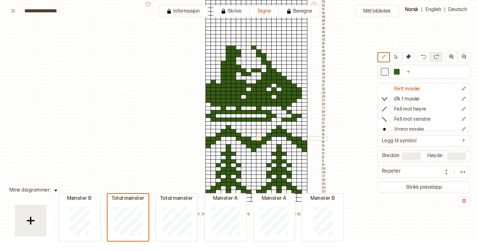
click at [258, 137] on div at bounding box center [259, 138] width 6 height 4
click at [250, 137] on div at bounding box center [249, 138] width 6 height 4
click at [280, 136] on div at bounding box center [279, 135] width 6 height 4
click at [229, 136] on div at bounding box center [229, 135] width 6 height 4
click at [255, 144] on div at bounding box center [254, 142] width 6 height 4
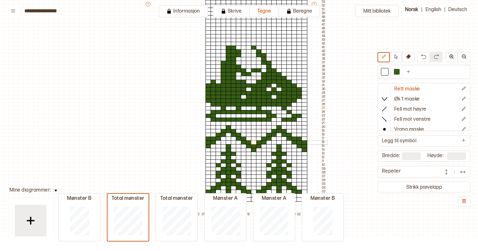
click at [305, 143] on div at bounding box center [304, 142] width 6 height 4
click at [299, 138] on div at bounding box center [299, 138] width 6 height 4
click at [208, 139] on div at bounding box center [208, 138] width 6 height 4
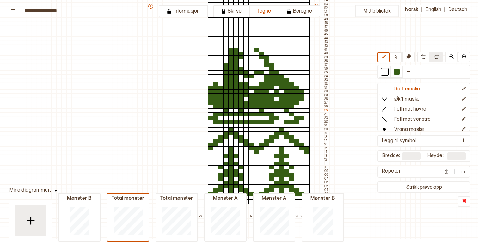
scroll to position [264, 4]
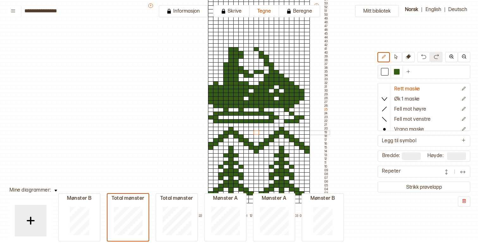
click at [257, 132] on div at bounding box center [256, 132] width 6 height 4
click at [398, 69] on div at bounding box center [397, 72] width 8 height 8
click at [255, 133] on div at bounding box center [256, 132] width 6 height 4
click at [308, 133] on div at bounding box center [307, 132] width 6 height 4
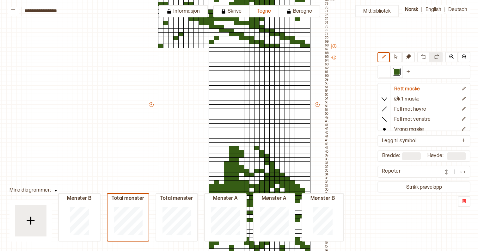
scroll to position [159, 4]
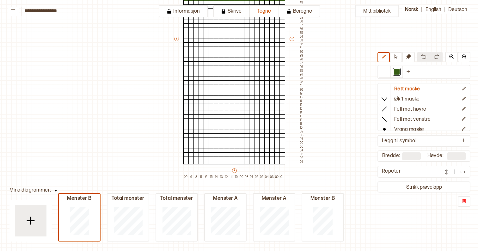
type input "**"
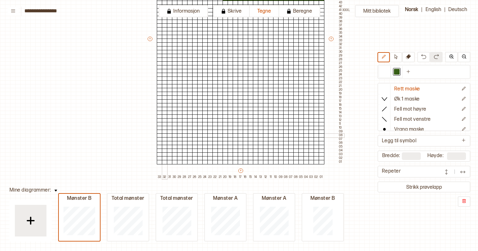
scroll to position [140, 0]
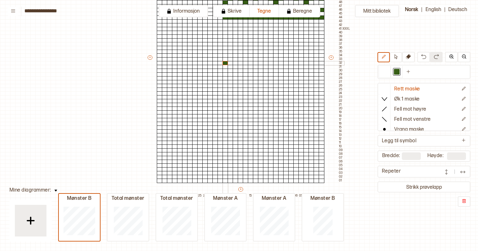
click at [224, 64] on div at bounding box center [225, 63] width 6 height 4
click at [224, 68] on div at bounding box center [225, 67] width 6 height 4
click at [224, 72] on div at bounding box center [225, 74] width 6 height 4
click at [225, 72] on div at bounding box center [225, 74] width 6 height 4
click at [227, 71] on div at bounding box center [225, 71] width 6 height 4
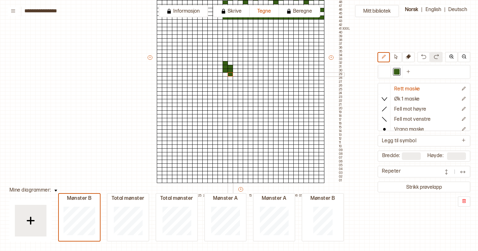
drag, startPoint x: 230, startPoint y: 68, endPoint x: 230, endPoint y: 74, distance: 6.6
click at [230, 74] on div "+ + + + 33 32 31 30 29 28 27 26 25 24 23 22 21 20 19 18 17 16 15 14 13 12 11 10…" at bounding box center [245, 59] width 197 height 277
drag, startPoint x: 234, startPoint y: 71, endPoint x: 234, endPoint y: 82, distance: 10.1
click at [234, 82] on div "+ + + + 33 32 31 30 29 28 27 26 25 24 23 22 21 20 19 18 17 16 15 14 13 12 11 10…" at bounding box center [245, 59] width 197 height 277
drag, startPoint x: 230, startPoint y: 82, endPoint x: 215, endPoint y: 83, distance: 14.5
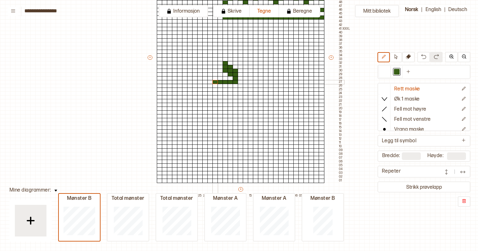
click at [215, 83] on div "+ + + + 33 32 31 30 29 28 27 26 25 24 23 22 21 20 19 18 17 16 15 14 13 12 11 10…" at bounding box center [245, 59] width 197 height 277
drag, startPoint x: 223, startPoint y: 78, endPoint x: 214, endPoint y: 78, distance: 8.5
click at [214, 78] on div "+ + + + 33 32 31 30 29 28 27 26 25 24 23 22 21 20 19 18 17 16 15 14 13 12 11 10…" at bounding box center [245, 59] width 197 height 277
drag, startPoint x: 220, startPoint y: 74, endPoint x: 210, endPoint y: 74, distance: 9.8
click at [210, 74] on div "+ + + + 33 32 31 30 29 28 27 26 25 24 23 22 21 20 19 18 17 16 15 14 13 12 11 10…" at bounding box center [245, 59] width 197 height 277
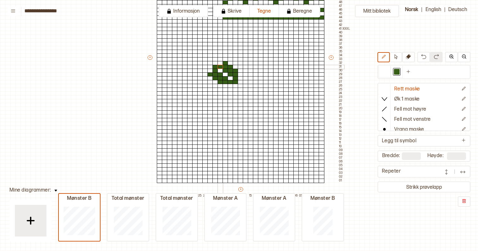
drag, startPoint x: 215, startPoint y: 69, endPoint x: 221, endPoint y: 68, distance: 5.7
click at [221, 68] on div "+ + + + 33 32 31 30 29 28 27 26 25 24 23 22 21 20 19 18 17 16 15 14 13 12 11 10…" at bounding box center [245, 59] width 197 height 277
drag, startPoint x: 246, startPoint y: 82, endPoint x: 246, endPoint y: 72, distance: 9.8
click at [246, 72] on div "+ + + + 33 32 31 30 29 28 27 26 25 24 23 22 21 20 19 18 17 16 15 14 13 12 11 10…" at bounding box center [245, 59] width 197 height 277
click at [246, 70] on div at bounding box center [246, 71] width 6 height 4
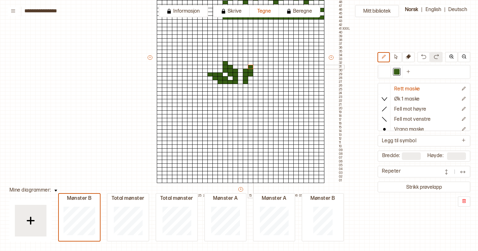
drag, startPoint x: 250, startPoint y: 73, endPoint x: 250, endPoint y: 67, distance: 6.6
click at [250, 67] on div "+ + + + 33 32 31 30 29 28 27 26 25 24 23 22 21 20 19 18 17 16 15 14 13 12 11 10…" at bounding box center [245, 59] width 197 height 277
drag, startPoint x: 254, startPoint y: 69, endPoint x: 254, endPoint y: 63, distance: 6.7
click at [254, 63] on div "+ + + + 33 32 31 30 29 28 27 26 25 24 23 22 21 20 19 18 17 16 15 14 13 12 11 10…" at bounding box center [245, 59] width 197 height 277
drag, startPoint x: 250, startPoint y: 81, endPoint x: 259, endPoint y: 81, distance: 9.5
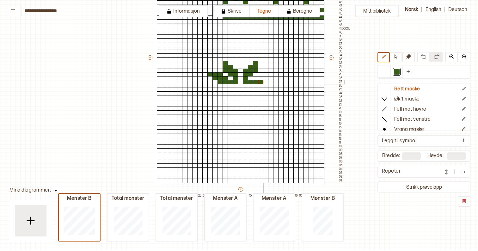
click at [259, 81] on div "+ + + + 33 32 31 30 29 28 27 26 25 24 23 22 21 20 19 18 17 16 15 14 13 12 11 10…" at bounding box center [245, 59] width 197 height 277
drag, startPoint x: 256, startPoint y: 79, endPoint x: 264, endPoint y: 78, distance: 8.6
click at [264, 78] on div "+ + + + 33 32 31 30 29 28 27 26 25 24 23 22 21 20 19 18 17 16 15 14 13 12 11 10…" at bounding box center [245, 59] width 197 height 277
drag, startPoint x: 260, startPoint y: 74, endPoint x: 270, endPoint y: 74, distance: 10.7
click at [270, 74] on div "+ + + + 33 32 31 30 29 28 27 26 25 24 23 22 21 20 19 18 17 16 15 14 13 12 11 10…" at bounding box center [245, 59] width 197 height 277
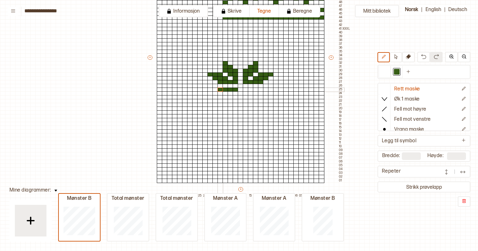
drag, startPoint x: 233, startPoint y: 90, endPoint x: 220, endPoint y: 91, distance: 13.6
click at [220, 91] on div "+ + + + 33 32 31 30 29 28 27 26 25 24 23 22 21 20 19 18 17 16 15 14 13 12 11 10…" at bounding box center [245, 59] width 197 height 277
drag, startPoint x: 225, startPoint y: 94, endPoint x: 216, endPoint y: 92, distance: 9.7
click at [216, 92] on div "+ + + + 33 32 31 30 29 28 27 26 25 24 23 22 21 20 19 18 17 16 15 14 13 12 11 10…" at bounding box center [245, 59] width 197 height 277
drag, startPoint x: 220, startPoint y: 96, endPoint x: 210, endPoint y: 97, distance: 9.2
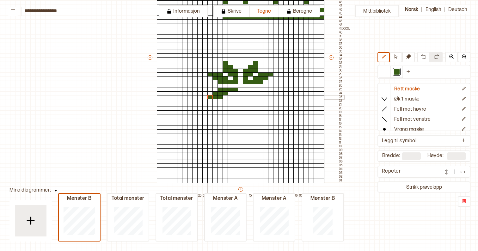
click at [210, 97] on div "+ + + + 33 32 31 30 29 28 27 26 25 24 23 22 21 20 19 18 17 16 15 14 13 12 11 10…" at bounding box center [245, 59] width 197 height 277
drag, startPoint x: 236, startPoint y: 93, endPoint x: 236, endPoint y: 101, distance: 8.2
click at [236, 101] on div "+ + + + 33 32 31 30 29 28 27 26 25 24 23 22 21 20 19 18 17 16 15 14 13 12 11 10…" at bounding box center [245, 59] width 197 height 277
drag, startPoint x: 230, startPoint y: 98, endPoint x: 230, endPoint y: 104, distance: 5.7
click at [230, 104] on div "+ + + + 33 32 31 30 29 28 27 26 25 24 23 22 21 20 19 18 17 16 15 14 13 12 11 10…" at bounding box center [245, 59] width 197 height 277
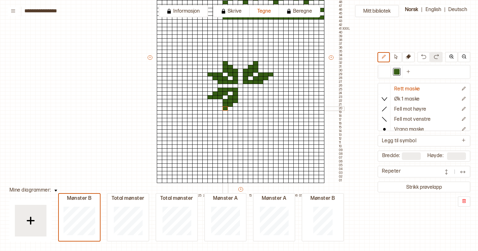
drag, startPoint x: 224, startPoint y: 100, endPoint x: 224, endPoint y: 108, distance: 7.9
click at [224, 108] on div "+ + + + 33 32 31 30 29 28 27 26 25 24 23 22 21 20 19 18 17 16 15 14 13 12 11 10…" at bounding box center [245, 59] width 197 height 277
drag, startPoint x: 246, startPoint y: 90, endPoint x: 259, endPoint y: 90, distance: 13.3
click at [259, 90] on div "+ + + + 33 32 31 30 29 28 27 26 25 24 23 22 21 20 19 18 17 16 15 14 13 12 11 10…" at bounding box center [245, 59] width 197 height 277
drag, startPoint x: 245, startPoint y: 93, endPoint x: 245, endPoint y: 100, distance: 7.9
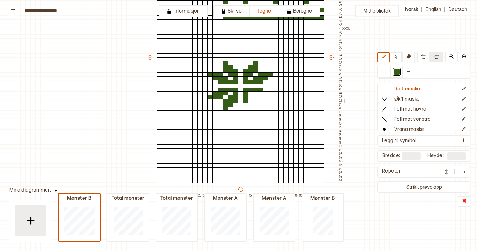
click at [246, 100] on div "+ + + + 33 32 31 30 29 28 27 26 25 24 23 22 21 20 19 18 17 16 15 14 13 12 11 10…" at bounding box center [245, 59] width 197 height 277
drag, startPoint x: 250, startPoint y: 96, endPoint x: 250, endPoint y: 104, distance: 7.6
click at [250, 104] on div "+ + + + 33 32 31 30 29 28 27 26 25 24 23 22 21 20 19 18 17 16 15 14 13 12 11 10…" at bounding box center [245, 59] width 197 height 277
drag, startPoint x: 255, startPoint y: 101, endPoint x: 255, endPoint y: 108, distance: 6.6
click at [255, 108] on div "+ + + + 33 32 31 30 29 28 27 26 25 24 23 22 21 20 19 18 17 16 15 14 13 12 11 10…" at bounding box center [245, 59] width 197 height 277
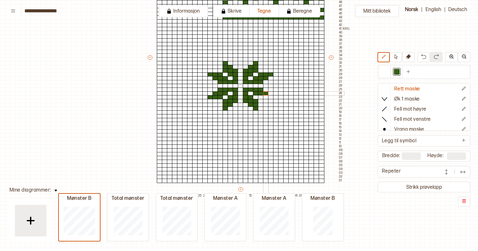
drag, startPoint x: 256, startPoint y: 92, endPoint x: 265, endPoint y: 93, distance: 9.2
click at [265, 93] on div "+ + + + 33 32 31 30 29 28 27 26 25 24 23 22 21 20 19 18 17 16 15 14 13 12 11 10…" at bounding box center [245, 59] width 197 height 277
drag, startPoint x: 262, startPoint y: 96, endPoint x: 269, endPoint y: 96, distance: 7.3
click at [269, 96] on div "+ + + + 33 32 31 30 29 28 27 26 25 24 23 22 21 20 19 18 17 16 15 14 13 12 11 10…" at bounding box center [245, 59] width 197 height 277
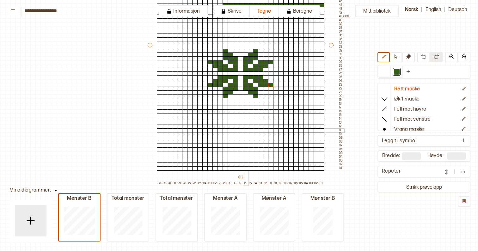
scroll to position [163, 0]
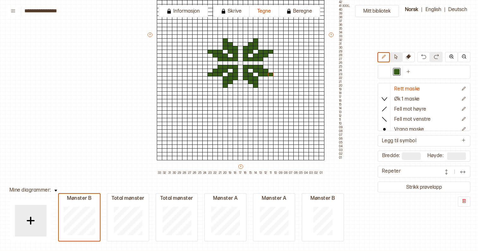
click at [398, 59] on button at bounding box center [396, 57] width 12 height 10
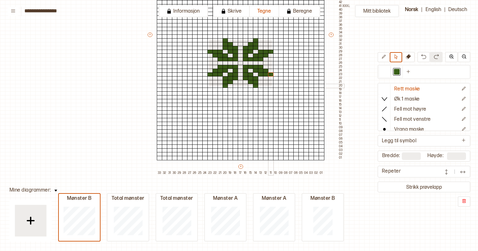
drag, startPoint x: 208, startPoint y: 39, endPoint x: 271, endPoint y: 86, distance: 78.5
click at [271, 86] on div "+ + + + 33 32 31 30 29 28 27 26 25 24 23 22 21 20 19 18 17 16 15 14 13 12 11 10…" at bounding box center [245, 36] width 197 height 277
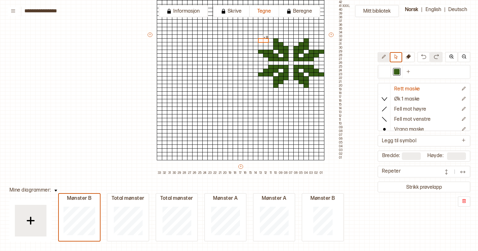
click at [386, 57] on button at bounding box center [383, 57] width 12 height 10
drag, startPoint x: 261, startPoint y: 63, endPoint x: 243, endPoint y: 64, distance: 17.8
click at [243, 64] on div "+ + + + 33 32 31 30 29 28 27 26 25 24 23 22 21 20 19 18 17 16 15 14 13 12 11 10…" at bounding box center [245, 36] width 197 height 277
drag, startPoint x: 254, startPoint y: 66, endPoint x: 246, endPoint y: 66, distance: 8.2
click at [246, 66] on div "+ + + + 33 32 31 30 29 28 27 26 25 24 23 22 21 20 19 18 17 16 15 14 13 12 11 10…" at bounding box center [245, 36] width 197 height 277
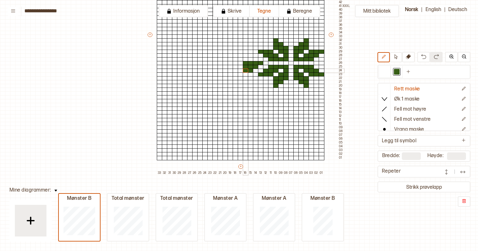
drag, startPoint x: 251, startPoint y: 70, endPoint x: 245, endPoint y: 70, distance: 6.0
click at [245, 70] on div "+ + + + 33 32 31 30 29 28 27 26 25 24 23 22 21 20 19 18 17 16 15 14 13 12 11 10…" at bounding box center [245, 36] width 197 height 277
click at [245, 73] on div at bounding box center [246, 74] width 6 height 4
drag, startPoint x: 256, startPoint y: 59, endPoint x: 247, endPoint y: 59, distance: 8.8
click at [247, 59] on div "+ + + + 33 32 31 30 29 28 27 26 25 24 23 22 21 20 19 18 17 16 15 14 13 12 11 10…" at bounding box center [245, 36] width 197 height 277
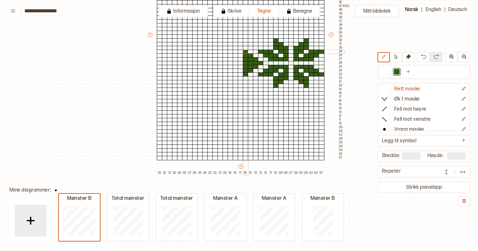
drag, startPoint x: 249, startPoint y: 56, endPoint x: 245, endPoint y: 52, distance: 5.6
click at [245, 52] on div "+ + + + 33 32 31 30 29 28 27 26 25 24 23 22 21 20 19 18 17 16 15 14 13 12 11 10…" at bounding box center [245, 36] width 197 height 277
click at [241, 56] on div at bounding box center [241, 55] width 6 height 4
drag, startPoint x: 241, startPoint y: 56, endPoint x: 240, endPoint y: 69, distance: 13.0
click at [240, 69] on div "+ + + + 33 32 31 30 29 28 27 26 25 24 23 22 21 20 19 18 17 16 15 14 13 12 11 10…" at bounding box center [245, 36] width 197 height 277
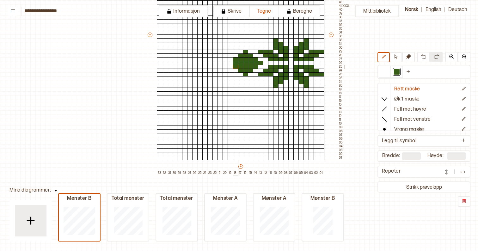
drag, startPoint x: 235, startPoint y: 59, endPoint x: 234, endPoint y: 66, distance: 7.3
click at [234, 66] on div "+ + + + 33 32 31 30 29 28 27 26 25 24 23 22 21 20 19 18 17 16 15 14 13 12 11 10…" at bounding box center [245, 36] width 197 height 277
click at [232, 63] on div at bounding box center [230, 63] width 6 height 4
click at [322, 62] on div at bounding box center [321, 63] width 6 height 4
click at [386, 73] on div at bounding box center [385, 72] width 6 height 6
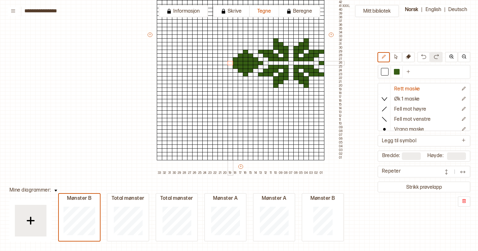
click at [230, 63] on div at bounding box center [230, 63] width 6 height 4
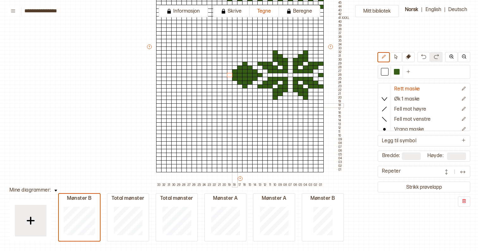
scroll to position [151, 1]
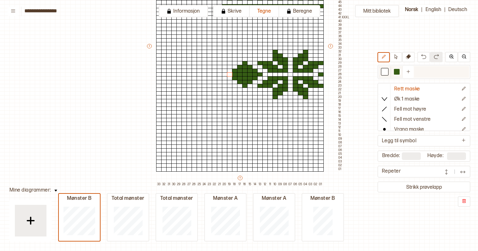
click at [398, 74] on div at bounding box center [397, 72] width 6 height 6
click at [382, 71] on div at bounding box center [385, 72] width 6 height 6
drag, startPoint x: 240, startPoint y: 66, endPoint x: 236, endPoint y: 70, distance: 6.1
click at [236, 70] on div "+ + + + 33 32 31 30 29 28 27 26 25 24 23 22 21 20 19 18 17 16 15 14 13 12 11 10…" at bounding box center [244, 47] width 197 height 277
click at [400, 74] on div at bounding box center [397, 72] width 8 height 8
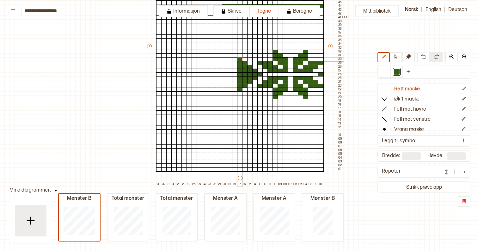
click at [241, 60] on div "+ + + + 33 32 31 30 29 28 27 26 25 24 23 22 21 20 19 18 17 16 15 14 13 12 11 10…" at bounding box center [244, 47] width 197 height 277
drag, startPoint x: 233, startPoint y: 85, endPoint x: 235, endPoint y: 63, distance: 21.6
click at [235, 63] on div "+ + + + 33 32 31 30 29 28 27 26 25 24 23 22 21 20 19 18 17 16 15 14 13 12 11 10…" at bounding box center [244, 47] width 197 height 277
drag, startPoint x: 230, startPoint y: 67, endPoint x: 230, endPoint y: 82, distance: 14.9
click at [230, 82] on div "+ + + + 33 32 31 30 29 28 27 26 25 24 23 22 21 20 19 18 17 16 15 14 13 12 11 10…" at bounding box center [244, 47] width 197 height 277
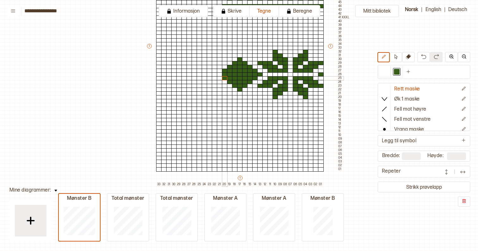
drag, startPoint x: 225, startPoint y: 69, endPoint x: 225, endPoint y: 77, distance: 8.8
click at [225, 77] on div "+ + + + 33 32 31 30 29 28 27 26 25 24 23 22 21 20 19 18 17 16 15 14 13 12 11 10…" at bounding box center [244, 47] width 197 height 277
click at [235, 68] on div at bounding box center [235, 67] width 6 height 4
click at [386, 71] on div at bounding box center [385, 72] width 6 height 6
click at [235, 70] on div at bounding box center [235, 71] width 6 height 4
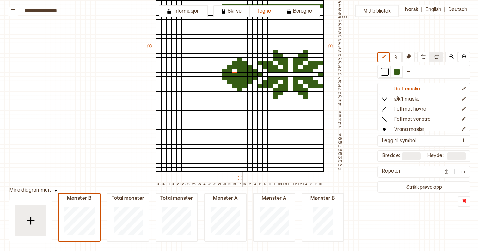
click at [239, 66] on div at bounding box center [240, 67] width 6 height 4
click at [244, 70] on div at bounding box center [245, 71] width 6 height 4
click at [240, 75] on div at bounding box center [240, 74] width 6 height 4
click at [243, 78] on div at bounding box center [245, 78] width 6 height 4
click at [234, 78] on div at bounding box center [235, 78] width 6 height 4
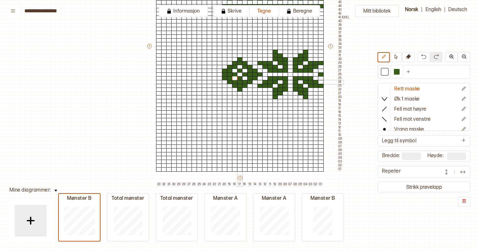
click at [240, 82] on div at bounding box center [240, 82] width 6 height 4
click at [251, 75] on div at bounding box center [250, 74] width 6 height 4
click at [228, 75] on div at bounding box center [230, 74] width 6 height 4
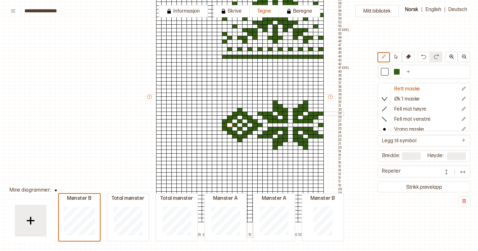
scroll to position [97, 1]
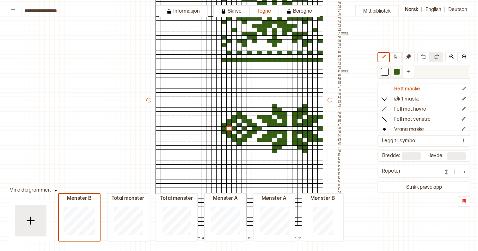
click at [399, 71] on div at bounding box center [397, 72] width 6 height 6
click at [252, 109] on div at bounding box center [254, 109] width 6 height 4
click at [253, 106] on div at bounding box center [254, 106] width 6 height 4
click at [223, 106] on div at bounding box center [224, 106] width 6 height 4
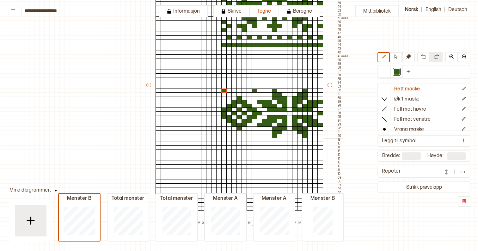
click at [254, 136] on div at bounding box center [254, 136] width 6 height 4
click at [223, 136] on div at bounding box center [224, 136] width 6 height 4
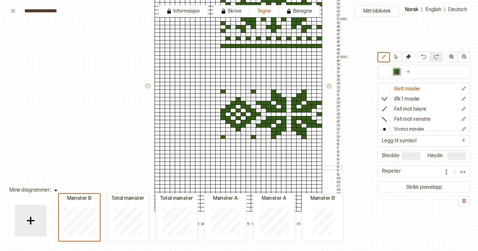
scroll to position [126, 2]
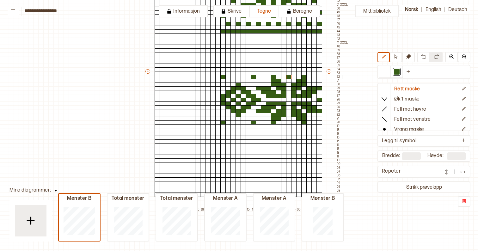
click at [289, 76] on div at bounding box center [289, 77] width 6 height 4
click at [288, 123] on div at bounding box center [289, 122] width 6 height 4
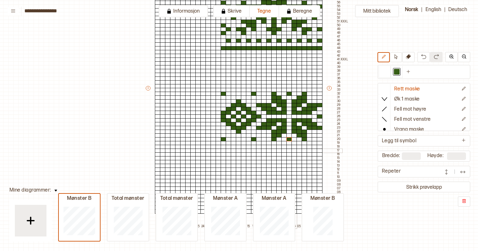
scroll to position [108, 2]
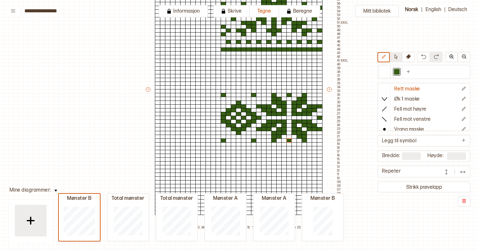
click at [397, 56] on icon at bounding box center [395, 56] width 5 height 5
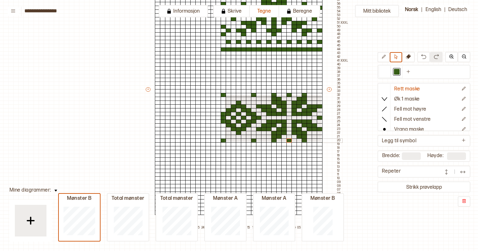
drag, startPoint x: 224, startPoint y: 94, endPoint x: 320, endPoint y: 141, distance: 107.1
click at [320, 141] on div "+ + + + 33 32 31 30 29 28 27 26 25 24 23 22 21 20 19 18 17 16 15 14 13 12 11 10…" at bounding box center [243, 91] width 197 height 277
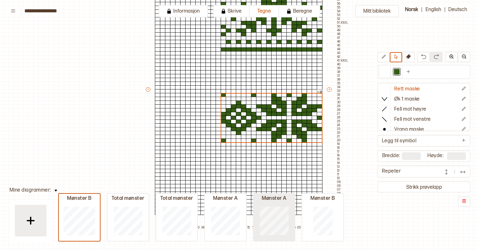
type input "**"
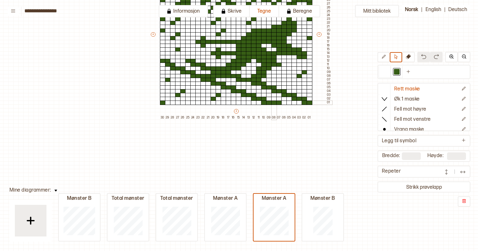
scroll to position [102, 2]
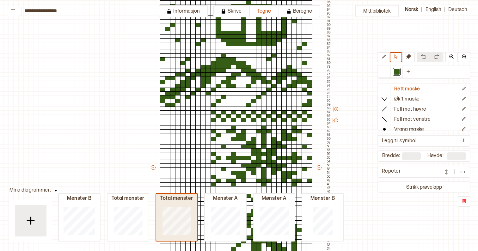
type input "***"
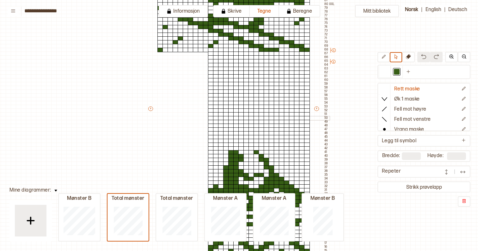
scroll to position [162, 4]
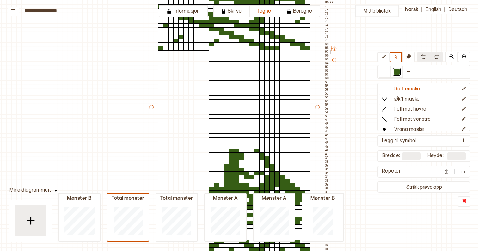
click at [211, 51] on div at bounding box center [211, 52] width 6 height 4
click at [212, 56] on div at bounding box center [211, 56] width 6 height 4
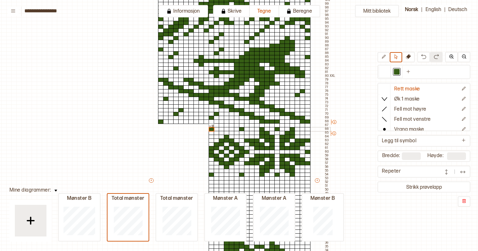
scroll to position [98, 4]
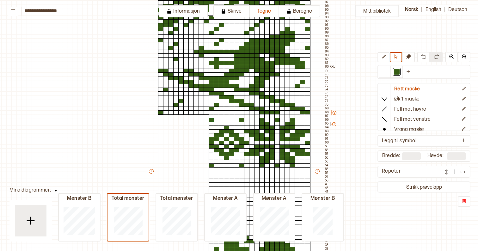
click at [237, 124] on div at bounding box center [237, 124] width 6 height 4
click at [382, 58] on icon at bounding box center [383, 56] width 5 height 5
click at [236, 123] on div at bounding box center [237, 124] width 6 height 4
click at [307, 124] on div at bounding box center [308, 124] width 6 height 4
click at [246, 162] on div at bounding box center [247, 162] width 6 height 4
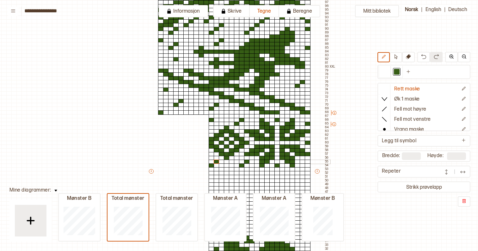
click at [214, 161] on div at bounding box center [217, 162] width 6 height 4
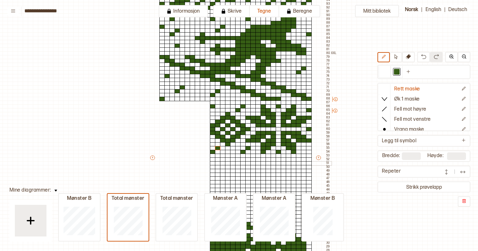
scroll to position [111, 3]
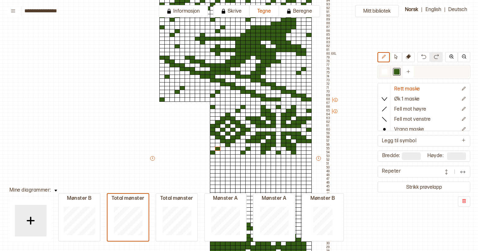
click at [381, 71] on div at bounding box center [385, 72] width 8 height 8
click at [277, 153] on div at bounding box center [278, 152] width 6 height 4
drag, startPoint x: 242, startPoint y: 153, endPoint x: 247, endPoint y: 150, distance: 5.7
click at [247, 150] on div "+ + + + 30 29 28 27 26 25 24 23 22 21 20 19 18 17 16 15 14 13 12 11 10 09 08 07…" at bounding box center [240, 159] width 182 height 421
drag, startPoint x: 218, startPoint y: 149, endPoint x: 211, endPoint y: 152, distance: 7.4
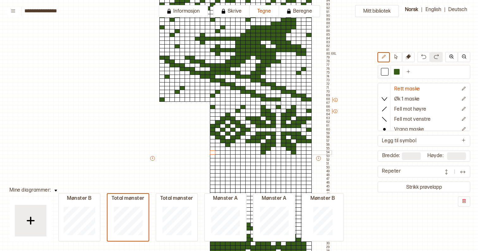
click at [211, 152] on div "+ + + + 30 29 28 27 26 25 24 23 22 21 20 19 18 17 16 15 14 13 12 11 10 09 08 07…" at bounding box center [240, 159] width 182 height 421
click at [211, 105] on div at bounding box center [213, 103] width 6 height 4
click at [212, 106] on div at bounding box center [213, 107] width 6 height 4
click at [241, 109] on div "+ + + + 30 29 28 27 26 25 24 23 22 21 20 19 18 17 16 15 14 13 12 11 10 09 08 07…" at bounding box center [240, 159] width 182 height 421
click at [242, 108] on div at bounding box center [243, 107] width 6 height 4
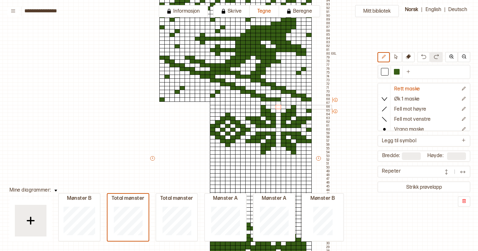
click at [280, 108] on div at bounding box center [278, 107] width 6 height 4
click at [308, 111] on div at bounding box center [309, 111] width 6 height 4
click at [307, 131] on div at bounding box center [309, 130] width 6 height 4
click at [396, 73] on div at bounding box center [397, 72] width 6 height 6
click at [309, 130] on div at bounding box center [309, 130] width 6 height 4
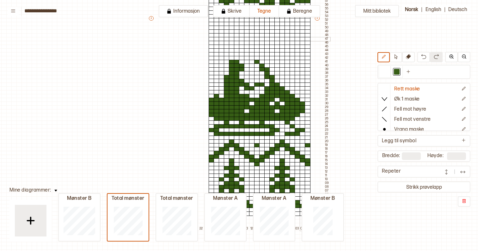
scroll to position [242, 4]
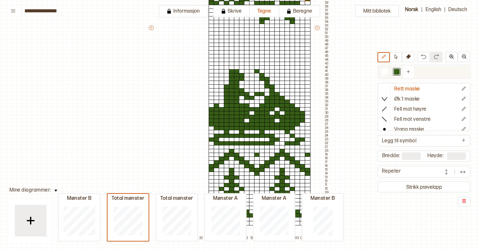
click at [384, 74] on div at bounding box center [385, 72] width 6 height 6
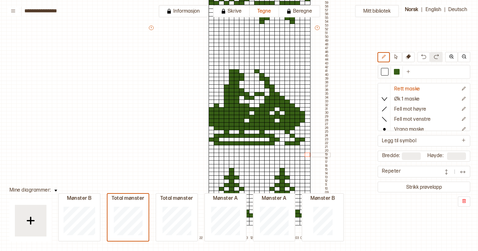
drag, startPoint x: 211, startPoint y: 168, endPoint x: 309, endPoint y: 154, distance: 98.9
click at [309, 154] on div "+ + + + 30 29 28 27 26 25 24 23 22 21 20 19 18 17 16 15 14 13 12 11 10 09 08 07…" at bounding box center [239, 29] width 182 height 421
click at [396, 76] on div at bounding box center [397, 72] width 8 height 8
click at [396, 61] on button at bounding box center [396, 57] width 12 height 10
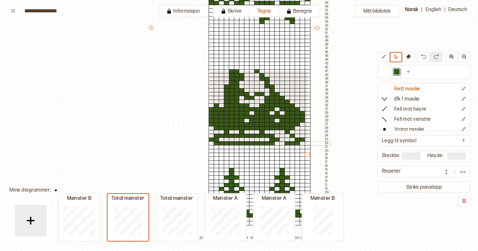
drag, startPoint x: 210, startPoint y: 70, endPoint x: 306, endPoint y: 143, distance: 121.3
click at [306, 143] on div "+ + + + 30 29 28 27 26 25 24 23 22 21 20 19 18 17 16 15 14 13 12 11 10 09 08 07…" at bounding box center [239, 29] width 182 height 421
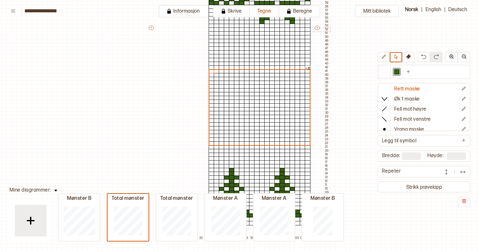
click at [210, 29] on div at bounding box center [211, 29] width 6 height 4
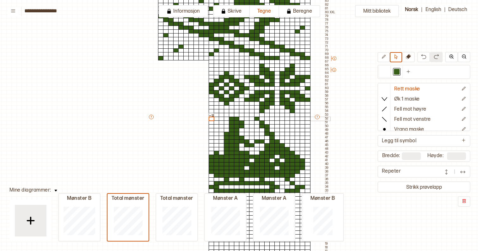
scroll to position [151, 4]
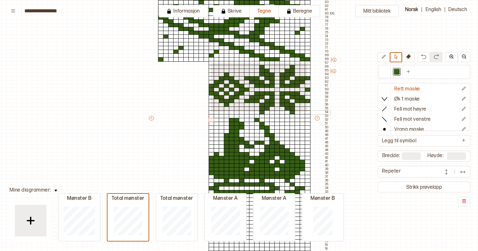
drag, startPoint x: 210, startPoint y: 62, endPoint x: 307, endPoint y: 112, distance: 109.2
click at [307, 112] on div "+ + + + 30 29 28 27 26 25 24 23 22 21 20 19 18 17 16 15 14 13 12 11 10 09 08 07…" at bounding box center [239, 119] width 182 height 421
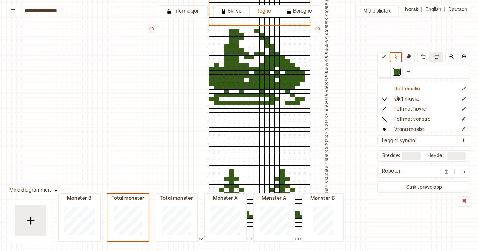
scroll to position [263, 4]
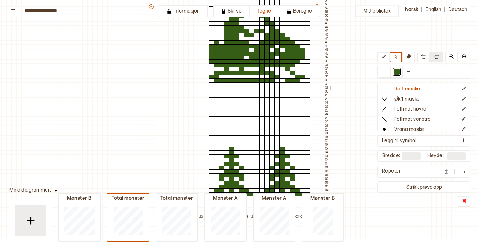
click at [211, 89] on div at bounding box center [211, 88] width 6 height 4
click at [210, 94] on div at bounding box center [211, 96] width 6 height 4
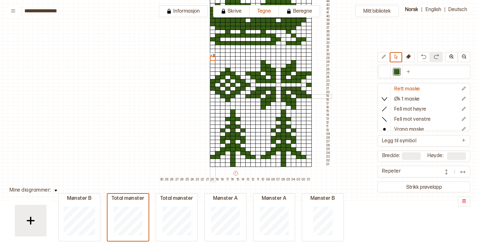
scroll to position [300, 4]
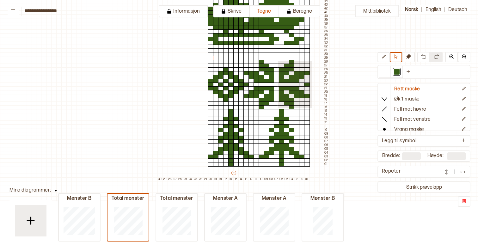
drag, startPoint x: 277, startPoint y: 61, endPoint x: 311, endPoint y: 107, distance: 57.7
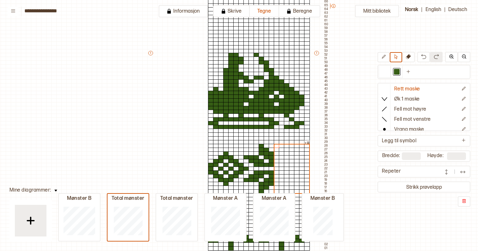
scroll to position [180, 4]
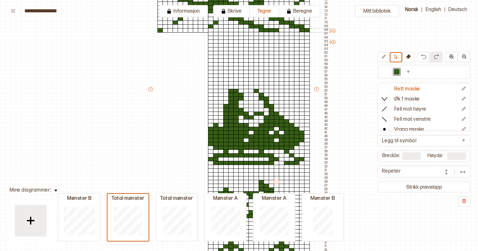
click at [228, 32] on div at bounding box center [231, 30] width 6 height 4
click at [223, 37] on div at bounding box center [226, 38] width 6 height 4
click at [216, 33] on div at bounding box center [216, 34] width 6 height 4
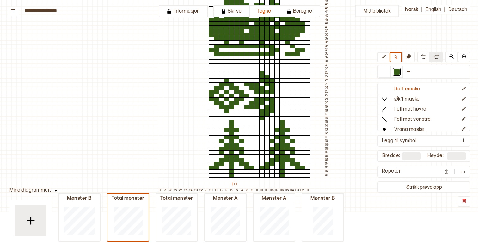
scroll to position [290, 4]
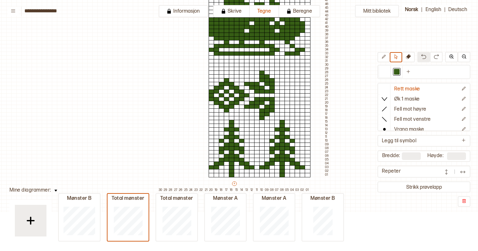
click at [420, 60] on button at bounding box center [423, 57] width 13 height 10
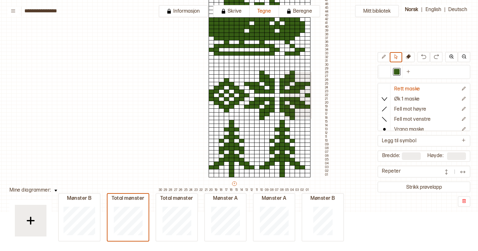
drag, startPoint x: 283, startPoint y: 71, endPoint x: 311, endPoint y: 118, distance: 54.2
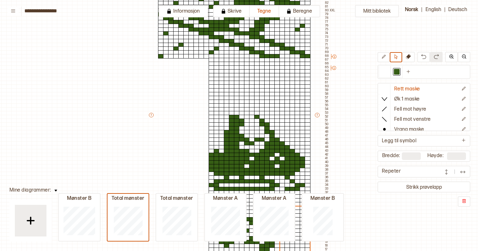
scroll to position [162, 4]
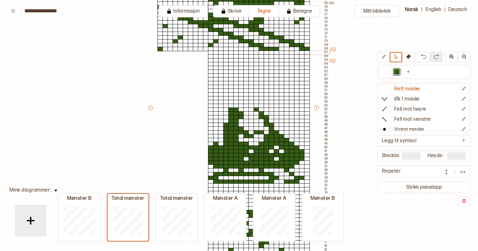
click at [211, 52] on div at bounding box center [211, 53] width 6 height 4
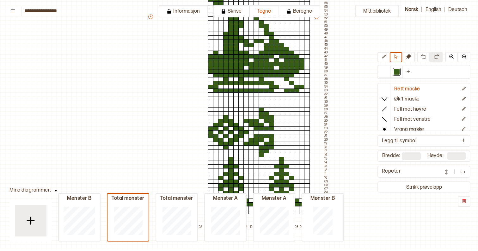
scroll to position [256, 4]
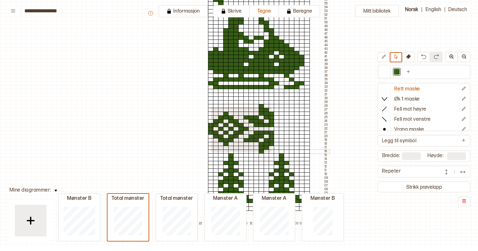
drag, startPoint x: 210, startPoint y: 106, endPoint x: 271, endPoint y: 152, distance: 75.6
click at [271, 152] on div "+ + + + 30 29 28 27 26 25 24 23 22 21 20 19 18 17 16 15 14 13 12 11 10 09 08 07…" at bounding box center [238, 14] width 182 height 421
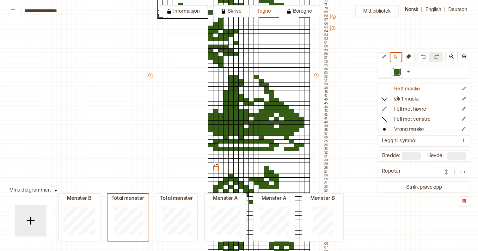
scroll to position [194, 4]
drag, startPoint x: 210, startPoint y: 20, endPoint x: 230, endPoint y: 64, distance: 48.6
click at [230, 64] on div "+ + + + 30 29 28 27 26 25 24 23 22 21 20 19 18 17 16 15 14 13 12 11 10 09 08 07…" at bounding box center [238, 76] width 182 height 421
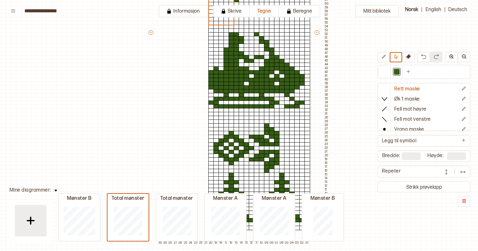
scroll to position [244, 4]
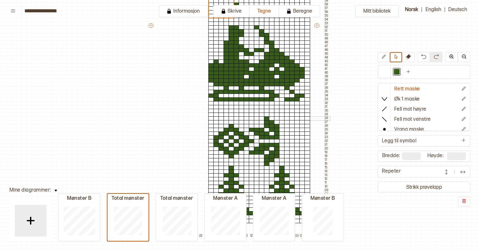
click at [287, 118] on div at bounding box center [287, 118] width 6 height 4
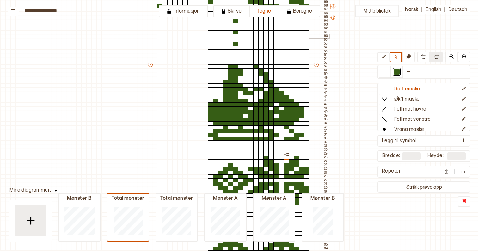
scroll to position [194, 4]
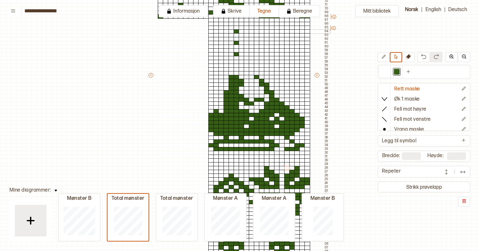
click at [234, 31] on div at bounding box center [236, 31] width 6 height 4
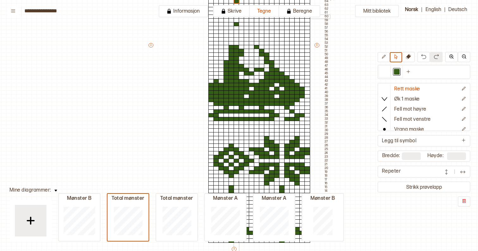
scroll to position [234, 4]
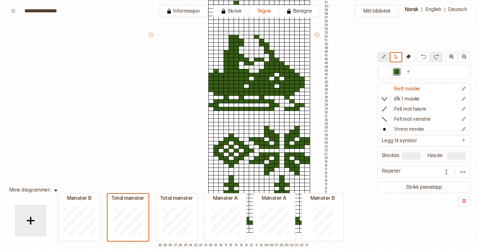
click at [381, 55] on icon at bounding box center [383, 56] width 5 height 5
click at [209, 151] on div at bounding box center [211, 150] width 6 height 4
click at [208, 138] on div at bounding box center [211, 139] width 6 height 4
click at [209, 163] on div at bounding box center [211, 162] width 6 height 4
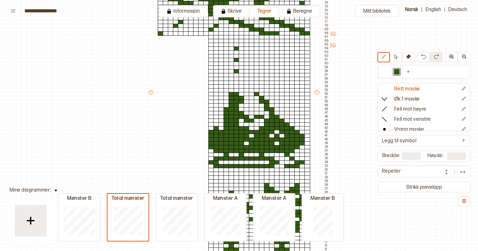
scroll to position [171, 4]
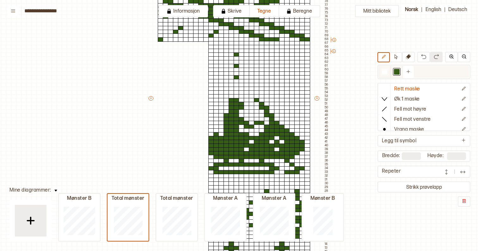
click at [387, 75] on div at bounding box center [385, 72] width 6 height 6
drag, startPoint x: 237, startPoint y: 78, endPoint x: 236, endPoint y: 53, distance: 24.6
click at [236, 53] on div "+ + + + 30 29 28 27 26 25 24 23 22 21 20 19 18 17 16 15 14 13 12 11 10 09 08 07…" at bounding box center [239, 99] width 182 height 421
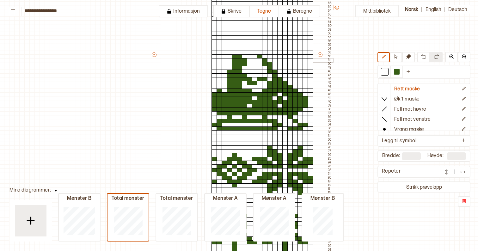
scroll to position [212, 2]
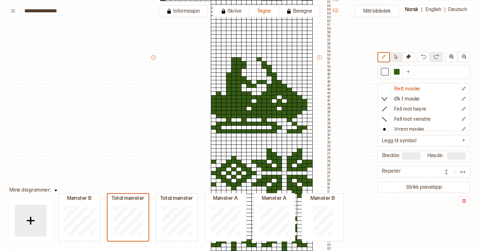
click at [394, 59] on icon at bounding box center [395, 56] width 5 height 5
drag, startPoint x: 213, startPoint y: 58, endPoint x: 253, endPoint y: 133, distance: 85.0
click at [253, 133] on div "+ + + + 30 29 28 27 26 25 24 23 22 21 20 19 18 17 16 15 14 13 12 11 10 09 08 07…" at bounding box center [241, 59] width 182 height 421
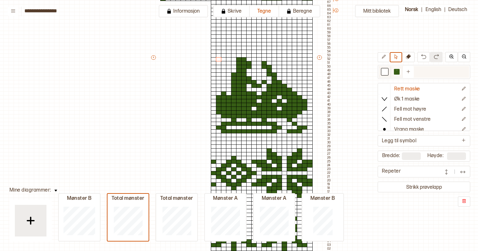
click at [396, 69] on div at bounding box center [397, 72] width 6 height 6
click at [384, 59] on icon at bounding box center [383, 56] width 5 height 5
click at [258, 59] on div at bounding box center [259, 59] width 6 height 4
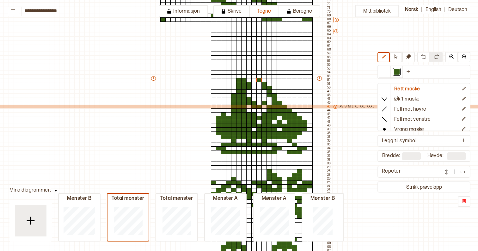
scroll to position [192, 2]
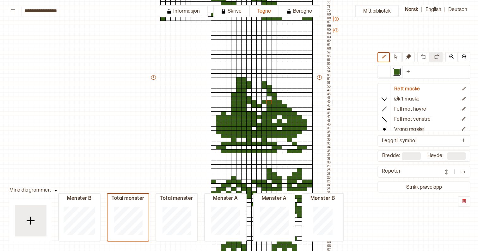
click at [269, 101] on div at bounding box center [269, 102] width 6 height 4
click at [392, 57] on button at bounding box center [396, 57] width 12 height 10
click at [340, 103] on div "Mitt bibliotek Rett maske Øk 1 maske Fell mot høyre Fell mot venstre Vrang mask…" at bounding box center [475, 59] width 955 height 502
click at [384, 57] on icon at bounding box center [383, 56] width 5 height 5
click at [383, 70] on div at bounding box center [385, 72] width 6 height 6
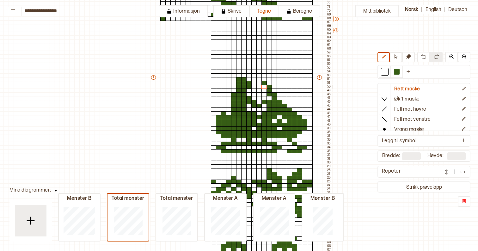
click at [263, 88] on div at bounding box center [264, 87] width 6 height 4
click at [394, 57] on icon at bounding box center [395, 56] width 5 height 5
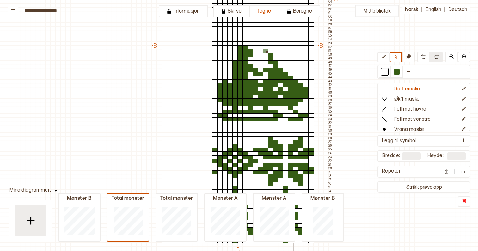
scroll to position [223, 2]
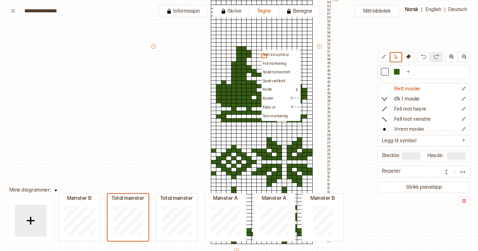
click at [264, 51] on div "Sett inn symbol" at bounding box center [281, 55] width 38 height 9
click at [254, 45] on div at bounding box center [254, 44] width 6 height 4
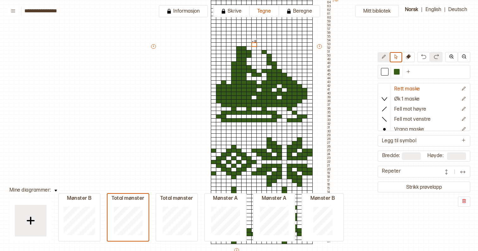
click at [384, 57] on icon at bounding box center [383, 56] width 5 height 5
click at [384, 72] on div at bounding box center [385, 72] width 6 height 6
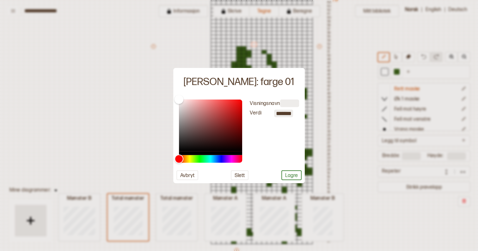
click at [271, 55] on div at bounding box center [239, 125] width 478 height 251
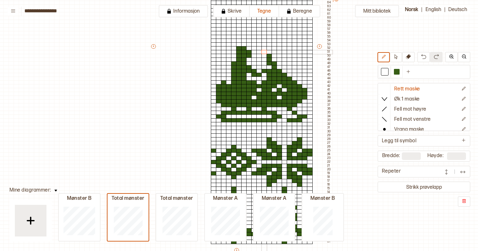
click at [263, 52] on div at bounding box center [264, 52] width 6 height 4
click at [268, 54] on div at bounding box center [269, 56] width 6 height 4
click at [402, 70] on div at bounding box center [396, 72] width 12 height 12
click at [397, 71] on div at bounding box center [397, 72] width 6 height 6
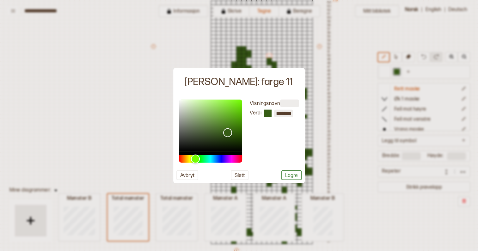
click at [294, 53] on div at bounding box center [239, 125] width 478 height 251
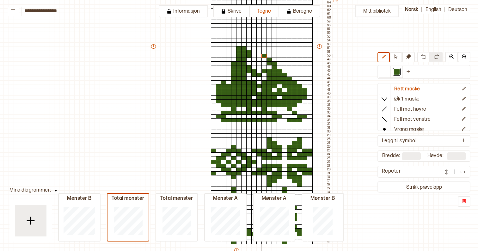
click at [264, 55] on div at bounding box center [264, 56] width 6 height 4
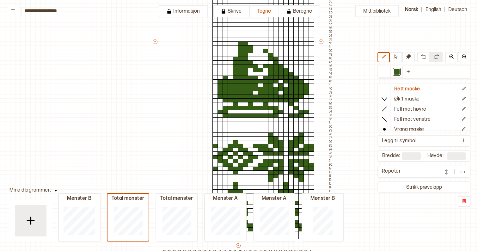
scroll to position [216, 0]
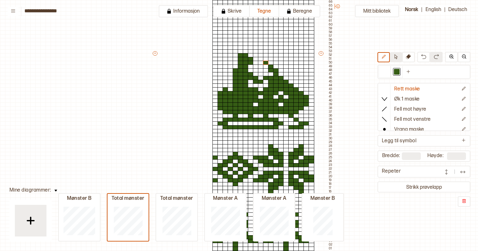
click at [394, 57] on icon at bounding box center [395, 56] width 5 height 5
click at [318, 113] on div "+ + + + 30 29 28 27 26 25 24 23 22 21 20 19 18 17 16 15 14 13 12 11 10 09 08 07…" at bounding box center [243, 55] width 182 height 421
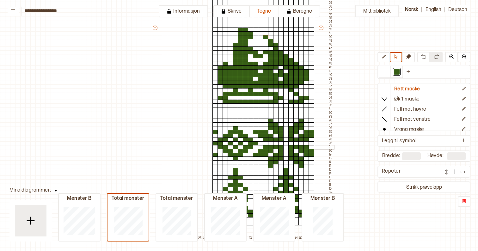
scroll to position [234, 0]
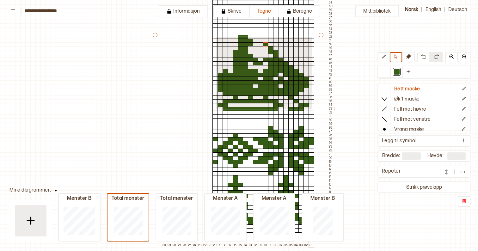
drag, startPoint x: 215, startPoint y: 36, endPoint x: 311, endPoint y: 109, distance: 120.0
click at [311, 109] on div "+ + + + 30 29 28 27 26 25 24 23 22 21 20 19 18 17 16 15 14 13 12 11 10 09 08 07…" at bounding box center [243, 36] width 182 height 421
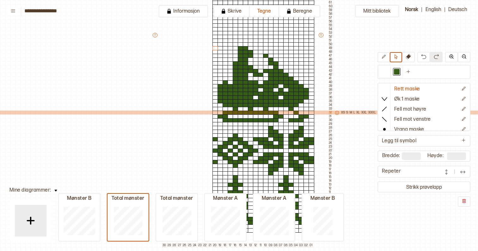
click at [363, 112] on p "XXL" at bounding box center [364, 113] width 6 height 4
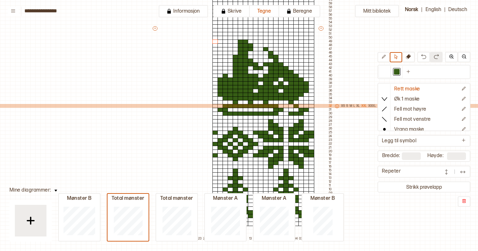
scroll to position [232, 0]
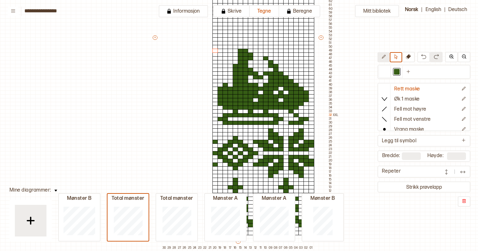
click at [387, 56] on button at bounding box center [383, 57] width 12 height 10
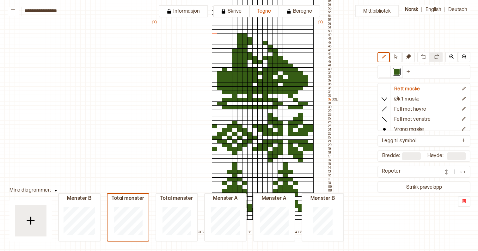
scroll to position [239, 1]
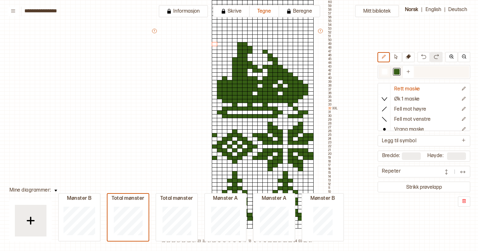
click at [388, 68] on div at bounding box center [384, 72] width 12 height 12
click at [294, 132] on div at bounding box center [296, 131] width 6 height 4
click at [305, 138] on div at bounding box center [306, 139] width 6 height 4
click at [305, 155] on div at bounding box center [306, 154] width 6 height 4
click at [295, 162] on div at bounding box center [296, 162] width 6 height 4
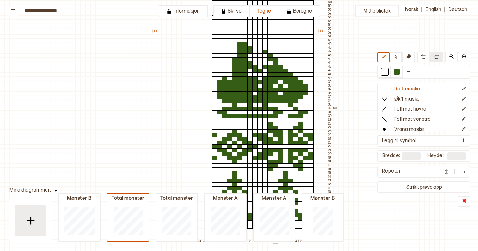
click at [276, 158] on div at bounding box center [275, 158] width 6 height 4
click at [276, 163] on div at bounding box center [275, 162] width 6 height 4
click at [265, 155] on div at bounding box center [265, 154] width 6 height 4
click at [266, 140] on div at bounding box center [265, 139] width 6 height 4
click at [275, 131] on div at bounding box center [275, 131] width 6 height 4
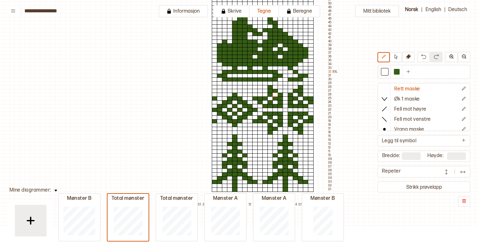
scroll to position [276, 0]
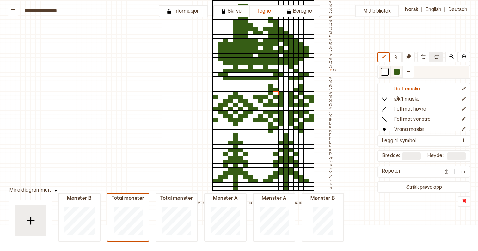
click at [397, 73] on div at bounding box center [397, 72] width 6 height 6
click at [311, 126] on div at bounding box center [311, 127] width 6 height 4
click at [260, 89] on div at bounding box center [261, 90] width 6 height 4
click at [312, 89] on div at bounding box center [311, 90] width 6 height 4
click at [260, 127] on div at bounding box center [261, 127] width 6 height 4
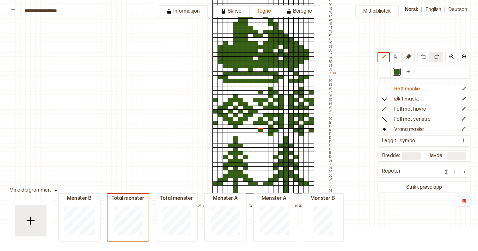
scroll to position [282, 0]
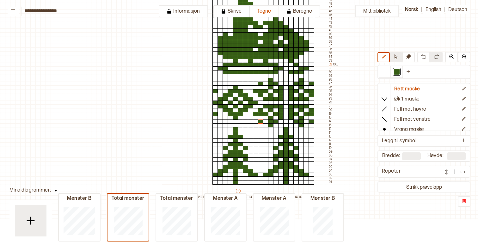
click at [398, 58] on button at bounding box center [396, 57] width 12 height 10
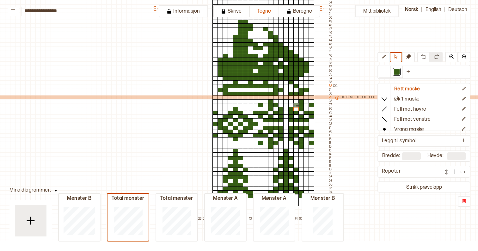
scroll to position [256, 0]
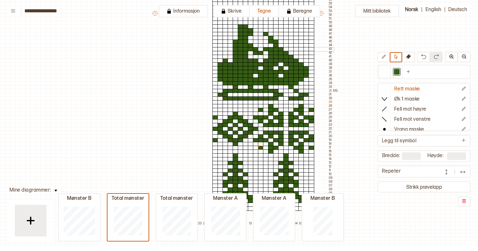
click at [311, 49] on div at bounding box center [311, 49] width 6 height 4
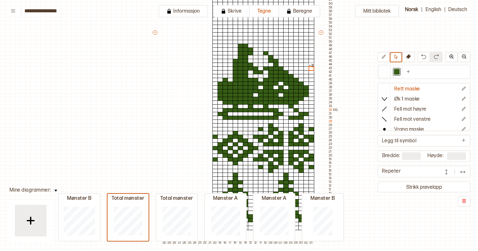
scroll to position [250, 0]
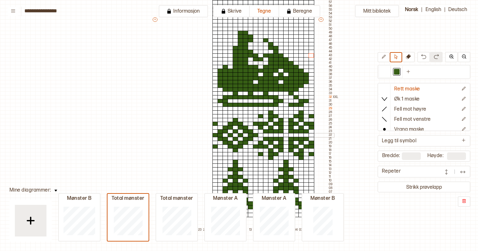
click at [285, 135] on div at bounding box center [286, 135] width 6 height 4
click at [385, 57] on icon at bounding box center [383, 56] width 5 height 5
click at [286, 134] on div at bounding box center [286, 135] width 6 height 4
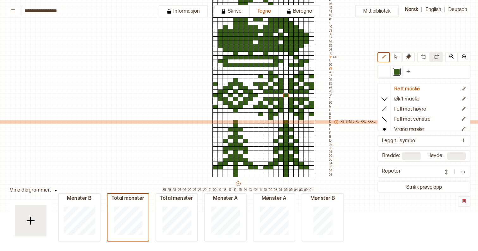
scroll to position [290, 0]
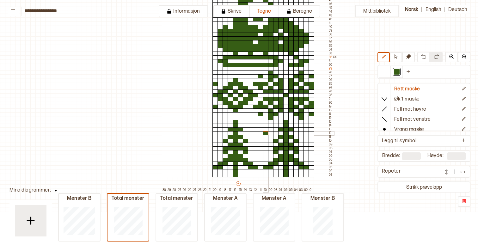
click at [264, 133] on div at bounding box center [266, 133] width 6 height 4
click at [261, 136] on div at bounding box center [261, 137] width 6 height 4
click at [251, 124] on div at bounding box center [251, 126] width 6 height 4
click at [253, 121] on div at bounding box center [256, 122] width 6 height 4
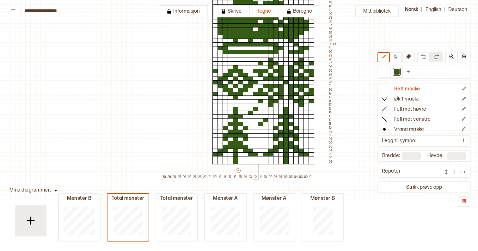
scroll to position [303, 0]
click at [311, 131] on div at bounding box center [311, 132] width 6 height 4
click at [215, 127] on div at bounding box center [215, 128] width 6 height 4
click at [215, 105] on div at bounding box center [215, 105] width 6 height 4
click at [311, 108] on div at bounding box center [311, 109] width 6 height 4
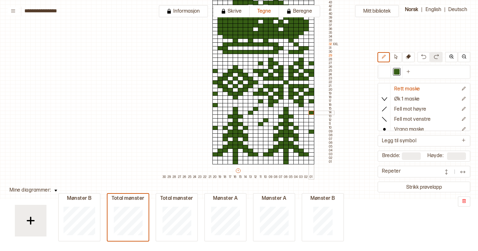
click at [311, 113] on div at bounding box center [311, 113] width 6 height 4
click at [214, 107] on div at bounding box center [215, 109] width 6 height 4
click at [384, 70] on div at bounding box center [385, 72] width 6 height 6
click at [214, 105] on div at bounding box center [215, 105] width 6 height 4
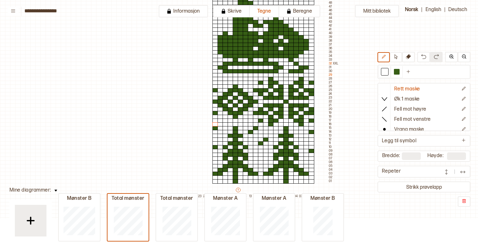
scroll to position [0, 0]
click at [259, 159] on div at bounding box center [261, 158] width 6 height 4
click at [396, 70] on div at bounding box center [397, 72] width 6 height 6
click at [261, 157] on div at bounding box center [261, 158] width 6 height 4
click at [255, 161] on div at bounding box center [256, 162] width 6 height 4
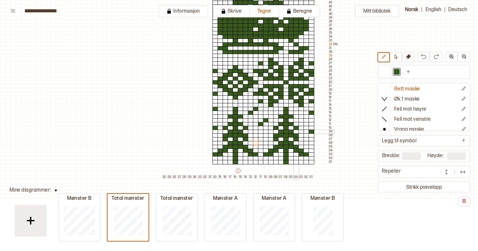
scroll to position [303, 0]
click at [264, 124] on div at bounding box center [266, 124] width 6 height 4
click at [260, 128] on div at bounding box center [261, 128] width 6 height 4
click at [384, 71] on div at bounding box center [385, 72] width 6 height 6
click at [262, 125] on div at bounding box center [261, 124] width 6 height 4
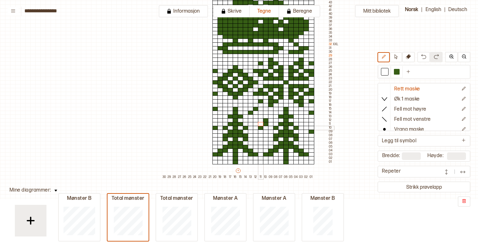
click at [261, 127] on div at bounding box center [261, 128] width 6 height 4
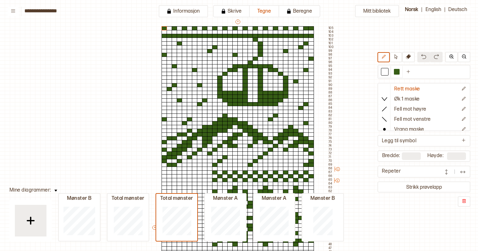
scroll to position [36, 0]
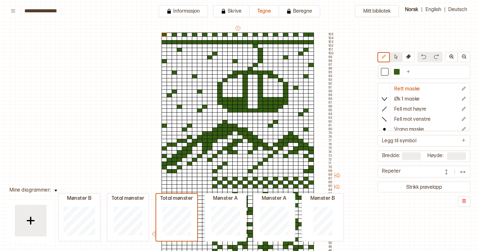
click at [395, 57] on icon at bounding box center [395, 56] width 5 height 5
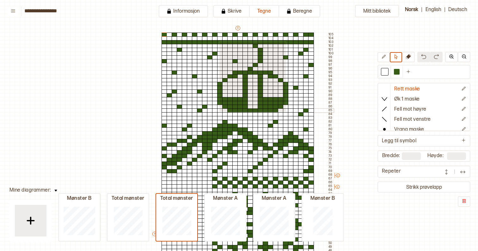
drag, startPoint x: 219, startPoint y: 41, endPoint x: 285, endPoint y: 111, distance: 96.1
click at [285, 111] on div "+ + + + 30 29 28 27 26 25 24 23 22 21 20 19 18 17 16 15 14 13 12 11 10 09 08 07…" at bounding box center [242, 235] width 182 height 421
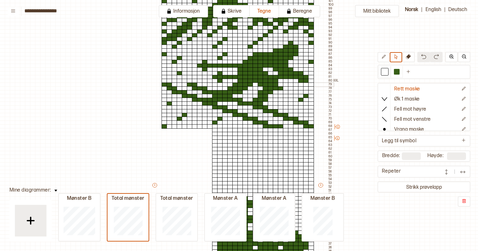
scroll to position [86, 0]
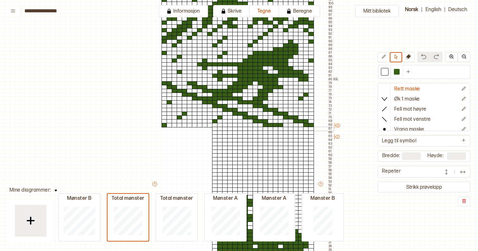
click at [214, 128] on div at bounding box center [215, 129] width 6 height 4
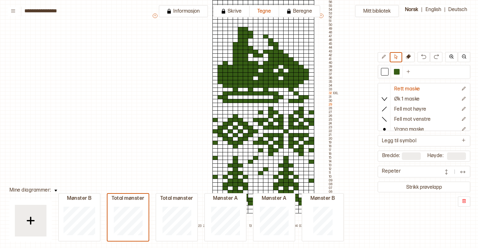
scroll to position [265, 0]
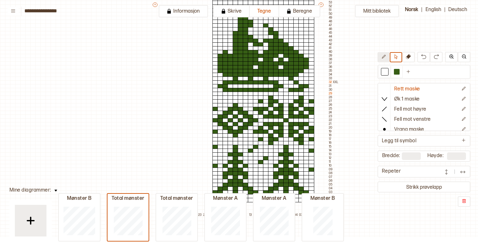
click at [385, 58] on icon at bounding box center [383, 56] width 5 height 5
drag, startPoint x: 214, startPoint y: 97, endPoint x: 308, endPoint y: 137, distance: 102.2
click at [308, 137] on div "+ + + + 30 29 28 27 26 25 24 23 22 21 20 19 18 17 16 15 14 13 12 11 10 09 08 07…" at bounding box center [243, 6] width 182 height 421
click at [396, 56] on icon at bounding box center [395, 56] width 3 height 5
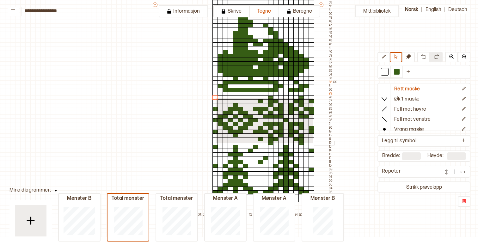
drag, startPoint x: 215, startPoint y: 97, endPoint x: 312, endPoint y: 142, distance: 106.7
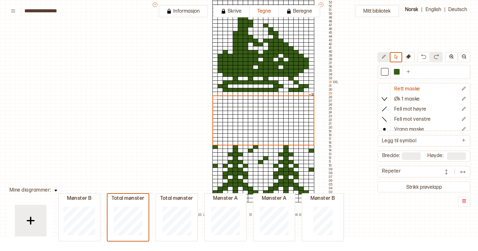
click at [384, 57] on icon at bounding box center [384, 57] width 4 height 4
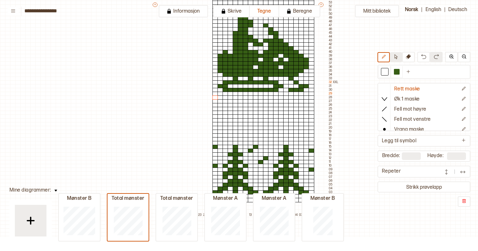
click at [393, 57] on icon at bounding box center [395, 56] width 5 height 5
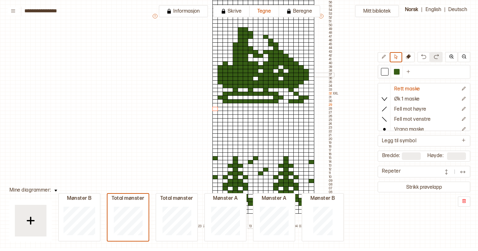
scroll to position [251, 0]
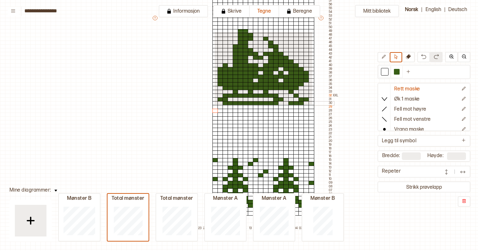
drag, startPoint x: 214, startPoint y: 31, endPoint x: 311, endPoint y: 103, distance: 121.1
click at [311, 103] on div "+ + + + 30 29 28 27 26 25 24 23 22 21 20 19 18 17 16 15 14 13 12 11 10 09 08 07…" at bounding box center [243, 19] width 182 height 421
drag, startPoint x: 215, startPoint y: 30, endPoint x: 312, endPoint y: 102, distance: 120.6
click at [312, 102] on div "+ + + + 30 29 28 27 26 25 24 23 22 21 20 19 18 17 16 15 14 13 12 11 10 09 08 07…" at bounding box center [243, 19] width 182 height 421
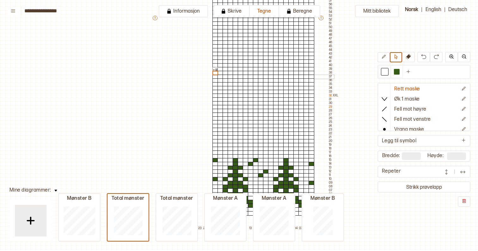
click at [214, 77] on div at bounding box center [215, 77] width 6 height 4
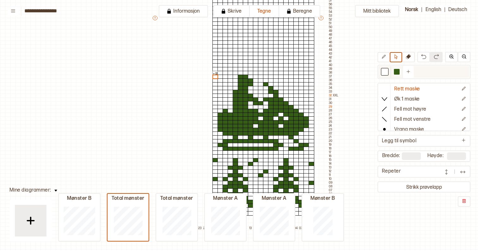
click at [395, 76] on div at bounding box center [396, 72] width 12 height 12
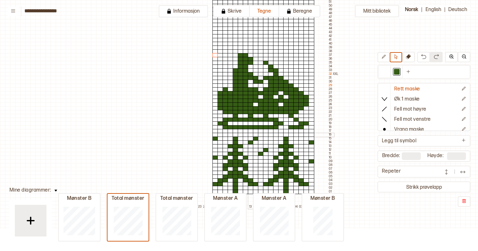
scroll to position [273, 0]
click at [220, 134] on div at bounding box center [220, 135] width 6 height 4
click at [385, 71] on div at bounding box center [385, 72] width 6 height 6
click at [310, 143] on div at bounding box center [311, 142] width 6 height 4
click at [386, 58] on button at bounding box center [383, 57] width 12 height 10
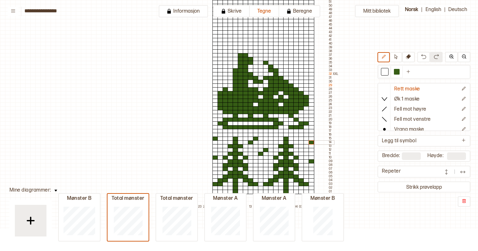
click at [311, 143] on div at bounding box center [311, 142] width 6 height 4
click at [400, 71] on div at bounding box center [397, 72] width 8 height 8
click at [219, 135] on div at bounding box center [220, 135] width 6 height 4
click at [300, 138] on div at bounding box center [301, 138] width 6 height 4
click at [306, 142] on div at bounding box center [306, 142] width 6 height 4
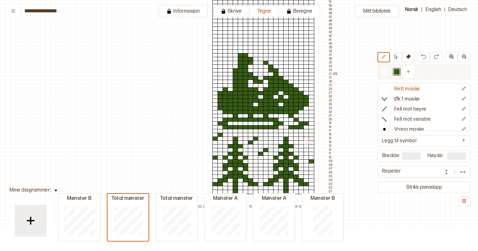
click at [384, 71] on div at bounding box center [385, 72] width 6 height 6
click at [249, 143] on div at bounding box center [251, 142] width 6 height 4
click at [254, 142] on div at bounding box center [256, 142] width 6 height 4
click at [254, 139] on div at bounding box center [256, 138] width 6 height 4
click at [394, 73] on div at bounding box center [397, 72] width 6 height 6
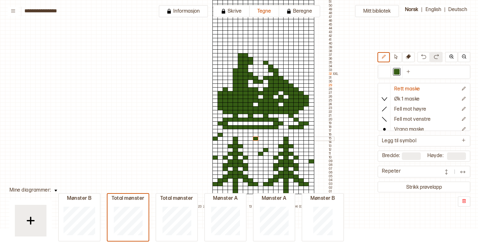
click at [253, 139] on div at bounding box center [256, 138] width 6 height 4
click at [255, 142] on div at bounding box center [256, 142] width 6 height 4
click at [259, 138] on div at bounding box center [261, 138] width 6 height 4
click at [387, 73] on div at bounding box center [385, 72] width 6 height 6
click at [265, 151] on div at bounding box center [266, 150] width 6 height 4
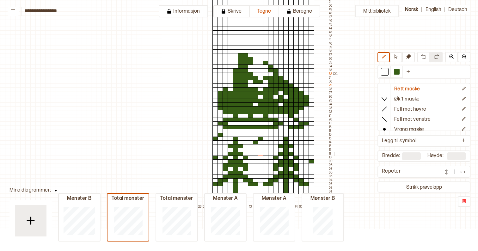
click at [263, 153] on div at bounding box center [261, 154] width 6 height 4
click at [394, 71] on div at bounding box center [397, 72] width 6 height 6
click at [256, 171] on div at bounding box center [256, 173] width 6 height 4
click at [259, 171] on div at bounding box center [261, 173] width 6 height 4
click at [260, 168] on div at bounding box center [261, 169] width 6 height 4
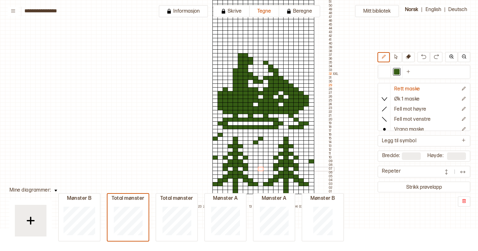
click at [261, 169] on div at bounding box center [261, 169] width 6 height 4
click at [264, 165] on div at bounding box center [266, 165] width 6 height 4
click at [394, 57] on icon at bounding box center [395, 56] width 5 height 5
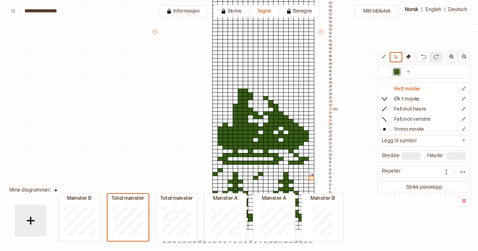
scroll to position [237, 0]
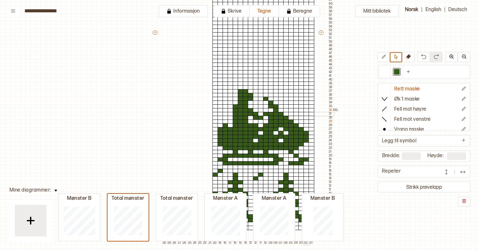
click at [305, 115] on div at bounding box center [306, 114] width 6 height 4
click at [397, 69] on div at bounding box center [397, 72] width 8 height 8
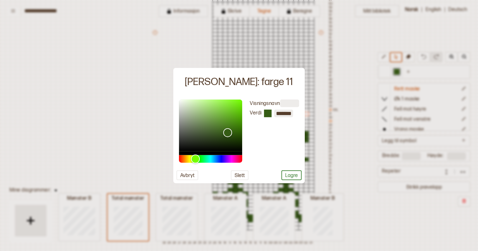
click at [340, 96] on div at bounding box center [239, 125] width 478 height 251
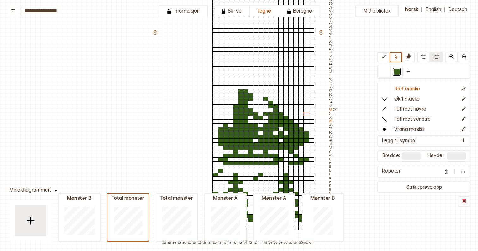
click at [305, 115] on div at bounding box center [306, 114] width 6 height 4
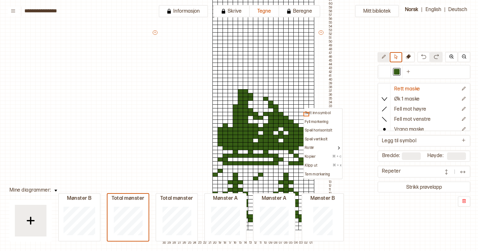
click at [384, 57] on icon at bounding box center [383, 56] width 5 height 5
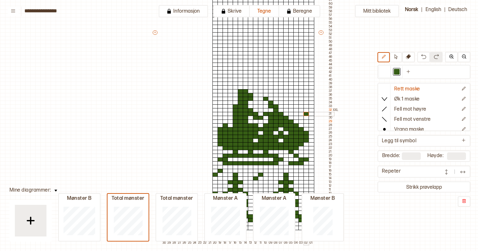
click at [307, 113] on div at bounding box center [306, 114] width 6 height 4
click at [313, 108] on div at bounding box center [311, 106] width 6 height 4
click at [310, 111] on div at bounding box center [311, 110] width 6 height 4
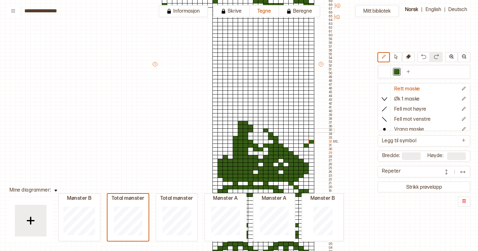
scroll to position [205, 0]
click at [290, 135] on div at bounding box center [291, 134] width 6 height 4
click at [294, 129] on div at bounding box center [296, 130] width 6 height 4
click at [296, 118] on div at bounding box center [296, 119] width 6 height 4
click at [300, 115] on div at bounding box center [301, 115] width 6 height 4
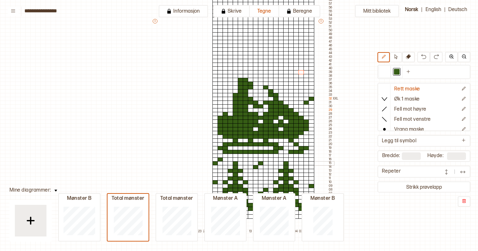
scroll to position [229, 0]
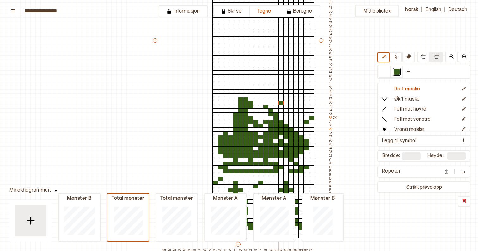
click at [280, 102] on div at bounding box center [281, 103] width 6 height 4
click at [285, 99] on div at bounding box center [286, 99] width 6 height 4
click at [214, 102] on div at bounding box center [215, 103] width 6 height 4
click at [310, 106] on div at bounding box center [311, 107] width 6 height 4
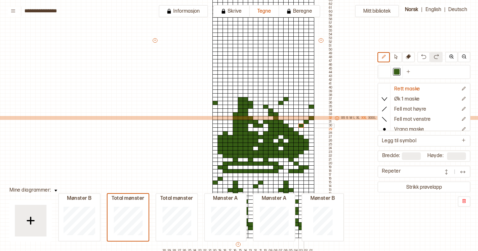
click at [300, 125] on div at bounding box center [301, 126] width 6 height 4
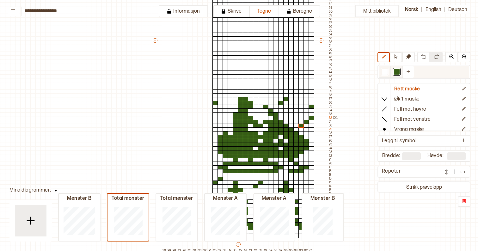
click at [385, 76] on div at bounding box center [384, 72] width 12 height 12
click at [385, 72] on div at bounding box center [385, 72] width 6 height 6
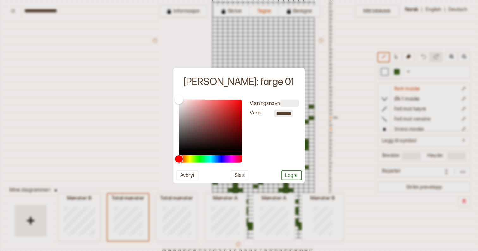
click at [320, 114] on div at bounding box center [239, 125] width 478 height 251
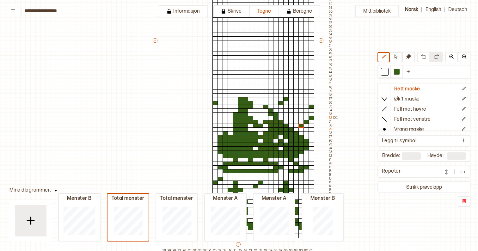
click at [311, 118] on div at bounding box center [311, 118] width 6 height 4
click at [397, 73] on div at bounding box center [397, 72] width 6 height 6
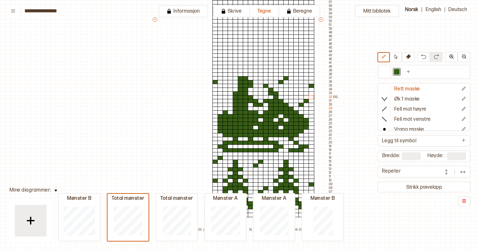
scroll to position [253, 0]
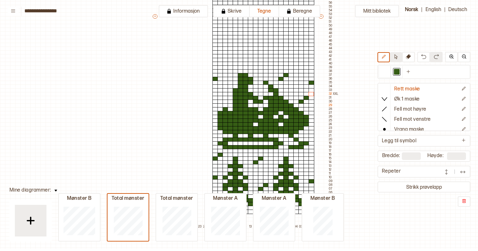
click at [397, 58] on icon at bounding box center [395, 56] width 3 height 5
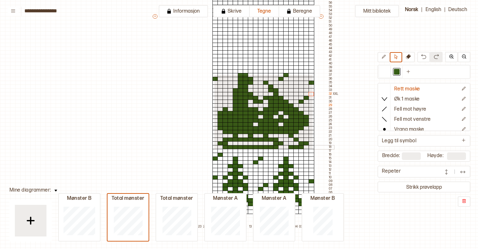
drag, startPoint x: 214, startPoint y: 74, endPoint x: 312, endPoint y: 148, distance: 122.9
click at [312, 148] on div "+ + + + 30 29 28 27 26 25 24 23 22 21 20 19 18 17 16 15 14 13 12 11 10 09 08 07…" at bounding box center [243, 18] width 182 height 421
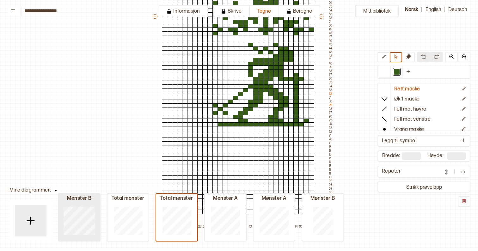
type input "**"
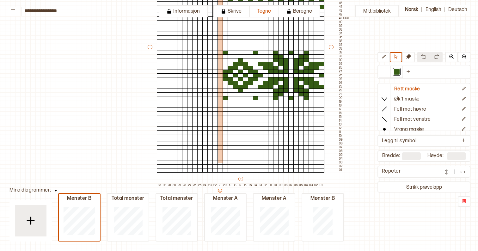
scroll to position [154, 0]
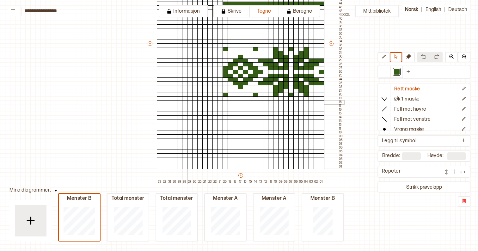
click at [185, 103] on div at bounding box center [185, 102] width 6 height 4
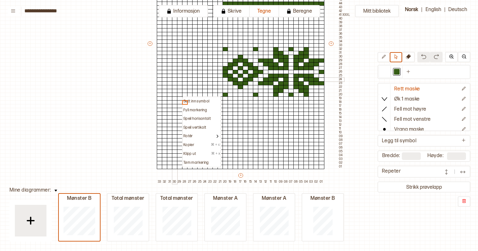
click at [175, 77] on div at bounding box center [175, 79] width 6 height 4
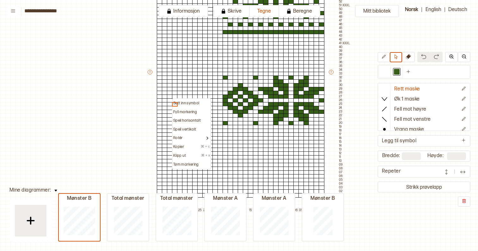
scroll to position [126, 0]
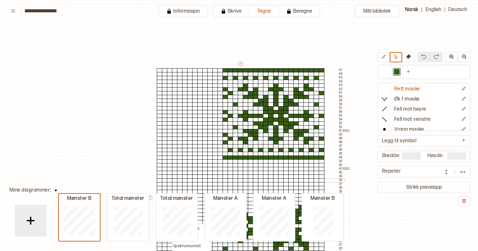
scroll to position [126, 0]
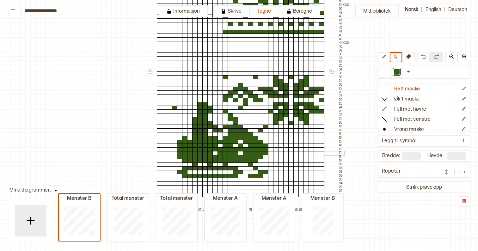
click at [279, 153] on div at bounding box center [281, 153] width 6 height 4
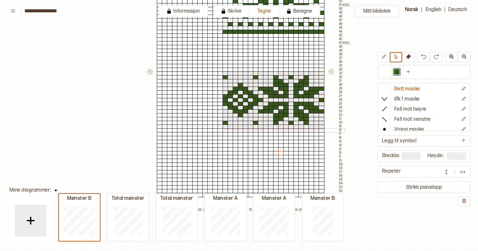
drag, startPoint x: 222, startPoint y: 70, endPoint x: 323, endPoint y: 130, distance: 117.7
click at [323, 130] on div "+ + + + 33 32 31 30 29 28 27 26 25 24 23 22 21 20 19 18 17 16 15 14 13 12 11 10…" at bounding box center [245, 73] width 197 height 277
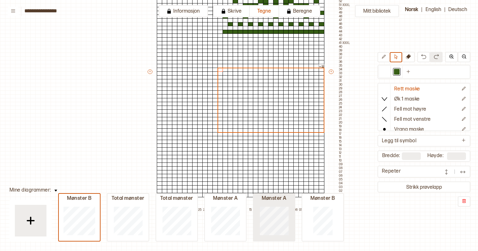
click at [258, 224] on div at bounding box center [273, 220] width 41 height 40
type input "**"
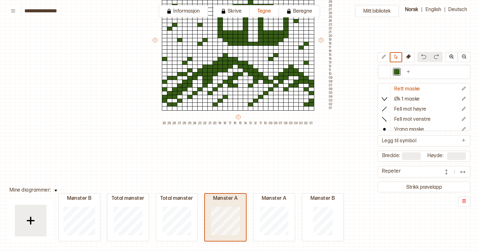
scroll to position [0, 0]
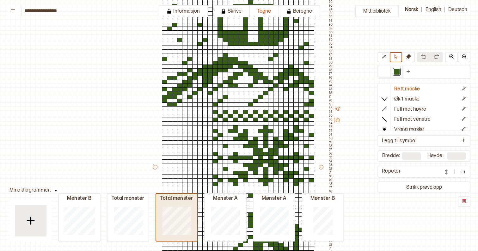
type input "***"
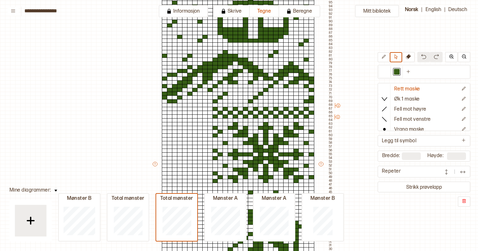
scroll to position [182, 0]
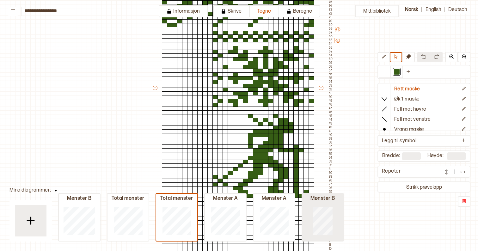
type input "**"
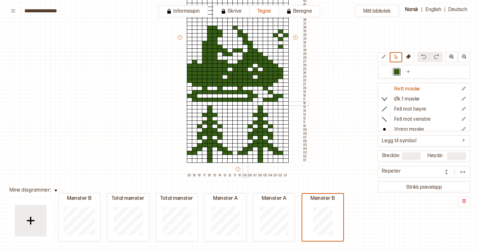
scroll to position [154, 0]
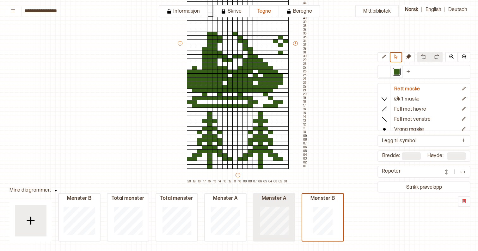
type input "**"
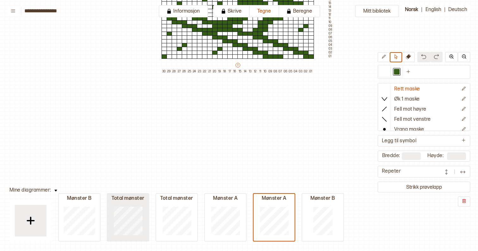
type input "***"
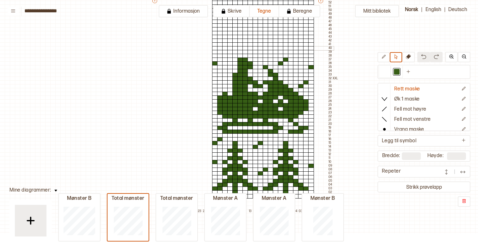
scroll to position [269, 0]
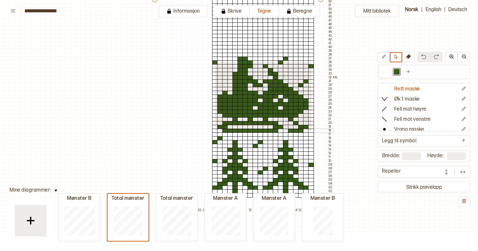
drag, startPoint x: 214, startPoint y: 62, endPoint x: 311, endPoint y: 130, distance: 117.8
click at [311, 130] on div "+ + + + 30 29 28 27 26 25 24 23 22 21 20 19 18 17 16 15 14 13 12 11 10 09 08 07…" at bounding box center [242, 1] width 182 height 421
drag, startPoint x: 214, startPoint y: 57, endPoint x: 313, endPoint y: 131, distance: 123.2
click at [313, 131] on div "+ + + + 30 29 28 27 26 25 24 23 22 21 20 19 18 17 16 15 14 13 12 11 10 09 08 07…" at bounding box center [242, 1] width 182 height 421
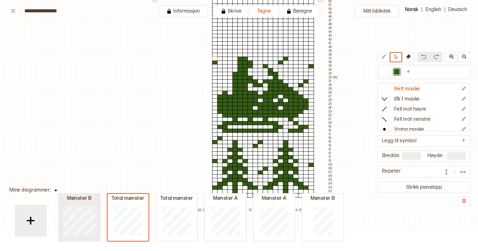
click at [61, 231] on div at bounding box center [79, 220] width 41 height 40
type input "**"
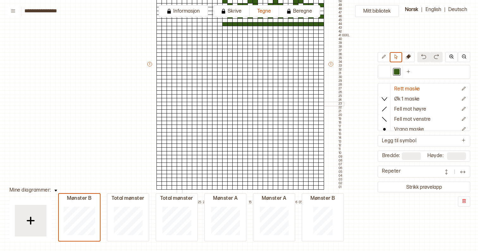
scroll to position [130, 0]
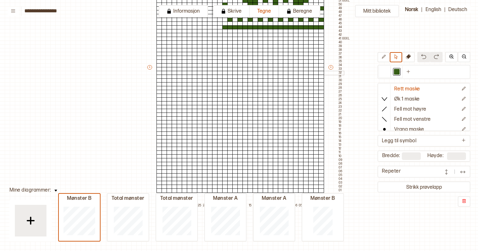
click at [166, 73] on div at bounding box center [169, 73] width 6 height 4
click at [192, 72] on div at bounding box center [195, 73] width 6 height 4
click at [219, 72] on div at bounding box center [220, 73] width 6 height 4
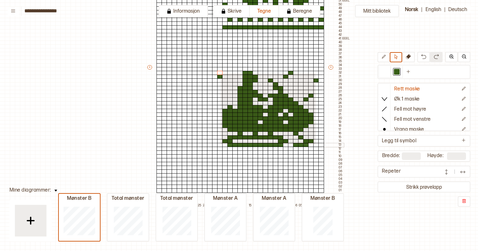
drag, startPoint x: 220, startPoint y: 73, endPoint x: 315, endPoint y: 144, distance: 118.5
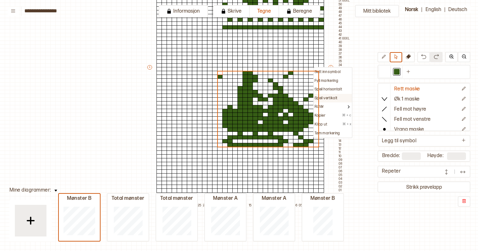
click at [338, 97] on div "Speil vertikalt" at bounding box center [332, 98] width 37 height 5
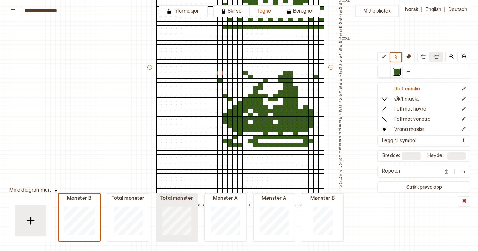
click at [162, 223] on div at bounding box center [176, 220] width 41 height 40
type input "**"
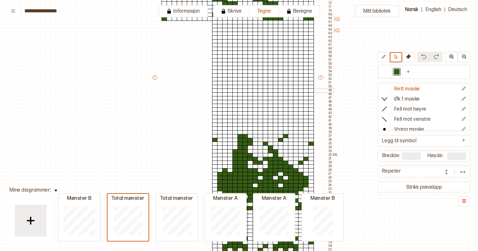
scroll to position [207, 0]
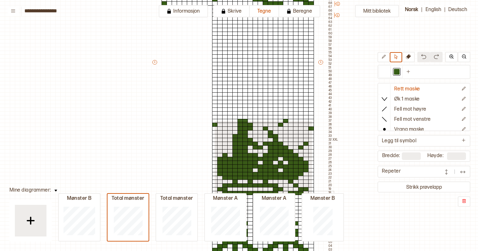
drag, startPoint x: 214, startPoint y: 120, endPoint x: 311, endPoint y: 193, distance: 121.4
click at [311, 193] on div "+ + + + 30 29 28 27 26 25 24 23 22 21 20 19 18 17 16 15 14 13 12 11 10 09 08 07…" at bounding box center [242, 63] width 182 height 421
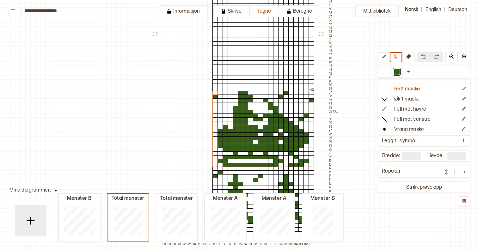
scroll to position [237, 0]
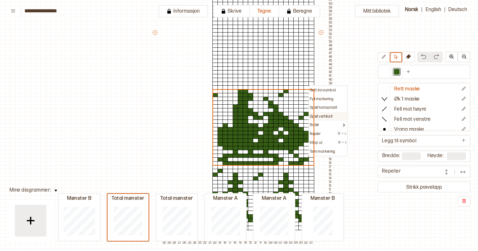
click at [321, 115] on p "Speil vertikalt" at bounding box center [321, 116] width 23 height 5
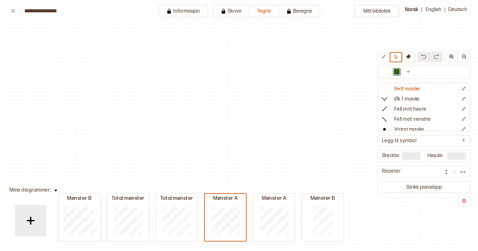
scroll to position [229, 0]
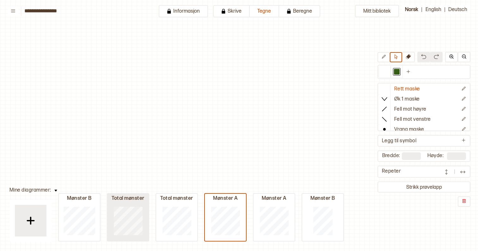
click at [142, 211] on div at bounding box center [127, 220] width 41 height 40
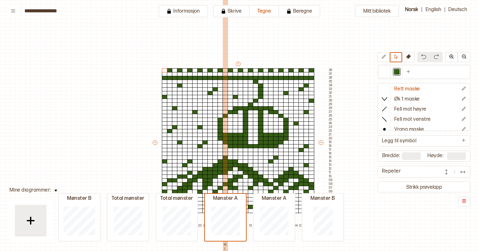
scroll to position [0, 0]
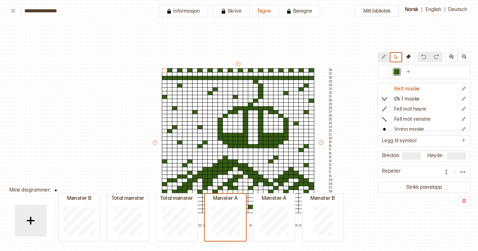
click at [384, 58] on icon at bounding box center [383, 56] width 5 height 5
click at [396, 58] on icon at bounding box center [395, 56] width 5 height 5
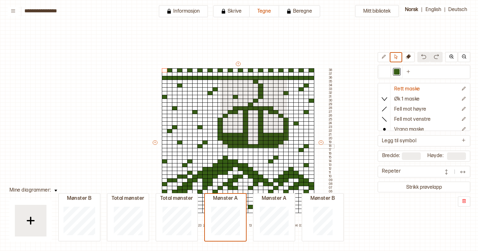
drag, startPoint x: 220, startPoint y: 78, endPoint x: 286, endPoint y: 147, distance: 95.8
click at [286, 147] on div "+ + + + 30 29 28 27 26 25 24 23 22 21 20 19 18 17 16 15 14 13 12 11 10 09 08 07…" at bounding box center [243, 144] width 182 height 167
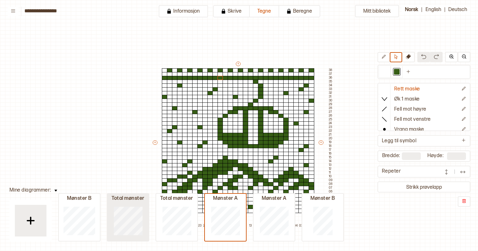
type input "***"
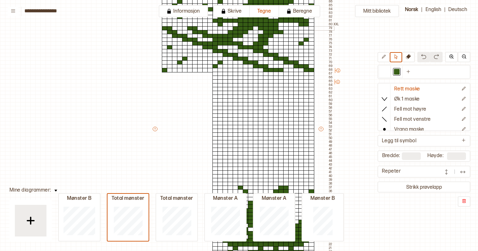
scroll to position [142, 0]
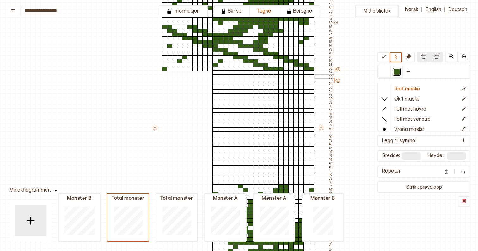
click at [215, 76] on div at bounding box center [215, 76] width 6 height 4
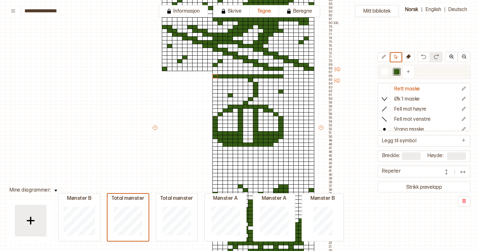
click at [385, 71] on div at bounding box center [385, 72] width 6 height 6
click at [397, 71] on div at bounding box center [397, 72] width 6 height 6
drag, startPoint x: 286, startPoint y: 75, endPoint x: 297, endPoint y: 74, distance: 11.1
click at [297, 74] on div "+ + + + 30 29 28 27 26 25 24 23 22 21 20 19 18 17 16 15 14 13 12 11 10 09 08 07…" at bounding box center [243, 129] width 182 height 421
click at [384, 57] on icon at bounding box center [383, 56] width 5 height 5
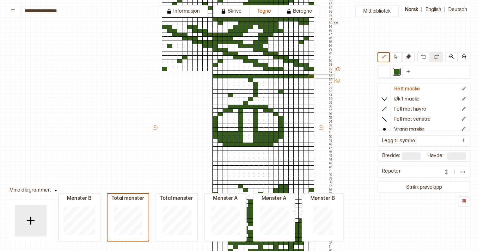
drag, startPoint x: 285, startPoint y: 76, endPoint x: 311, endPoint y: 77, distance: 25.9
click at [311, 77] on div "+ + + + 30 29 28 27 26 25 24 23 22 21 20 19 18 17 16 15 14 13 12 11 10 09 08 07…" at bounding box center [243, 129] width 182 height 421
click at [398, 57] on button at bounding box center [396, 57] width 12 height 10
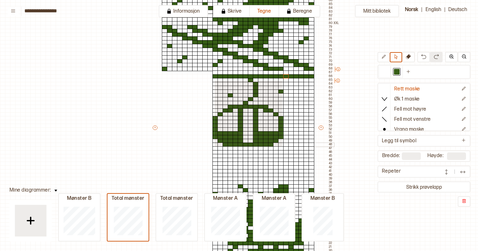
drag, startPoint x: 214, startPoint y: 80, endPoint x: 281, endPoint y: 146, distance: 94.3
click at [281, 146] on div "+ + + + 30 29 28 27 26 25 24 23 22 21 20 19 18 17 16 15 14 13 12 11 10 09 08 07…" at bounding box center [243, 129] width 182 height 421
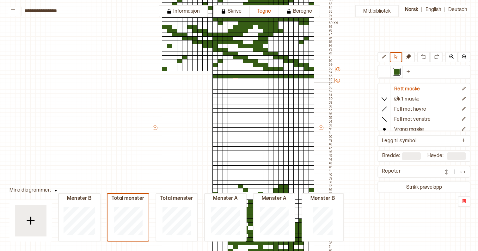
click at [229, 81] on div at bounding box center [230, 80] width 6 height 4
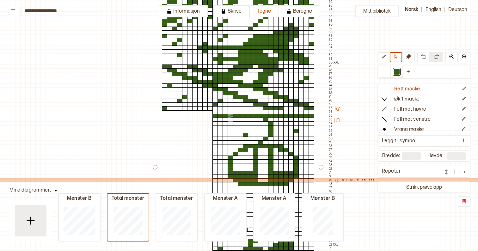
scroll to position [112, 0]
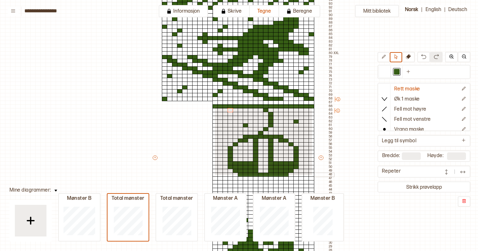
drag, startPoint x: 214, startPoint y: 106, endPoint x: 311, endPoint y: 174, distance: 118.8
click at [311, 174] on div "+ + + + 30 29 28 27 26 25 24 23 22 21 20 19 18 17 16 15 14 13 12 11 10 09 08 07…" at bounding box center [243, 159] width 182 height 421
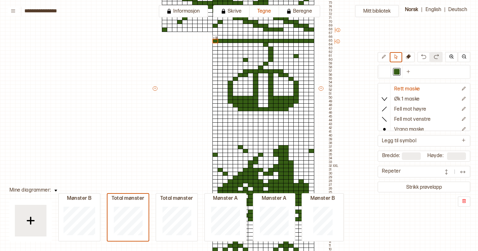
scroll to position [182, 0]
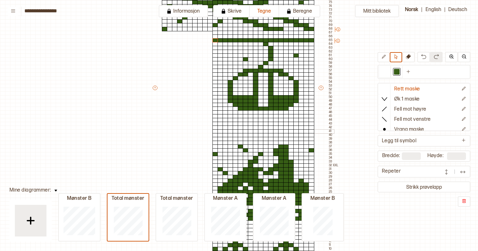
click at [210, 132] on div at bounding box center [210, 131] width 6 height 4
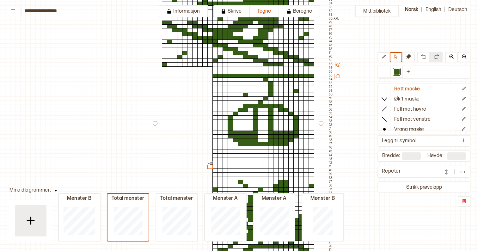
scroll to position [147, 0]
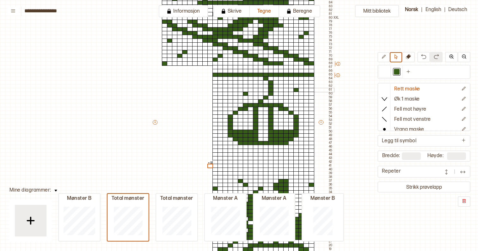
click at [248, 90] on div at bounding box center [251, 90] width 6 height 4
click at [389, 58] on button at bounding box center [383, 57] width 12 height 10
click at [251, 90] on div at bounding box center [251, 90] width 6 height 4
click at [301, 86] on div at bounding box center [301, 86] width 6 height 4
click at [219, 109] on div at bounding box center [220, 109] width 6 height 4
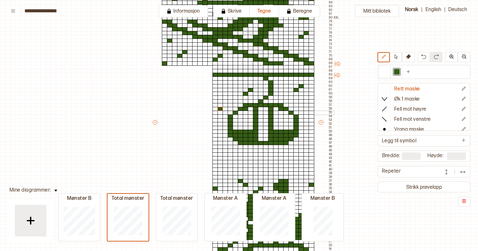
click at [215, 112] on div at bounding box center [215, 113] width 6 height 4
click at [311, 135] on div at bounding box center [311, 135] width 6 height 4
click at [214, 132] on div at bounding box center [215, 132] width 6 height 4
click at [311, 98] on div at bounding box center [311, 97] width 6 height 4
click at [215, 93] on div at bounding box center [215, 94] width 6 height 4
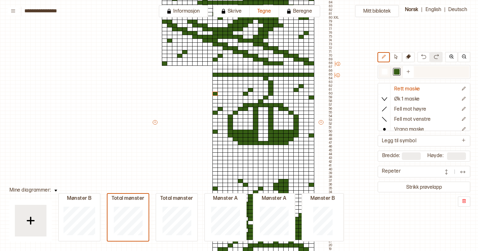
click at [382, 72] on div at bounding box center [385, 72] width 6 height 6
click at [296, 90] on div at bounding box center [296, 90] width 6 height 4
click at [299, 86] on div at bounding box center [301, 86] width 6 height 4
click at [395, 71] on div at bounding box center [397, 72] width 6 height 6
click at [291, 84] on div at bounding box center [291, 86] width 6 height 4
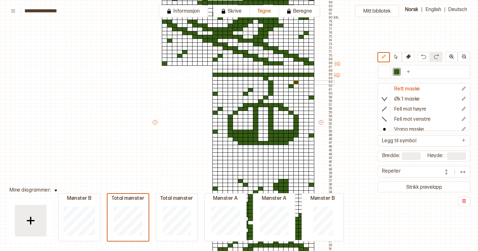
click at [294, 82] on div at bounding box center [296, 82] width 6 height 4
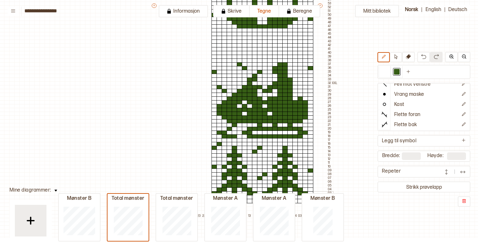
scroll to position [265, 1]
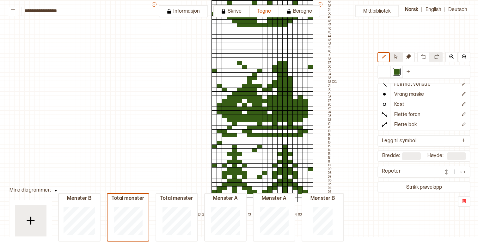
click at [394, 58] on icon at bounding box center [395, 56] width 5 height 5
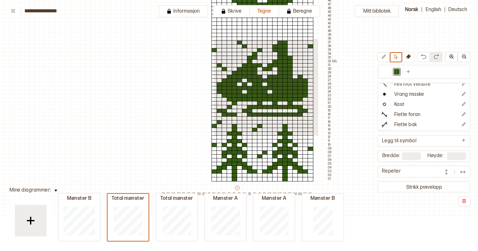
drag, startPoint x: 213, startPoint y: 38, endPoint x: 317, endPoint y: 135, distance: 141.9
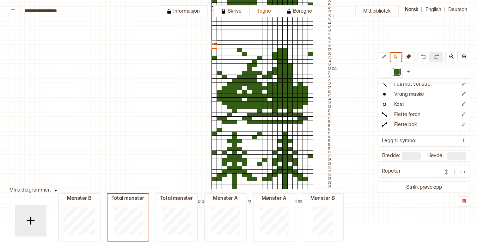
scroll to position [281, 1]
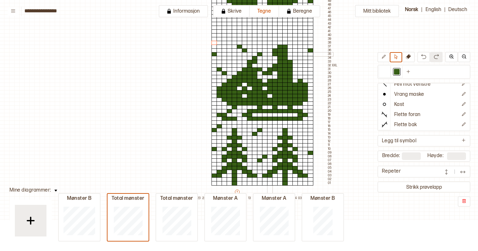
click at [270, 52] on div at bounding box center [270, 54] width 6 height 4
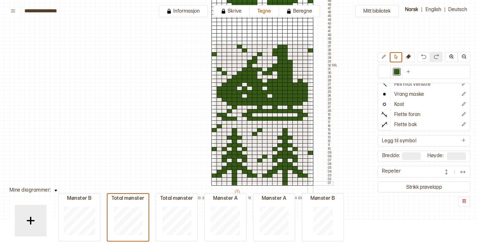
drag, startPoint x: 214, startPoint y: 42, endPoint x: 310, endPoint y: 183, distance: 171.1
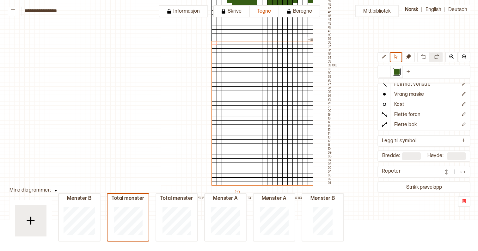
scroll to position [266, 1]
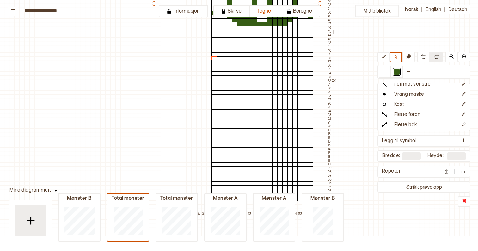
click at [214, 31] on div at bounding box center [214, 32] width 6 height 4
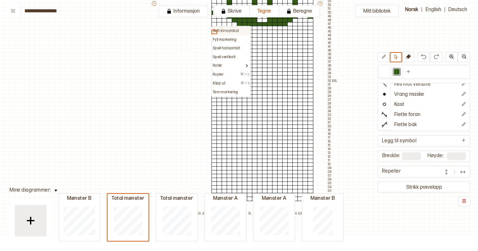
click at [215, 27] on div "Sett inn symbol" at bounding box center [231, 31] width 38 height 9
click at [212, 21] on div at bounding box center [214, 20] width 6 height 4
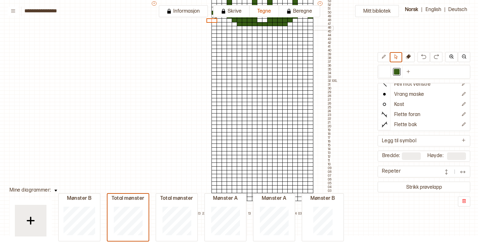
click at [213, 27] on div at bounding box center [214, 28] width 6 height 4
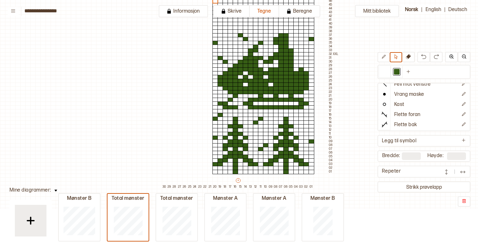
scroll to position [294, 0]
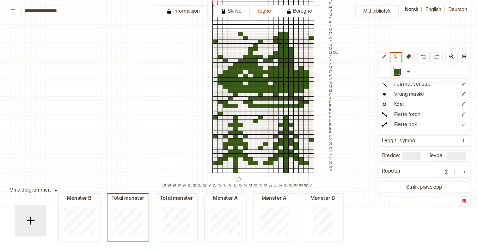
drag, startPoint x: 213, startPoint y: 30, endPoint x: 312, endPoint y: 168, distance: 169.3
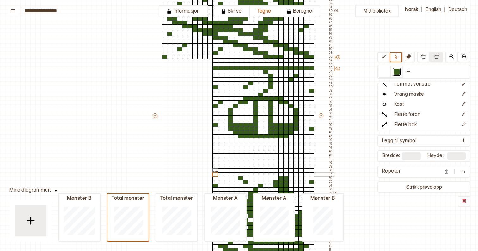
scroll to position [156, 0]
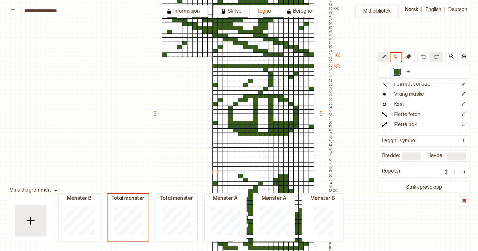
click at [385, 58] on icon at bounding box center [383, 56] width 5 height 5
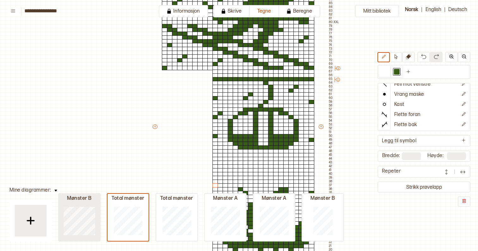
scroll to position [0, 0]
type input "**"
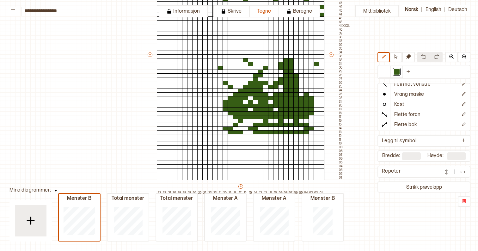
click at [106, 220] on div "Mønster B Total mønster Total mønster Mønster A Mønster A Mønster B" at bounding box center [201, 222] width 286 height 38
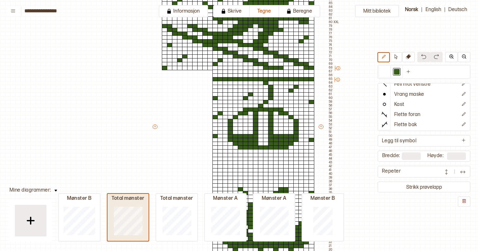
type input "**"
type input "***"
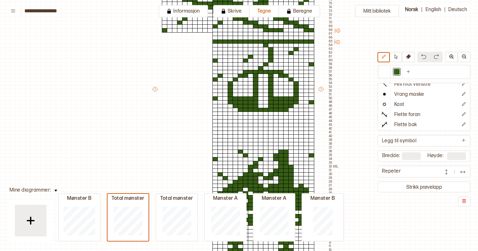
scroll to position [186, 0]
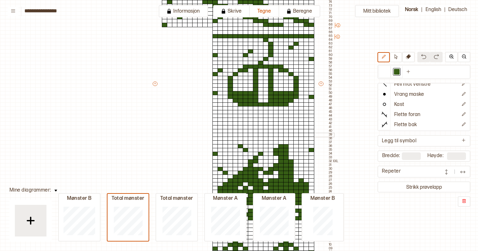
click at [213, 133] on div at bounding box center [215, 135] width 6 height 4
click at [218, 132] on div at bounding box center [220, 131] width 6 height 4
click at [225, 126] on div at bounding box center [225, 127] width 6 height 4
click at [229, 123] on div at bounding box center [230, 123] width 6 height 4
click at [225, 123] on div at bounding box center [225, 123] width 6 height 4
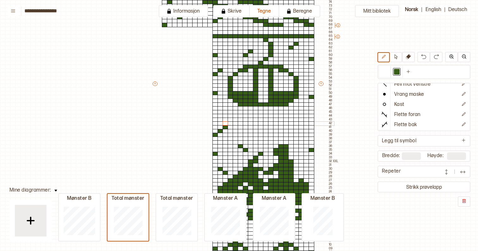
click at [224, 122] on div at bounding box center [225, 123] width 6 height 4
click at [230, 119] on div at bounding box center [230, 120] width 6 height 4
click at [233, 116] on div at bounding box center [236, 116] width 6 height 4
click at [241, 116] on div at bounding box center [241, 116] width 6 height 4
click at [244, 116] on div at bounding box center [246, 116] width 6 height 4
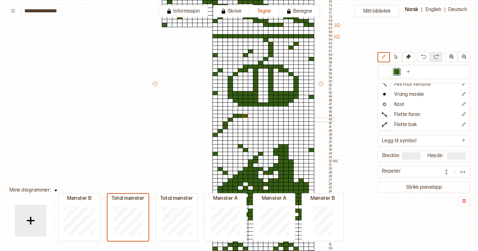
click at [250, 119] on div at bounding box center [251, 120] width 6 height 4
click at [254, 123] on div at bounding box center [256, 123] width 6 height 4
click at [254, 127] on div at bounding box center [256, 127] width 6 height 4
click at [250, 132] on div at bounding box center [251, 131] width 6 height 4
drag, startPoint x: 245, startPoint y: 134, endPoint x: 235, endPoint y: 134, distance: 9.8
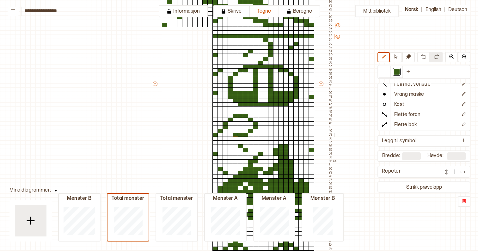
click at [235, 134] on div "+ + + + 30 29 28 27 26 25 24 23 22 21 20 19 18 17 16 15 14 13 12 11 10 09 08 07…" at bounding box center [243, 85] width 182 height 421
click at [234, 130] on div at bounding box center [236, 131] width 6 height 4
click at [234, 126] on div at bounding box center [236, 127] width 6 height 4
click at [240, 124] on div at bounding box center [241, 123] width 6 height 4
click at [260, 119] on div at bounding box center [261, 120] width 6 height 4
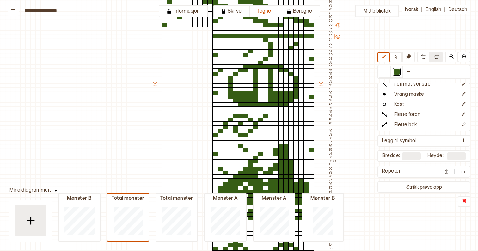
click at [266, 117] on div at bounding box center [266, 116] width 6 height 4
drag, startPoint x: 269, startPoint y: 116, endPoint x: 275, endPoint y: 116, distance: 5.7
click at [275, 116] on div "+ + + + 30 29 28 27 26 25 24 23 22 21 20 19 18 17 16 15 14 13 12 11 10 09 08 07…" at bounding box center [243, 85] width 182 height 421
click at [280, 120] on div at bounding box center [281, 120] width 6 height 4
click at [285, 126] on div "+ + + + 30 29 28 27 26 25 24 23 22 21 20 19 18 17 16 15 14 13 12 11 10 09 08 07…" at bounding box center [243, 85] width 182 height 421
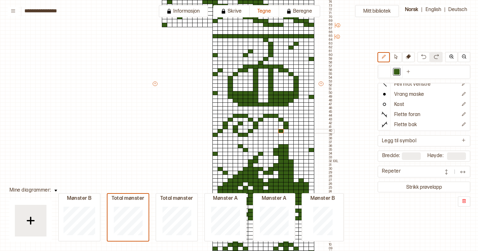
click at [282, 132] on div at bounding box center [281, 131] width 6 height 4
drag, startPoint x: 277, startPoint y: 136, endPoint x: 271, endPoint y: 136, distance: 5.4
click at [271, 136] on div "+ + + + 30 29 28 27 26 25 24 23 22 21 20 19 18 17 16 15 14 13 12 11 10 09 08 07…" at bounding box center [243, 85] width 182 height 421
drag, startPoint x: 264, startPoint y: 132, endPoint x: 271, endPoint y: 124, distance: 11.2
click at [264, 127] on div "+ + + + 30 29 28 27 26 25 24 23 22 21 20 19 18 17 16 15 14 13 12 11 10 09 08 07…" at bounding box center [243, 85] width 182 height 421
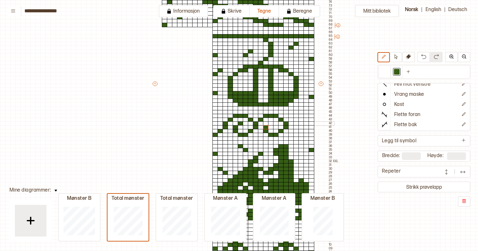
click at [271, 124] on div at bounding box center [271, 123] width 6 height 4
click at [290, 119] on div at bounding box center [291, 120] width 6 height 4
click at [295, 116] on div at bounding box center [296, 116] width 6 height 4
drag, startPoint x: 299, startPoint y: 116, endPoint x: 304, endPoint y: 116, distance: 4.7
click at [304, 116] on div "+ + + + 30 29 28 27 26 25 24 23 22 21 20 19 18 17 16 15 14 13 12 11 10 09 08 07…" at bounding box center [243, 85] width 182 height 421
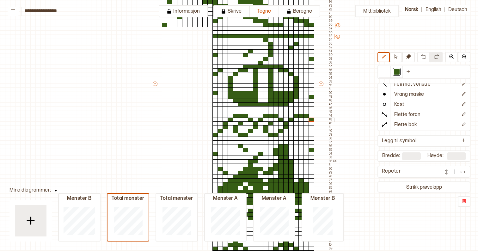
click at [310, 119] on div at bounding box center [311, 120] width 6 height 4
click at [214, 123] on div at bounding box center [215, 123] width 6 height 4
click at [214, 127] on div at bounding box center [215, 127] width 6 height 4
click at [305, 131] on div at bounding box center [306, 131] width 6 height 4
drag, startPoint x: 301, startPoint y: 135, endPoint x: 295, endPoint y: 135, distance: 5.7
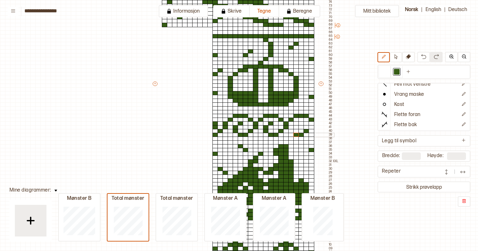
click at [295, 135] on div "+ + + + 30 29 28 27 26 25 24 23 22 21 20 19 18 17 16 15 14 13 12 11 10 09 08 07…" at bounding box center [243, 85] width 182 height 421
click at [312, 131] on div at bounding box center [311, 131] width 6 height 4
drag, startPoint x: 306, startPoint y: 133, endPoint x: 302, endPoint y: 134, distance: 4.8
click at [302, 134] on div "+ + + + 30 29 28 27 26 25 24 23 22 21 20 19 18 17 16 15 14 13 12 11 10 09 08 07…" at bounding box center [243, 85] width 182 height 421
click at [297, 131] on div at bounding box center [296, 131] width 6 height 4
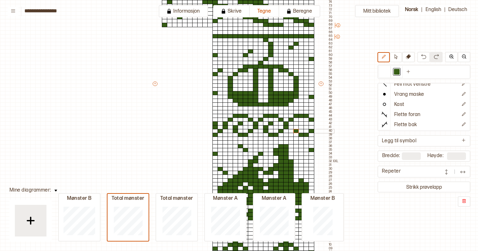
click at [297, 127] on div at bounding box center [296, 127] width 6 height 4
click at [300, 123] on div at bounding box center [301, 123] width 6 height 4
click at [388, 70] on div at bounding box center [385, 72] width 8 height 8
drag, startPoint x: 215, startPoint y: 135, endPoint x: 220, endPoint y: 131, distance: 6.1
click at [220, 131] on div "+ + + + 30 29 28 27 26 25 24 23 22 21 20 19 18 17 16 15 14 13 12 11 10 09 08 07…" at bounding box center [243, 85] width 182 height 421
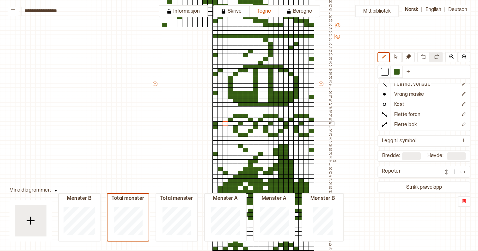
click at [225, 124] on div "+ + + + 30 29 28 27 26 25 24 23 22 21 20 19 18 17 16 15 14 13 12 11 10 09 08 07…" at bounding box center [243, 85] width 182 height 421
drag, startPoint x: 230, startPoint y: 118, endPoint x: 290, endPoint y: 119, distance: 60.3
click at [290, 119] on div "+ + + + 30 29 28 27 26 25 24 23 22 21 20 19 18 17 16 15 14 13 12 11 10 09 08 07…" at bounding box center [243, 85] width 182 height 421
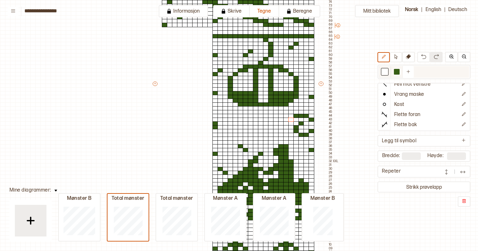
click at [395, 74] on div at bounding box center [397, 72] width 6 height 6
click at [290, 115] on div at bounding box center [291, 116] width 6 height 4
click at [386, 72] on div at bounding box center [385, 72] width 6 height 6
drag, startPoint x: 301, startPoint y: 122, endPoint x: 294, endPoint y: 132, distance: 12.2
click at [294, 132] on div "+ + + + 30 29 28 27 26 25 24 23 22 21 20 19 18 17 16 15 14 13 12 11 10 09 08 07…" at bounding box center [243, 85] width 182 height 421
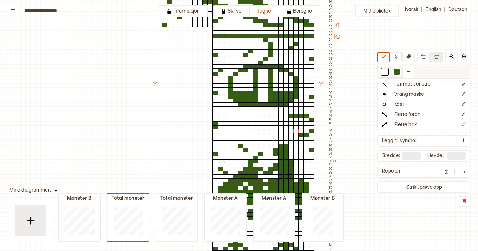
click at [396, 73] on div at bounding box center [397, 72] width 6 height 6
click at [295, 135] on div at bounding box center [296, 135] width 6 height 4
click at [291, 132] on div at bounding box center [291, 131] width 6 height 4
click at [291, 129] on div at bounding box center [291, 127] width 6 height 4
drag, startPoint x: 296, startPoint y: 123, endPoint x: 300, endPoint y: 123, distance: 3.5
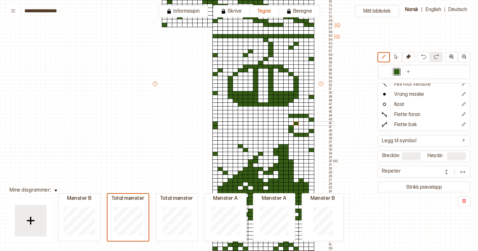
click at [300, 123] on div "+ + + + 30 29 28 27 26 25 24 23 22 21 20 19 18 17 16 15 14 13 12 11 10 09 08 07…" at bounding box center [243, 85] width 182 height 421
click at [301, 126] on div at bounding box center [301, 127] width 6 height 4
click at [286, 119] on div at bounding box center [286, 120] width 6 height 4
drag, startPoint x: 280, startPoint y: 122, endPoint x: 279, endPoint y: 126, distance: 3.8
click at [279, 126] on div "+ + + + 30 29 28 27 26 25 24 23 22 21 20 19 18 17 16 15 14 13 12 11 10 09 08 07…" at bounding box center [243, 85] width 182 height 421
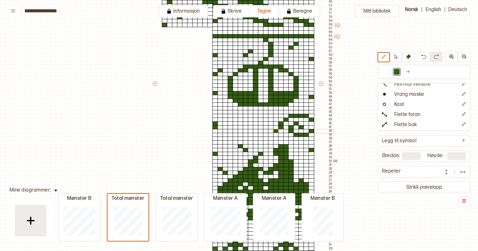
click at [277, 131] on div at bounding box center [276, 131] width 6 height 4
drag, startPoint x: 271, startPoint y: 134, endPoint x: 262, endPoint y: 135, distance: 9.2
click at [262, 135] on div "+ + + + 30 29 28 27 26 25 24 23 22 21 20 19 18 17 16 15 14 13 12 11 10 09 08 07…" at bounding box center [243, 85] width 182 height 421
click at [276, 119] on div at bounding box center [276, 120] width 6 height 4
drag, startPoint x: 270, startPoint y: 117, endPoint x: 256, endPoint y: 116, distance: 14.9
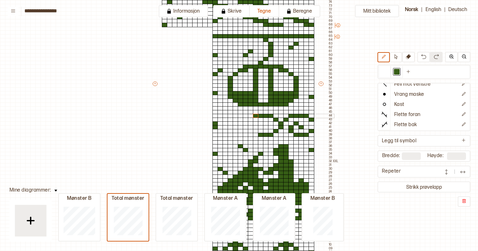
click at [256, 116] on div "+ + + + 30 29 28 27 26 25 24 23 22 21 20 19 18 17 16 15 14 13 12 11 10 09 08 07…" at bounding box center [243, 85] width 182 height 421
click at [251, 119] on div at bounding box center [251, 120] width 6 height 4
drag, startPoint x: 245, startPoint y: 124, endPoint x: 245, endPoint y: 127, distance: 3.8
click at [245, 127] on div "+ + + + 30 29 28 27 26 25 24 23 22 21 20 19 18 17 16 15 14 13 12 11 10 09 08 07…" at bounding box center [243, 85] width 182 height 421
click at [240, 120] on div at bounding box center [241, 120] width 6 height 4
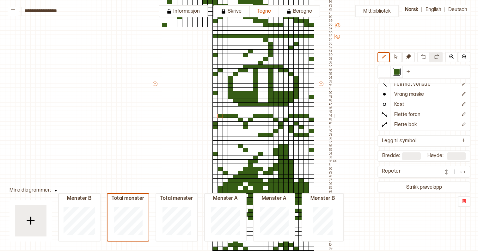
drag, startPoint x: 235, startPoint y: 116, endPoint x: 221, endPoint y: 116, distance: 13.6
click at [221, 116] on div "+ + + + 30 29 28 27 26 25 24 23 22 21 20 19 18 17 16 15 14 13 12 11 10 09 08 07…" at bounding box center [243, 85] width 182 height 421
click at [215, 120] on div at bounding box center [215, 120] width 6 height 4
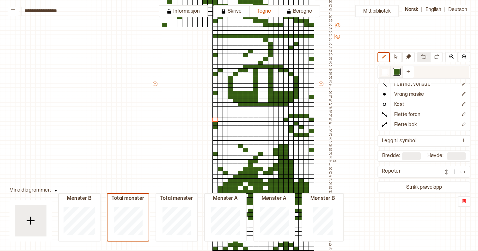
click at [384, 72] on div at bounding box center [385, 72] width 6 height 6
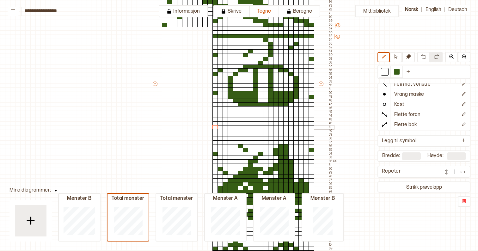
drag, startPoint x: 287, startPoint y: 118, endPoint x: 215, endPoint y: 126, distance: 72.1
click at [215, 126] on div "+ + + + 30 29 28 27 26 25 24 23 22 21 20 19 18 17 16 15 14 13 12 11 10 09 08 07…" at bounding box center [243, 85] width 182 height 421
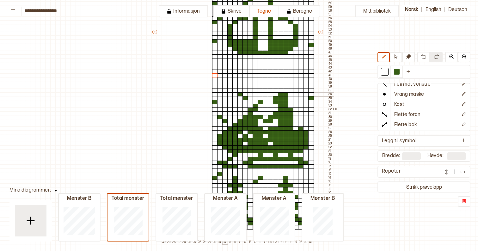
scroll to position [230, 1]
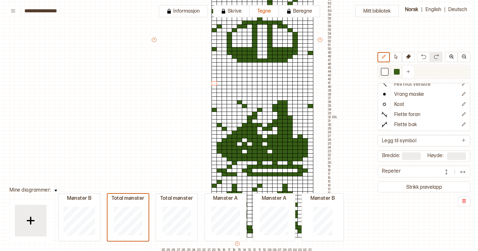
click at [398, 72] on div at bounding box center [397, 72] width 6 height 6
click at [299, 90] on div at bounding box center [300, 91] width 6 height 4
click at [296, 90] on div at bounding box center [295, 91] width 6 height 4
click at [284, 90] on div at bounding box center [285, 91] width 6 height 4
click at [279, 90] on div at bounding box center [280, 91] width 6 height 4
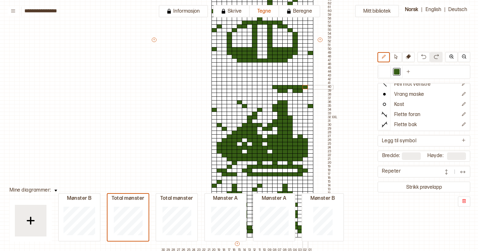
drag, startPoint x: 274, startPoint y: 87, endPoint x: 302, endPoint y: 87, distance: 28.4
click at [302, 87] on div "+ + + + 30 29 28 27 26 25 24 23 22 21 20 19 18 17 16 15 14 13 12 11 10 09 08 07…" at bounding box center [242, 41] width 182 height 421
drag, startPoint x: 275, startPoint y: 82, endPoint x: 304, endPoint y: 83, distance: 29.1
click at [304, 83] on div "+ + + + 30 29 28 27 26 25 24 23 22 21 20 19 18 17 16 15 14 13 12 11 10 09 08 07…" at bounding box center [242, 41] width 182 height 421
drag, startPoint x: 281, startPoint y: 80, endPoint x: 299, endPoint y: 80, distance: 18.3
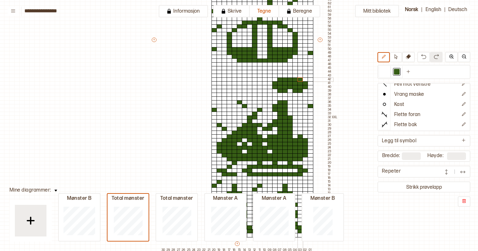
click at [299, 80] on div "+ + + + 30 29 28 27 26 25 24 23 22 21 20 19 18 17 16 15 14 13 12 11 10 09 08 07…" at bounding box center [242, 41] width 182 height 421
drag, startPoint x: 296, startPoint y: 76, endPoint x: 285, endPoint y: 76, distance: 10.4
click at [285, 76] on div "+ + + + 30 29 28 27 26 25 24 23 22 21 20 19 18 17 16 15 14 13 12 11 10 09 08 07…" at bounding box center [242, 41] width 182 height 421
click at [282, 68] on div at bounding box center [285, 68] width 6 height 4
click at [281, 68] on div at bounding box center [280, 68] width 6 height 4
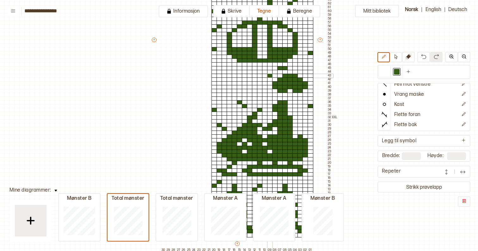
click at [271, 75] on div at bounding box center [270, 76] width 6 height 4
click at [264, 83] on div at bounding box center [265, 83] width 6 height 4
click at [419, 59] on button at bounding box center [423, 57] width 13 height 10
click at [392, 57] on button at bounding box center [396, 57] width 12 height 10
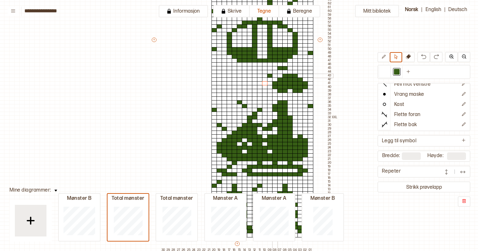
click at [273, 76] on div at bounding box center [275, 76] width 6 height 4
click at [270, 76] on div at bounding box center [270, 76] width 6 height 4
click at [389, 57] on button at bounding box center [383, 57] width 12 height 10
click at [384, 67] on div at bounding box center [384, 72] width 12 height 12
click at [267, 75] on div at bounding box center [270, 76] width 6 height 4
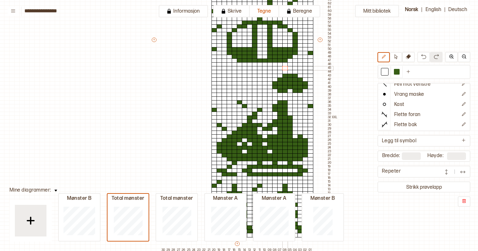
drag, startPoint x: 280, startPoint y: 67, endPoint x: 284, endPoint y: 68, distance: 4.4
click at [284, 68] on div "+ + + + 30 29 28 27 26 25 24 23 22 21 20 19 18 17 16 15 14 13 12 11 10 09 08 07…" at bounding box center [242, 41] width 182 height 421
click at [393, 72] on div at bounding box center [397, 72] width 8 height 8
drag, startPoint x: 274, startPoint y: 75, endPoint x: 269, endPoint y: 74, distance: 4.8
click at [269, 74] on div "+ + + + 30 29 28 27 26 25 24 23 22 21 20 19 18 17 16 15 14 13 12 11 10 09 08 07…" at bounding box center [242, 41] width 182 height 421
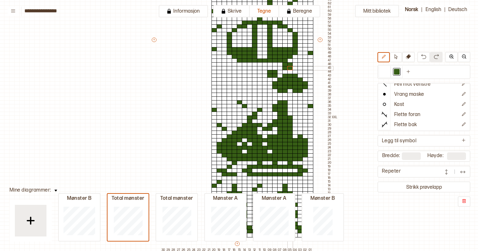
drag, startPoint x: 284, startPoint y: 69, endPoint x: 291, endPoint y: 68, distance: 7.4
click at [291, 68] on div "+ + + + 30 29 28 27 26 25 24 23 22 21 20 19 18 17 16 15 14 13 12 11 10 09 08 07…" at bounding box center [242, 41] width 182 height 421
drag, startPoint x: 280, startPoint y: 67, endPoint x: 284, endPoint y: 68, distance: 4.2
click at [284, 68] on div "+ + + + 30 29 28 27 26 25 24 23 22 21 20 19 18 17 16 15 14 13 12 11 10 09 08 07…" at bounding box center [242, 41] width 182 height 421
click at [300, 68] on div at bounding box center [300, 68] width 6 height 4
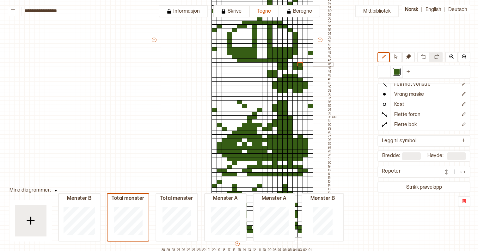
click at [301, 65] on div "+ + + + 30 29 28 27 26 25 24 23 22 21 20 19 18 17 16 15 14 13 12 11 10 09 08 07…" at bounding box center [242, 41] width 182 height 421
drag, startPoint x: 305, startPoint y: 72, endPoint x: 309, endPoint y: 73, distance: 4.8
click at [309, 73] on div "+ + + + 30 29 28 27 26 25 24 23 22 21 20 19 18 17 16 15 14 13 12 11 10 09 08 07…" at bounding box center [242, 41] width 182 height 421
click at [397, 58] on icon at bounding box center [395, 56] width 5 height 5
drag, startPoint x: 269, startPoint y: 64, endPoint x: 311, endPoint y: 92, distance: 50.6
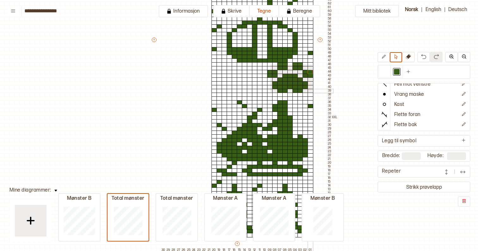
click at [311, 92] on div "+ + + + 30 29 28 27 26 25 24 23 22 21 20 19 18 17 16 15 14 13 12 11 10 09 08 07…" at bounding box center [242, 41] width 182 height 421
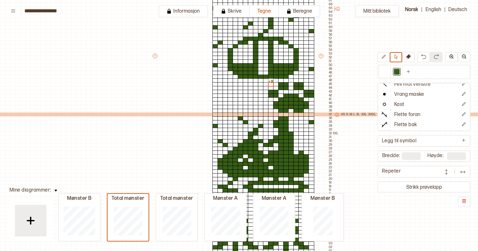
scroll to position [214, 0]
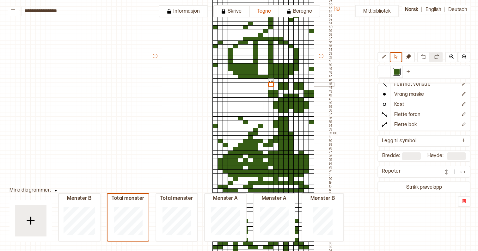
click at [215, 84] on div at bounding box center [215, 84] width 6 height 4
click at [220, 84] on div at bounding box center [220, 84] width 6 height 4
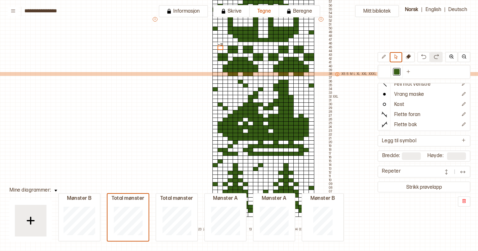
scroll to position [254, 0]
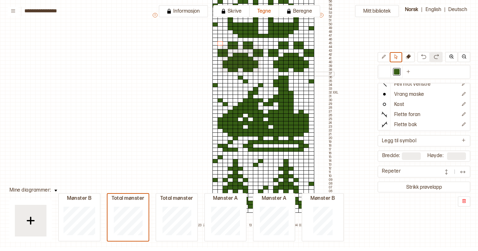
drag, startPoint x: 220, startPoint y: 44, endPoint x: 260, endPoint y: 71, distance: 48.7
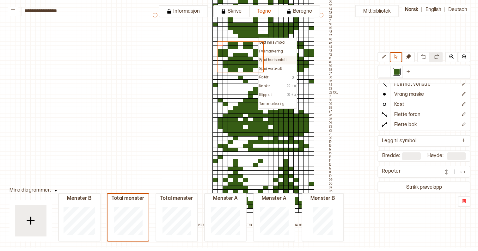
click at [272, 62] on p "Speil horisontalt" at bounding box center [272, 59] width 27 height 5
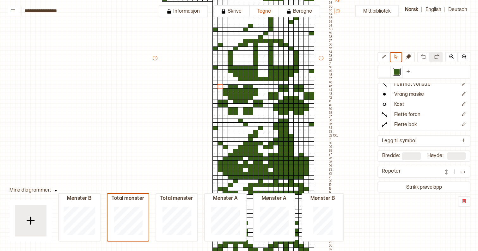
scroll to position [213, 0]
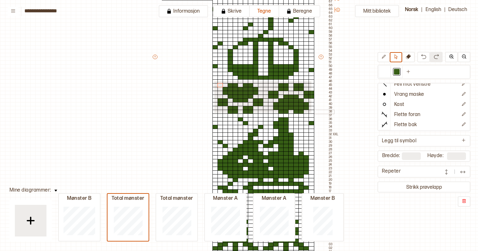
drag, startPoint x: 214, startPoint y: 81, endPoint x: 311, endPoint y: 112, distance: 102.0
click at [311, 112] on div "+ + + + 30 29 28 27 26 25 24 23 22 21 20 19 18 17 16 15 14 13 12 11 10 09 08 07…" at bounding box center [243, 58] width 182 height 421
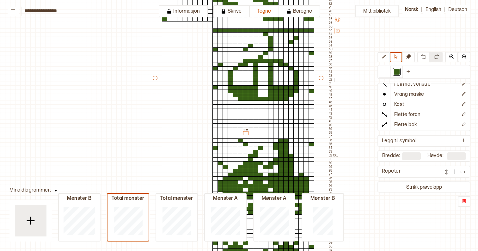
scroll to position [192, 0]
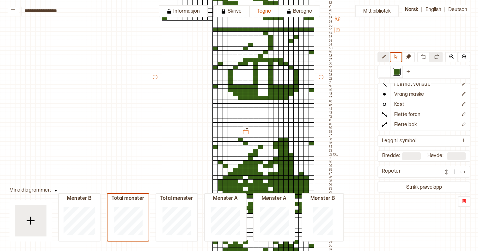
click at [383, 56] on icon at bounding box center [383, 56] width 5 height 5
click at [383, 70] on div at bounding box center [385, 72] width 6 height 6
click at [281, 30] on div at bounding box center [281, 29] width 6 height 4
click at [251, 30] on div at bounding box center [251, 29] width 6 height 4
click at [233, 30] on div at bounding box center [236, 29] width 6 height 4
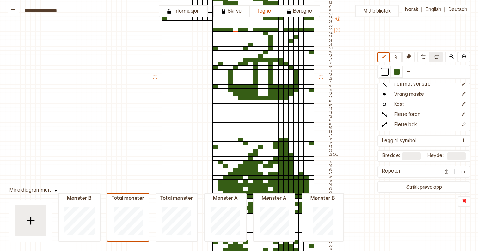
click at [220, 30] on div at bounding box center [220, 29] width 6 height 4
click at [296, 29] on div at bounding box center [296, 29] width 6 height 4
click at [312, 30] on div at bounding box center [311, 29] width 6 height 4
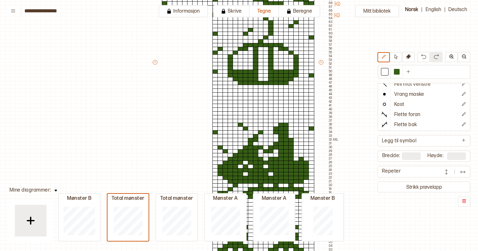
scroll to position [157, 0]
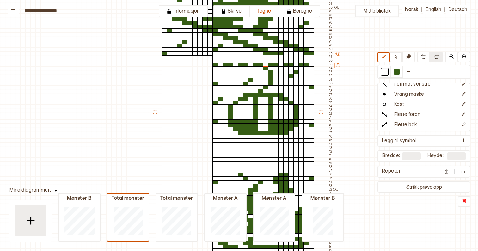
click at [266, 64] on div at bounding box center [266, 65] width 6 height 4
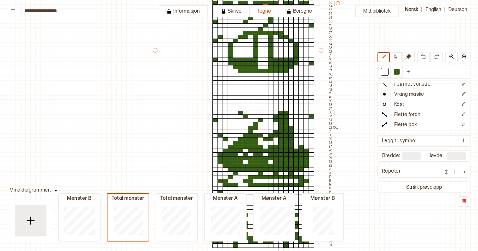
scroll to position [219, 0]
click at [225, 82] on div at bounding box center [225, 82] width 6 height 4
click at [396, 71] on div at bounding box center [397, 72] width 6 height 6
drag, startPoint x: 223, startPoint y: 79, endPoint x: 225, endPoint y: 105, distance: 26.0
click at [225, 105] on div "+ + + + 30 29 28 27 26 25 24 23 22 21 20 19 18 17 16 15 14 13 12 11 10 09 08 07…" at bounding box center [243, 51] width 182 height 421
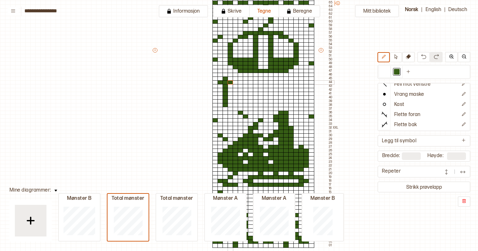
drag, startPoint x: 221, startPoint y: 84, endPoint x: 228, endPoint y: 82, distance: 6.8
click at [228, 82] on div "+ + + + 30 29 28 27 26 25 24 23 22 21 20 19 18 17 16 15 14 13 12 11 10 09 08 07…" at bounding box center [243, 51] width 182 height 421
drag, startPoint x: 222, startPoint y: 101, endPoint x: 228, endPoint y: 101, distance: 6.6
click at [228, 101] on div "+ + + + 30 29 28 27 26 25 24 23 22 21 20 19 18 17 16 15 14 13 12 11 10 09 08 07…" at bounding box center [243, 51] width 182 height 421
drag, startPoint x: 214, startPoint y: 89, endPoint x: 240, endPoint y: 89, distance: 25.9
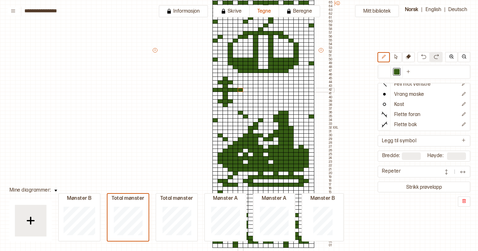
click at [240, 89] on div "+ + + + 30 29 28 27 26 25 24 23 22 21 20 19 18 17 16 15 14 13 12 11 10 09 08 07…" at bounding box center [243, 51] width 182 height 421
drag, startPoint x: 240, startPoint y: 88, endPoint x: 241, endPoint y: 91, distance: 3.6
click at [241, 91] on div "+ + + + 30 29 28 27 26 25 24 23 22 21 20 19 18 17 16 15 14 13 12 11 10 09 08 07…" at bounding box center [243, 51] width 182 height 421
click at [244, 91] on div "+ + + + 30 29 28 27 26 25 24 23 22 21 20 19 18 17 16 15 14 13 12 11 10 09 08 07…" at bounding box center [243, 51] width 182 height 421
drag, startPoint x: 311, startPoint y: 83, endPoint x: 307, endPoint y: 87, distance: 6.1
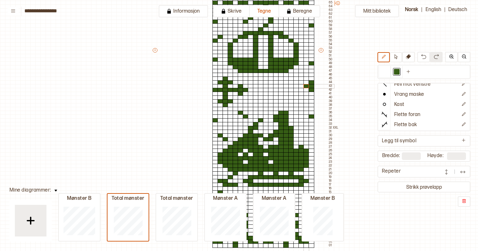
click at [307, 87] on div "+ + + + 30 29 28 27 26 25 24 23 22 21 20 19 18 17 16 15 14 13 12 11 10 09 08 07…" at bounding box center [243, 51] width 182 height 421
drag, startPoint x: 311, startPoint y: 87, endPoint x: 311, endPoint y: 94, distance: 7.3
click at [311, 94] on div "+ + + + 30 29 28 27 26 25 24 23 22 21 20 19 18 17 16 15 14 13 12 11 10 09 08 07…" at bounding box center [243, 51] width 182 height 421
click at [306, 91] on div at bounding box center [306, 90] width 6 height 4
click at [251, 102] on div at bounding box center [251, 101] width 6 height 4
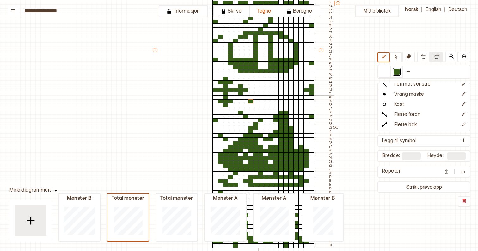
click at [255, 98] on div at bounding box center [256, 97] width 6 height 4
click at [259, 94] on div at bounding box center [261, 94] width 6 height 4
click at [266, 89] on div at bounding box center [266, 90] width 6 height 4
click at [265, 87] on div at bounding box center [266, 86] width 6 height 4
drag, startPoint x: 270, startPoint y: 83, endPoint x: 283, endPoint y: 83, distance: 13.0
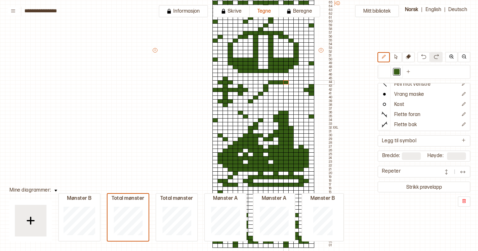
click at [283, 83] on div "+ + + + 30 29 28 27 26 25 24 23 22 21 20 19 18 17 16 15 14 13 12 11 10 09 08 07…" at bounding box center [243, 51] width 182 height 421
click at [292, 87] on div at bounding box center [291, 86] width 6 height 4
click at [256, 94] on div at bounding box center [256, 94] width 6 height 4
click at [260, 90] on div at bounding box center [261, 90] width 6 height 4
click at [265, 85] on div at bounding box center [266, 86] width 6 height 4
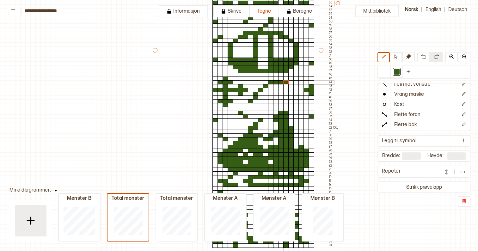
drag, startPoint x: 269, startPoint y: 82, endPoint x: 283, endPoint y: 82, distance: 14.5
click at [283, 82] on div "+ + + + 30 29 28 27 26 25 24 23 22 21 20 19 18 17 16 15 14 13 12 11 10 09 08 07…" at bounding box center [243, 51] width 182 height 421
click at [292, 87] on div at bounding box center [291, 86] width 6 height 4
drag, startPoint x: 296, startPoint y: 91, endPoint x: 296, endPoint y: 96, distance: 5.7
click at [296, 96] on div "+ + + + 30 29 28 27 26 25 24 23 22 21 20 19 18 17 16 15 14 13 12 11 10 09 08 07…" at bounding box center [243, 51] width 182 height 421
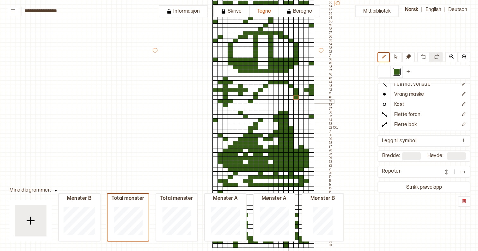
click at [290, 101] on div at bounding box center [291, 101] width 6 height 4
drag, startPoint x: 285, startPoint y: 104, endPoint x: 271, endPoint y: 104, distance: 13.6
click at [271, 104] on div "+ + + + 30 29 28 27 26 25 24 23 22 21 20 19 18 17 16 15 14 13 12 11 10 09 08 07…" at bounding box center [243, 51] width 182 height 421
click at [265, 101] on div at bounding box center [266, 101] width 6 height 4
click at [265, 96] on div at bounding box center [266, 97] width 6 height 4
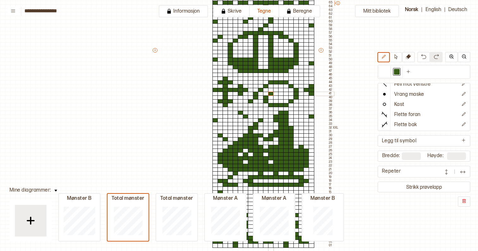
click at [271, 93] on div at bounding box center [271, 94] width 6 height 4
click at [273, 93] on div at bounding box center [276, 94] width 6 height 4
click at [280, 97] on div at bounding box center [281, 97] width 6 height 4
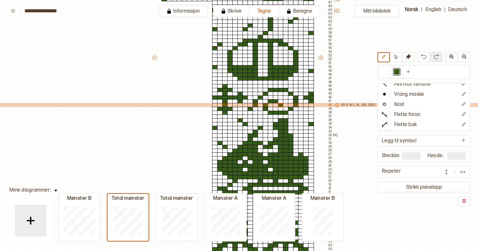
scroll to position [212, 0]
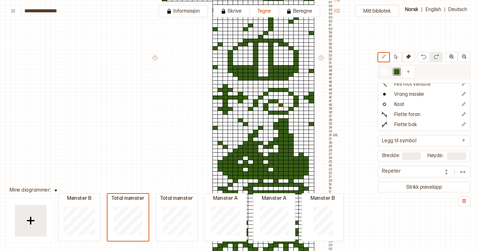
click at [384, 72] on div at bounding box center [385, 72] width 6 height 6
click at [228, 109] on div at bounding box center [230, 109] width 6 height 4
click at [221, 109] on div at bounding box center [220, 109] width 6 height 4
click at [225, 91] on div at bounding box center [225, 90] width 6 height 4
click at [239, 98] on div at bounding box center [241, 97] width 6 height 4
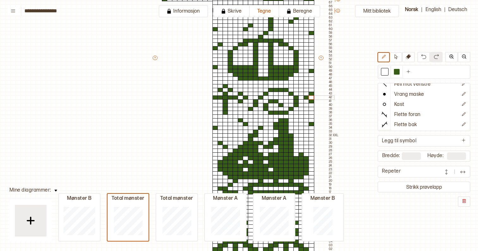
click at [311, 97] on div at bounding box center [311, 97] width 6 height 4
drag, startPoint x: 231, startPoint y: 90, endPoint x: 221, endPoint y: 89, distance: 10.1
click at [221, 89] on div "+ + + + 30 29 28 27 26 25 24 23 22 21 20 19 18 17 16 15 14 13 12 11 10 09 08 07…" at bounding box center [243, 59] width 182 height 421
click at [221, 89] on div at bounding box center [220, 90] width 6 height 4
click at [222, 89] on div at bounding box center [220, 90] width 6 height 4
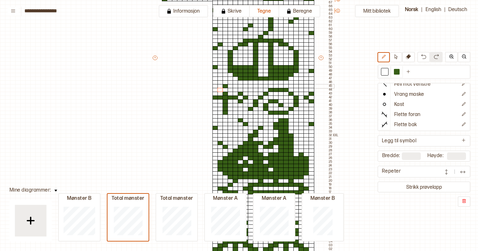
click at [223, 86] on div at bounding box center [225, 86] width 6 height 4
click at [398, 72] on div at bounding box center [397, 72] width 6 height 6
click at [225, 90] on div at bounding box center [225, 90] width 6 height 4
click at [225, 86] on div at bounding box center [225, 86] width 6 height 4
click at [225, 82] on div at bounding box center [225, 82] width 6 height 4
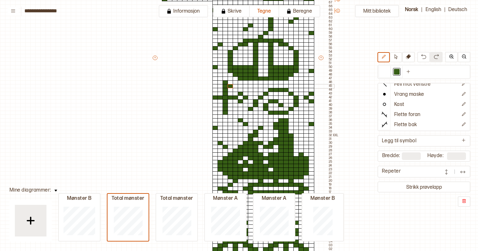
click at [229, 85] on div at bounding box center [230, 86] width 6 height 4
click at [221, 86] on div at bounding box center [220, 86] width 6 height 4
click at [228, 112] on div at bounding box center [230, 113] width 6 height 4
click at [230, 110] on div at bounding box center [230, 109] width 6 height 4
click at [223, 110] on div at bounding box center [225, 109] width 6 height 4
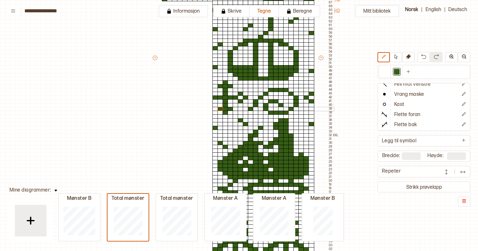
click at [220, 110] on div at bounding box center [220, 109] width 6 height 4
click at [384, 73] on div at bounding box center [385, 72] width 6 height 6
click at [226, 109] on div at bounding box center [225, 109] width 6 height 4
click at [226, 100] on div at bounding box center [225, 101] width 6 height 4
click at [225, 98] on div at bounding box center [225, 97] width 6 height 4
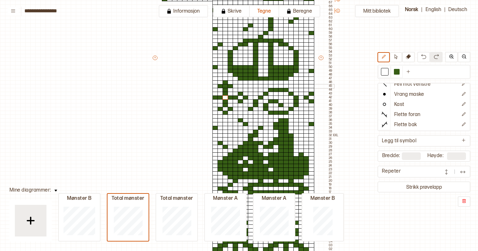
click at [225, 86] on div at bounding box center [225, 86] width 6 height 4
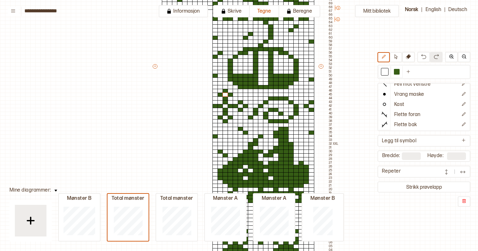
scroll to position [198, 0]
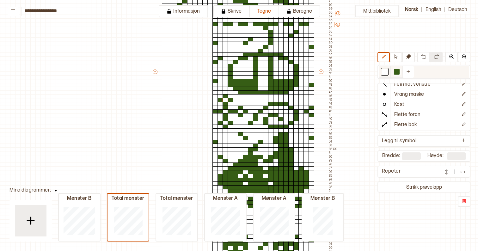
click at [393, 74] on div at bounding box center [397, 72] width 8 height 8
click at [230, 110] on div at bounding box center [230, 111] width 6 height 4
click at [228, 108] on div at bounding box center [230, 108] width 6 height 4
click at [218, 108] on div at bounding box center [220, 108] width 6 height 4
click at [230, 113] on div at bounding box center [230, 115] width 6 height 4
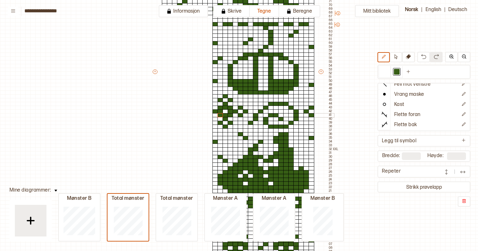
click at [220, 113] on div at bounding box center [220, 115] width 6 height 4
click at [234, 105] on div at bounding box center [236, 104] width 6 height 4
click at [235, 119] on div at bounding box center [236, 119] width 6 height 4
click at [214, 119] on div at bounding box center [215, 119] width 6 height 4
click at [214, 103] on div at bounding box center [215, 104] width 6 height 4
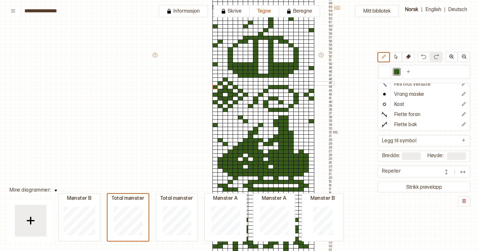
scroll to position [216, 0]
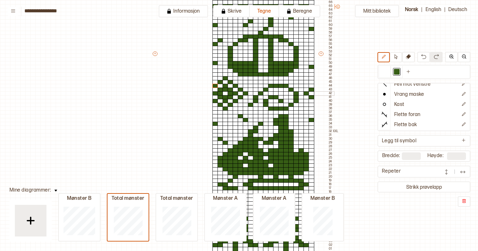
click at [226, 93] on div at bounding box center [225, 93] width 6 height 4
click at [383, 71] on div at bounding box center [385, 72] width 6 height 6
click at [225, 91] on div at bounding box center [225, 90] width 6 height 4
click at [222, 92] on div at bounding box center [220, 93] width 6 height 4
click at [225, 97] on div at bounding box center [225, 97] width 6 height 4
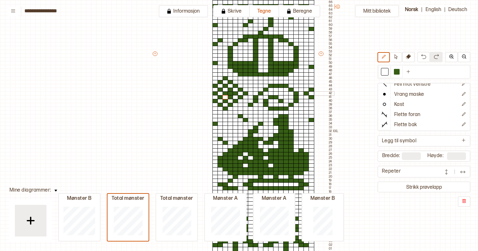
click at [229, 93] on div at bounding box center [230, 93] width 6 height 4
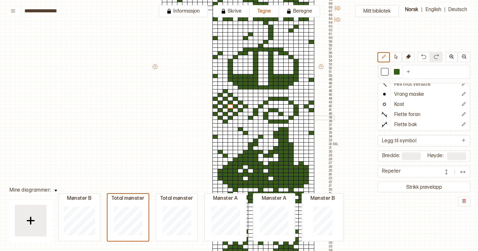
scroll to position [202, 0]
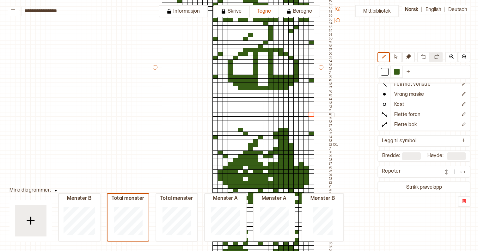
drag, startPoint x: 222, startPoint y: 93, endPoint x: 310, endPoint y: 112, distance: 90.7
click at [310, 112] on div "+ + + + 30 29 28 27 26 25 24 23 22 21 20 19 18 17 16 15 14 13 12 11 10 09 08 07…" at bounding box center [243, 68] width 182 height 421
click at [399, 73] on div at bounding box center [397, 72] width 6 height 6
click at [266, 104] on div at bounding box center [266, 103] width 6 height 4
click at [266, 101] on div at bounding box center [266, 99] width 6 height 4
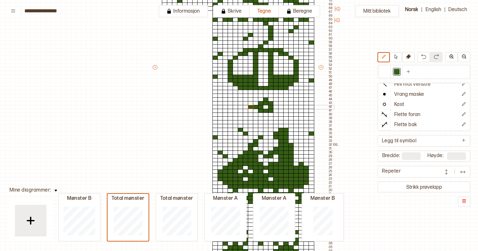
drag, startPoint x: 259, startPoint y: 103, endPoint x: 252, endPoint y: 107, distance: 8.5
click at [252, 107] on div "+ + + + 30 29 28 27 26 25 24 23 22 21 20 19 18 17 16 15 14 13 12 11 10 09 08 07…" at bounding box center [243, 68] width 182 height 421
click at [275, 106] on div at bounding box center [276, 107] width 6 height 4
click at [264, 115] on div at bounding box center [266, 114] width 6 height 4
drag, startPoint x: 273, startPoint y: 114, endPoint x: 278, endPoint y: 114, distance: 4.4
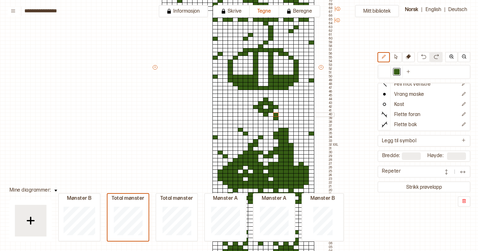
click at [278, 114] on div at bounding box center [276, 114] width 6 height 4
click at [280, 114] on div at bounding box center [281, 114] width 6 height 4
drag, startPoint x: 255, startPoint y: 113, endPoint x: 256, endPoint y: 118, distance: 4.7
click at [256, 118] on div "+ + + + 30 29 28 27 26 25 24 23 22 21 20 19 18 17 16 15 14 13 12 11 10 09 08 07…" at bounding box center [243, 68] width 182 height 421
click at [254, 97] on div "+ + + + 30 29 28 27 26 25 24 23 22 21 20 19 18 17 16 15 14 13 12 11 10 09 08 07…" at bounding box center [243, 68] width 182 height 421
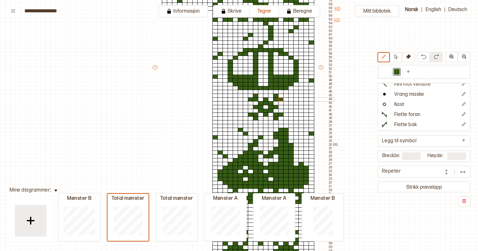
drag, startPoint x: 276, startPoint y: 99, endPoint x: 281, endPoint y: 100, distance: 4.9
click at [281, 100] on div "+ + + + 30 29 28 27 26 25 24 23 22 21 20 19 18 17 16 15 14 13 12 11 10 09 08 07…" at bounding box center [243, 68] width 182 height 421
click at [288, 107] on div at bounding box center [291, 107] width 6 height 4
click at [285, 107] on div at bounding box center [286, 107] width 6 height 4
drag, startPoint x: 245, startPoint y: 107, endPoint x: 249, endPoint y: 108, distance: 4.2
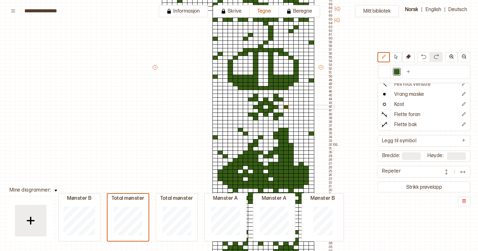
click at [245, 107] on div at bounding box center [246, 107] width 6 height 4
drag, startPoint x: 291, startPoint y: 99, endPoint x: 294, endPoint y: 96, distance: 5.1
click at [294, 96] on div "+ + + + 30 29 28 27 26 25 24 23 22 21 20 19 18 17 16 15 14 13 12 11 10 09 08 07…" at bounding box center [243, 68] width 182 height 421
click at [305, 98] on div at bounding box center [306, 99] width 6 height 4
drag, startPoint x: 301, startPoint y: 103, endPoint x: 311, endPoint y: 103, distance: 10.4
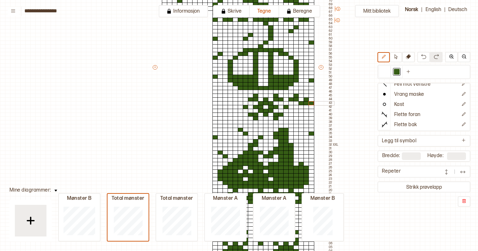
click at [311, 103] on div "+ + + + 30 29 28 27 26 25 24 23 22 21 20 19 18 17 16 15 14 13 12 11 10 09 08 07…" at bounding box center [243, 68] width 182 height 421
click at [298, 107] on div at bounding box center [296, 107] width 6 height 4
click at [299, 107] on div at bounding box center [301, 107] width 6 height 4
click at [311, 106] on div at bounding box center [311, 107] width 6 height 4
drag, startPoint x: 301, startPoint y: 111, endPoint x: 310, endPoint y: 111, distance: 8.8
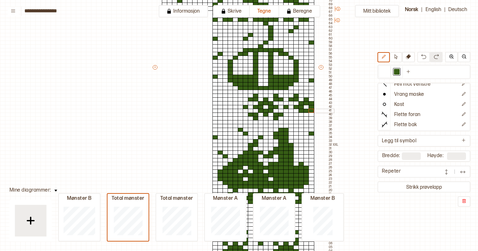
click at [310, 111] on div "+ + + + 30 29 28 27 26 25 24 23 22 21 20 19 18 17 16 15 14 13 12 11 10 09 08 07…" at bounding box center [243, 68] width 182 height 421
click at [306, 115] on div at bounding box center [306, 114] width 6 height 4
drag, startPoint x: 296, startPoint y: 115, endPoint x: 296, endPoint y: 118, distance: 3.8
click at [296, 118] on div "+ + + + 30 29 28 27 26 25 24 23 22 21 20 19 18 17 16 15 14 13 12 11 10 09 08 07…" at bounding box center [243, 68] width 182 height 421
drag, startPoint x: 213, startPoint y: 99, endPoint x: 220, endPoint y: 99, distance: 6.6
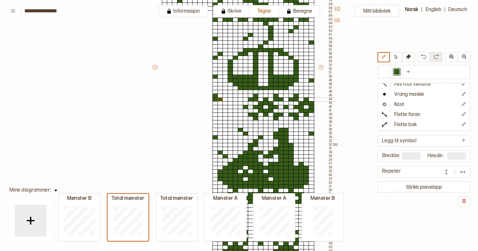
click at [220, 99] on div "+ + + + 30 29 28 27 26 25 24 23 22 21 20 19 18 17 16 15 14 13 12 11 10 09 08 07…" at bounding box center [243, 68] width 182 height 421
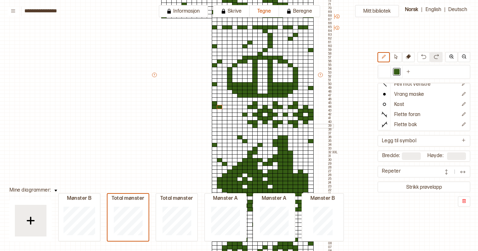
scroll to position [198, 1]
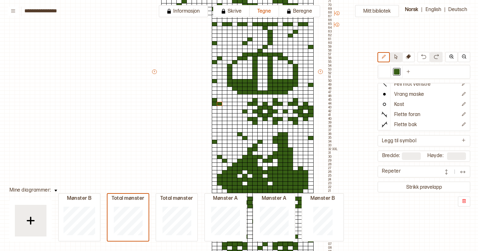
click at [394, 58] on icon at bounding box center [395, 56] width 5 height 5
drag, startPoint x: 213, startPoint y: 100, endPoint x: 311, endPoint y: 122, distance: 99.8
click at [311, 122] on div "+ + + + 30 29 28 27 26 25 24 23 22 21 20 19 18 17 16 15 14 13 12 11 10 09 08 07…" at bounding box center [242, 73] width 182 height 421
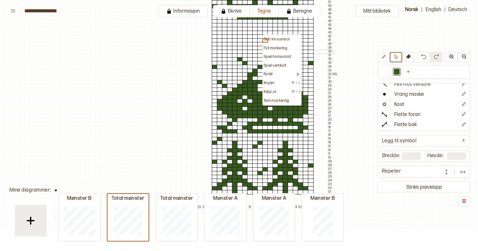
scroll to position [281, 1]
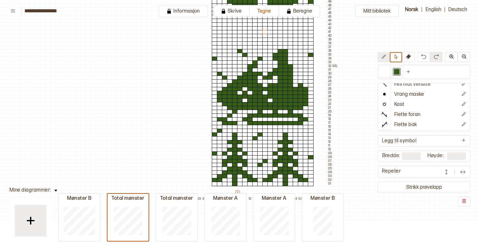
click at [381, 54] on button at bounding box center [383, 57] width 12 height 10
click at [396, 59] on icon at bounding box center [395, 56] width 5 height 5
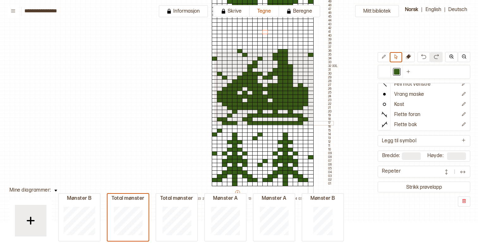
drag, startPoint x: 213, startPoint y: 50, endPoint x: 312, endPoint y: 124, distance: 123.5
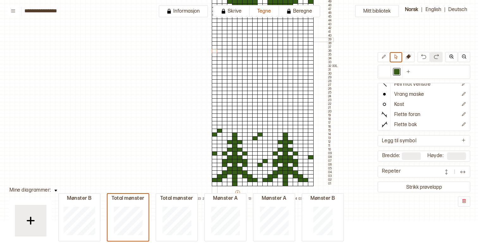
click at [214, 40] on div at bounding box center [215, 40] width 6 height 4
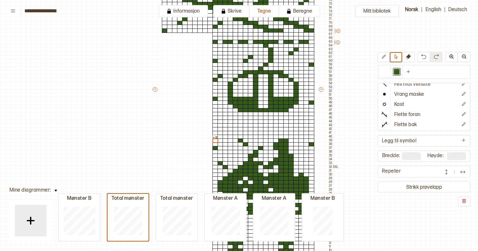
scroll to position [190, 0]
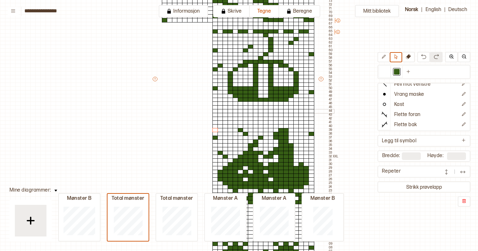
click at [214, 111] on div at bounding box center [215, 111] width 6 height 4
click at [394, 74] on div at bounding box center [397, 72] width 6 height 6
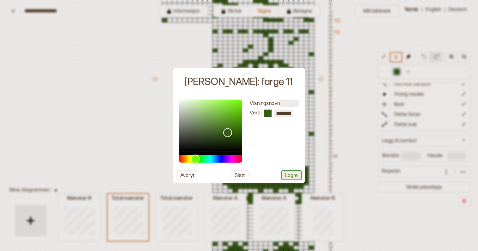
click at [295, 177] on button "Lagre" at bounding box center [291, 175] width 20 height 10
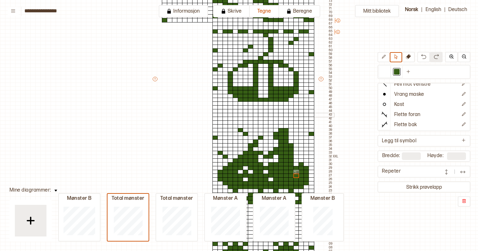
click at [213, 115] on div at bounding box center [215, 115] width 6 height 4
click at [220, 112] on div at bounding box center [220, 111] width 6 height 4
click at [384, 58] on icon at bounding box center [383, 56] width 5 height 5
click at [215, 111] on div at bounding box center [215, 111] width 6 height 4
click at [218, 108] on div at bounding box center [220, 107] width 6 height 4
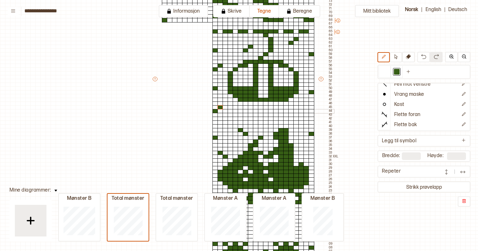
click at [223, 111] on div at bounding box center [225, 111] width 6 height 4
click at [231, 108] on div at bounding box center [230, 107] width 6 height 4
click at [235, 112] on div at bounding box center [236, 111] width 6 height 4
click at [246, 111] on div at bounding box center [246, 111] width 6 height 4
click at [250, 107] on div at bounding box center [251, 107] width 6 height 4
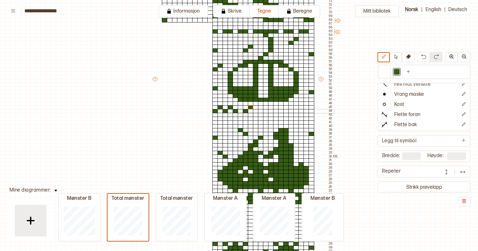
click at [256, 112] on div at bounding box center [256, 111] width 6 height 4
click at [262, 107] on div at bounding box center [261, 107] width 6 height 4
click at [265, 112] on div at bounding box center [266, 111] width 6 height 4
click at [275, 111] on div at bounding box center [276, 111] width 6 height 4
click at [282, 108] on div at bounding box center [281, 107] width 6 height 4
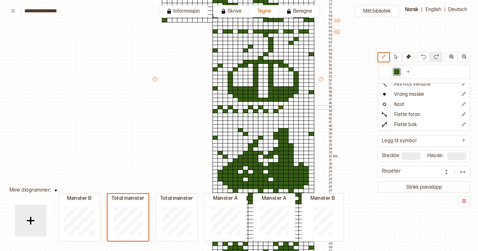
click at [284, 109] on div at bounding box center [286, 111] width 6 height 4
click at [291, 111] on div at bounding box center [291, 111] width 6 height 4
click at [295, 108] on div at bounding box center [296, 107] width 6 height 4
click at [220, 114] on div at bounding box center [220, 115] width 6 height 4
click at [235, 111] on div at bounding box center [236, 111] width 6 height 4
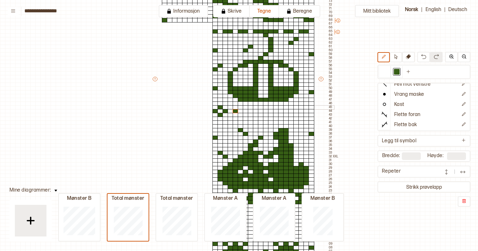
click at [242, 107] on div at bounding box center [241, 107] width 6 height 4
click at [244, 111] on div at bounding box center [246, 111] width 6 height 4
click at [241, 114] on div at bounding box center [241, 115] width 6 height 4
click at [257, 110] on div at bounding box center [256, 111] width 6 height 4
click at [260, 108] on div at bounding box center [261, 107] width 6 height 4
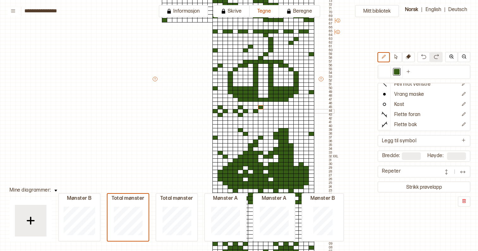
click at [264, 111] on div at bounding box center [266, 111] width 6 height 4
click at [261, 115] on div at bounding box center [261, 115] width 6 height 4
click at [275, 112] on div at bounding box center [276, 111] width 6 height 4
click at [280, 108] on div at bounding box center [281, 107] width 6 height 4
click at [285, 112] on div at bounding box center [286, 111] width 6 height 4
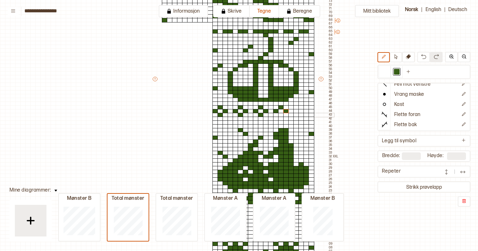
click at [280, 115] on div at bounding box center [281, 115] width 6 height 4
click at [296, 111] on div at bounding box center [296, 111] width 6 height 4
click at [301, 107] on div at bounding box center [301, 107] width 6 height 4
click at [304, 110] on div at bounding box center [306, 111] width 6 height 4
click at [300, 116] on div at bounding box center [301, 115] width 6 height 4
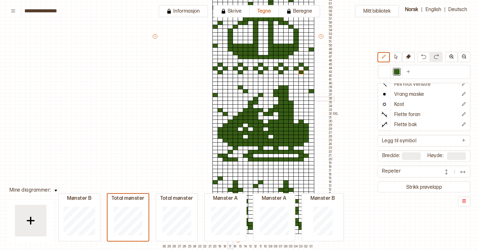
scroll to position [234, 0]
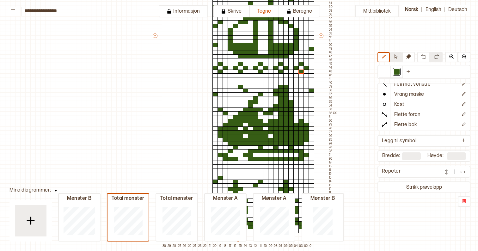
click at [396, 58] on icon at bounding box center [395, 56] width 3 height 5
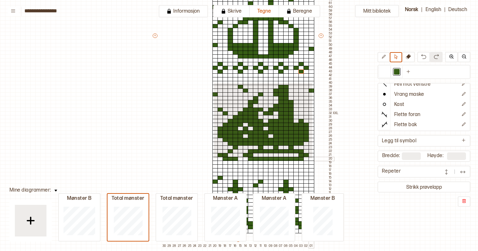
drag, startPoint x: 214, startPoint y: 82, endPoint x: 312, endPoint y: 158, distance: 123.9
click at [312, 158] on div "+ + + + 30 29 28 27 26 25 24 23 22 21 20 19 18 17 16 15 14 13 12 11 10 09 08 07…" at bounding box center [243, 37] width 182 height 421
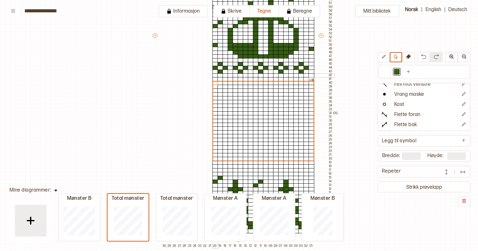
click at [214, 75] on div at bounding box center [215, 75] width 6 height 4
click at [215, 78] on div at bounding box center [215, 79] width 6 height 4
click at [422, 58] on img at bounding box center [423, 56] width 5 height 5
click at [425, 57] on img at bounding box center [423, 56] width 5 height 5
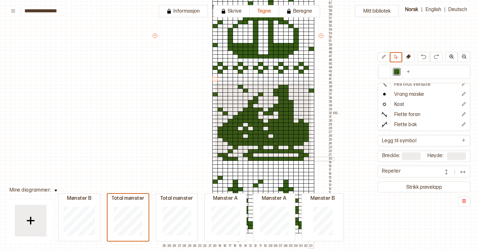
drag, startPoint x: 214, startPoint y: 82, endPoint x: 311, endPoint y: 160, distance: 123.8
click at [311, 160] on div "+ + + + 30 29 28 27 26 25 24 23 22 21 20 19 18 17 16 15 14 13 12 11 10 09 08 07…" at bounding box center [243, 37] width 182 height 421
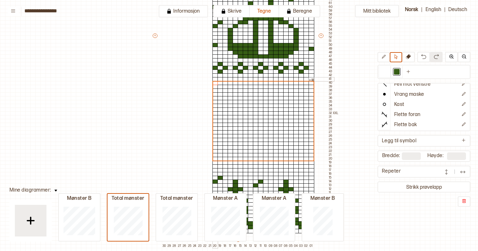
click at [214, 79] on div at bounding box center [215, 79] width 6 height 4
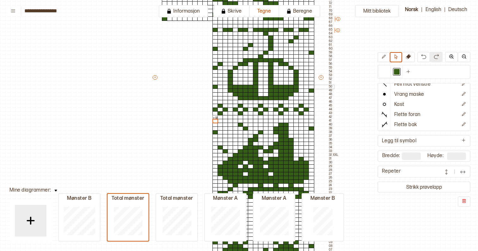
scroll to position [200, 0]
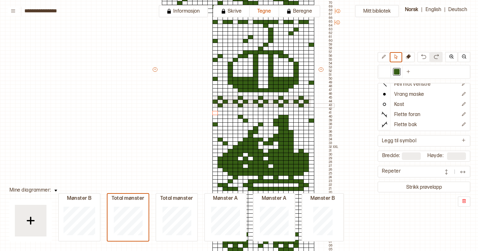
drag, startPoint x: 213, startPoint y: 96, endPoint x: 311, endPoint y: 106, distance: 97.8
click at [311, 106] on div "+ + + + 30 29 28 27 26 25 24 23 22 21 20 19 18 17 16 15 14 13 12 11 10 09 08 07…" at bounding box center [243, 71] width 182 height 421
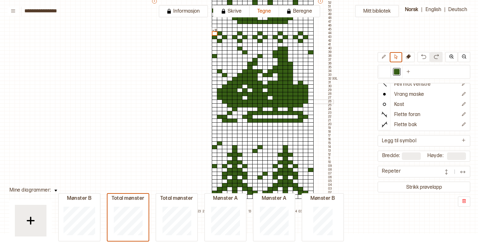
scroll to position [256, 1]
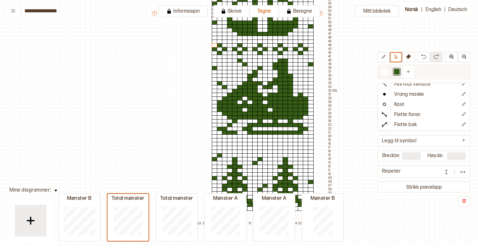
click at [385, 69] on div at bounding box center [385, 72] width 8 height 8
click at [240, 60] on div at bounding box center [240, 60] width 6 height 4
click at [382, 60] on button at bounding box center [383, 57] width 12 height 10
click at [240, 61] on div at bounding box center [240, 60] width 6 height 4
click at [244, 64] on div at bounding box center [245, 64] width 6 height 4
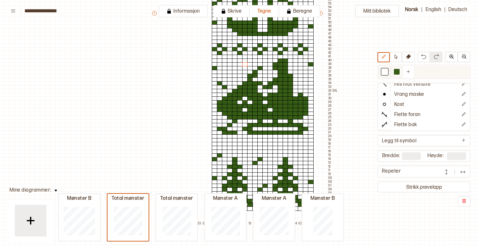
click at [397, 72] on div at bounding box center [397, 72] width 6 height 6
click at [233, 60] on div at bounding box center [235, 60] width 6 height 4
click at [239, 64] on div at bounding box center [240, 64] width 6 height 4
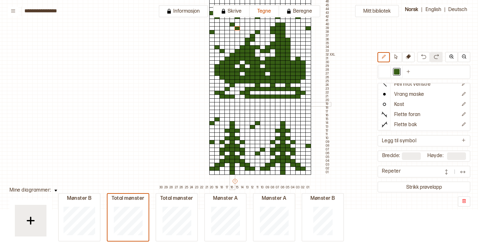
scroll to position [280, 3]
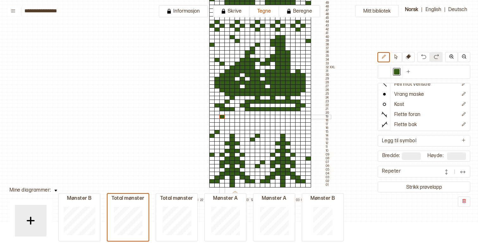
click at [222, 118] on div at bounding box center [222, 117] width 6 height 4
click at [218, 120] on div at bounding box center [217, 120] width 6 height 4
click at [220, 125] on div at bounding box center [222, 124] width 6 height 4
click at [226, 120] on div at bounding box center [227, 120] width 6 height 4
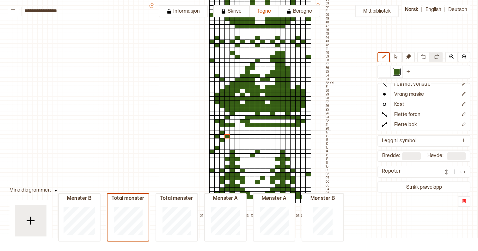
scroll to position [263, 3]
click at [395, 57] on icon at bounding box center [395, 56] width 3 height 5
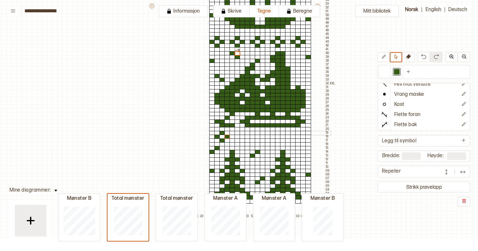
click at [216, 131] on div at bounding box center [217, 133] width 6 height 4
click at [215, 133] on div at bounding box center [217, 133] width 6 height 4
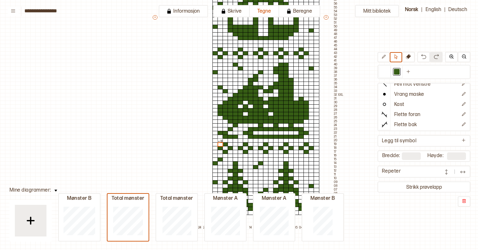
scroll to position [250, 0]
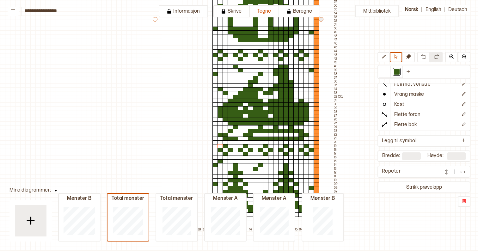
type input "**"
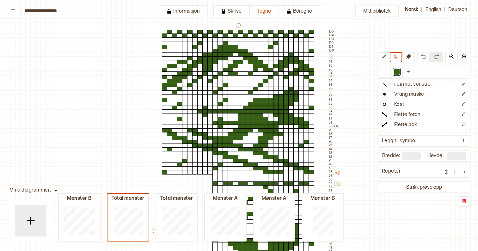
scroll to position [40, 0]
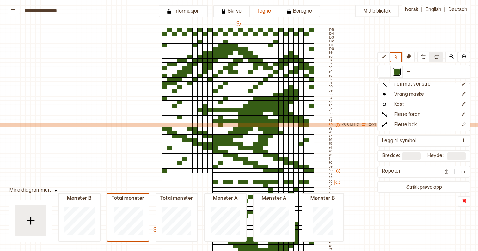
click at [364, 124] on p "XXL" at bounding box center [365, 125] width 6 height 4
click at [350, 125] on p "M" at bounding box center [351, 125] width 3 height 4
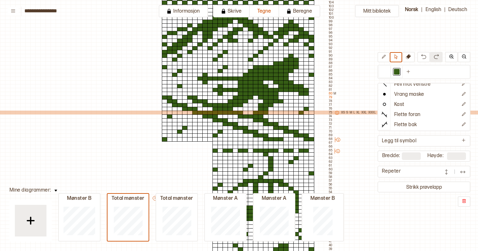
scroll to position [74, 0]
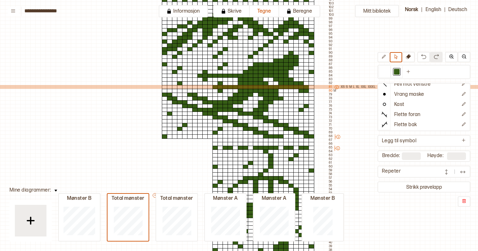
click at [334, 87] on icon at bounding box center [336, 87] width 4 height 4
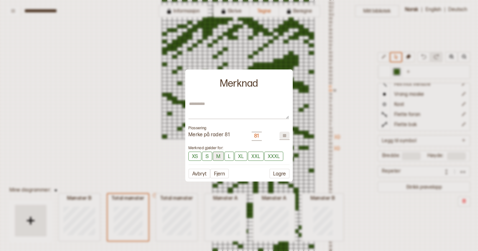
click at [217, 154] on button "M" at bounding box center [218, 155] width 11 height 9
type textarea "*"
click at [280, 171] on button "Lagre" at bounding box center [279, 174] width 20 height 10
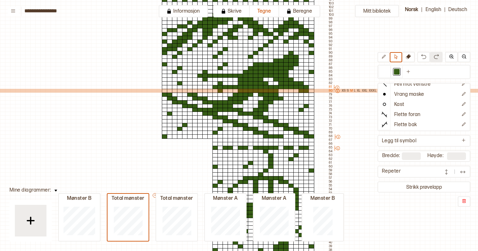
click at [352, 90] on p "M" at bounding box center [351, 91] width 3 height 4
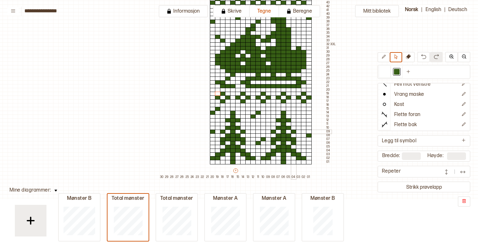
scroll to position [303, 3]
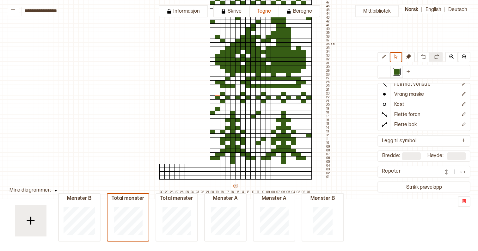
type input "***"
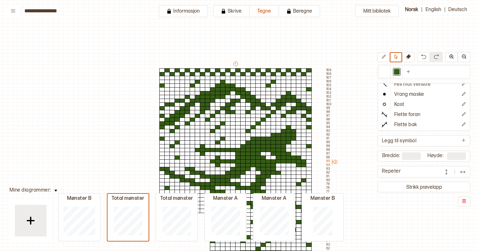
scroll to position [0, 3]
click at [384, 56] on icon at bounding box center [384, 57] width 4 height 4
drag, startPoint x: 160, startPoint y: 69, endPoint x: 309, endPoint y: 73, distance: 149.5
click at [392, 56] on button at bounding box center [396, 57] width 12 height 10
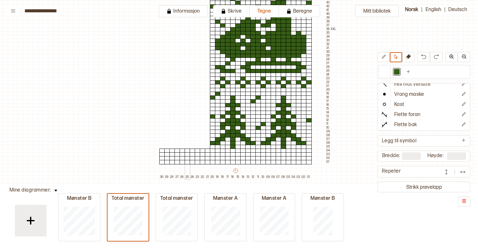
scroll to position [0, 0]
click at [161, 150] on div at bounding box center [162, 150] width 6 height 4
click at [161, 154] on div at bounding box center [162, 154] width 6 height 4
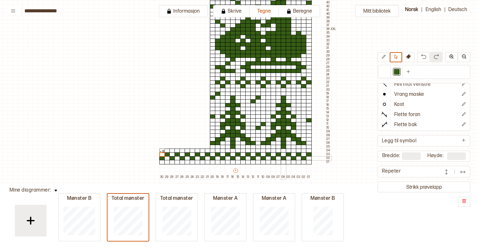
scroll to position [310, 3]
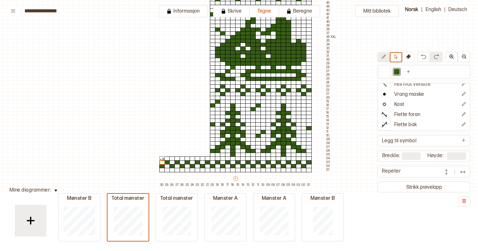
click at [386, 55] on button at bounding box center [383, 57] width 12 height 10
click at [398, 55] on button at bounding box center [396, 57] width 12 height 10
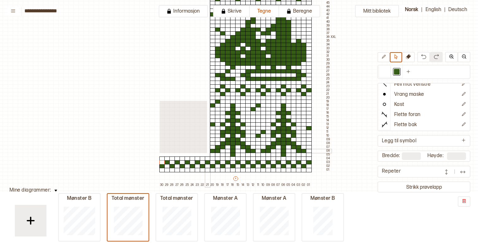
drag, startPoint x: 159, startPoint y: 100, endPoint x: 206, endPoint y: 152, distance: 69.8
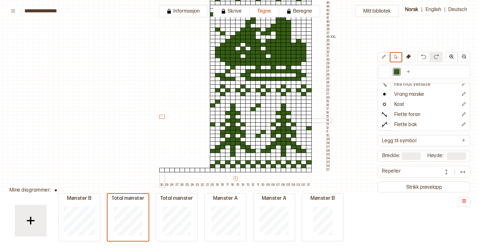
click at [160, 120] on div at bounding box center [162, 120] width 6 height 4
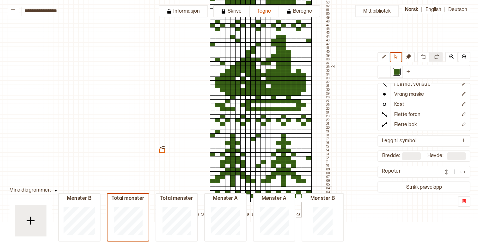
scroll to position [313, 3]
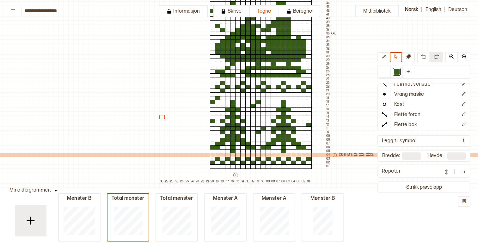
click at [334, 154] on icon at bounding box center [334, 155] width 4 height 4
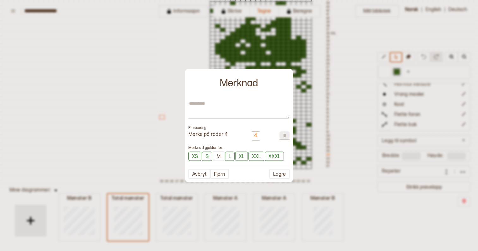
click at [231, 119] on div "Plassering Merke på rader 4 4 * Merknad gjelder for: XS S M L XL XXL XXXL Avbry…" at bounding box center [238, 139] width 101 height 78
click at [231, 116] on textarea at bounding box center [238, 109] width 100 height 18
type textarea "*"
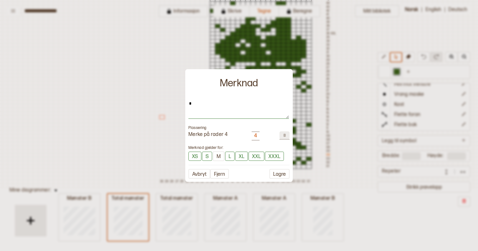
type textarea "**"
type textarea "*"
type textarea "***"
type textarea "*"
type textarea "****"
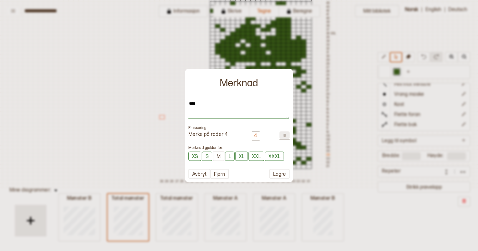
type textarea "*"
type textarea "*****"
type textarea "*"
type textarea "******"
type textarea "*"
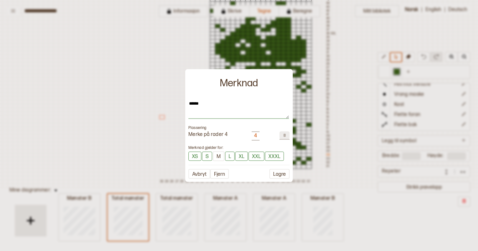
type textarea "*******"
type textarea "*"
type textarea "********"
type textarea "*"
type textarea "*********"
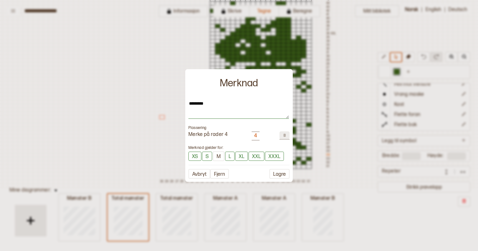
type textarea "*"
type textarea "*********"
type textarea "*"
type textarea "**********"
type textarea "*"
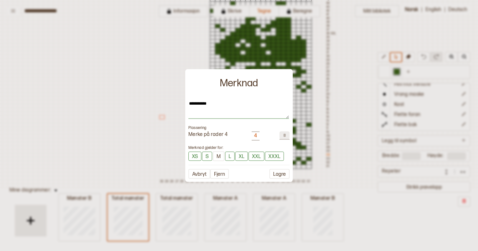
type textarea "**********"
type textarea "*"
type textarea "**********"
type textarea "*"
type textarea "**********"
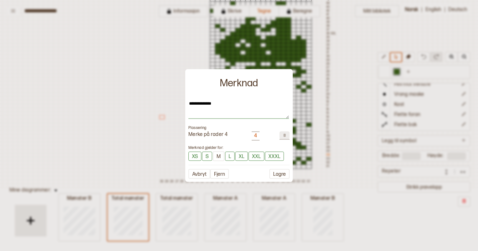
type textarea "*"
type textarea "**********"
type textarea "*"
type textarea "**********"
type textarea "*"
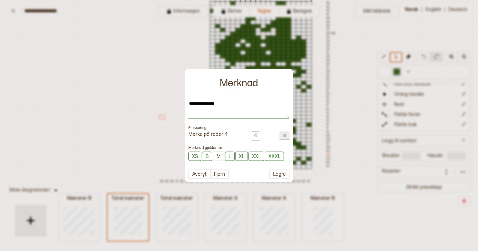
type textarea "**********"
type textarea "*"
type textarea "**********"
click at [281, 176] on button "Lagre" at bounding box center [279, 174] width 20 height 10
type textarea "*"
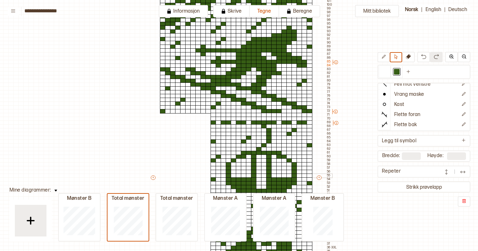
scroll to position [99, 2]
